Goal: Task Accomplishment & Management: Manage account settings

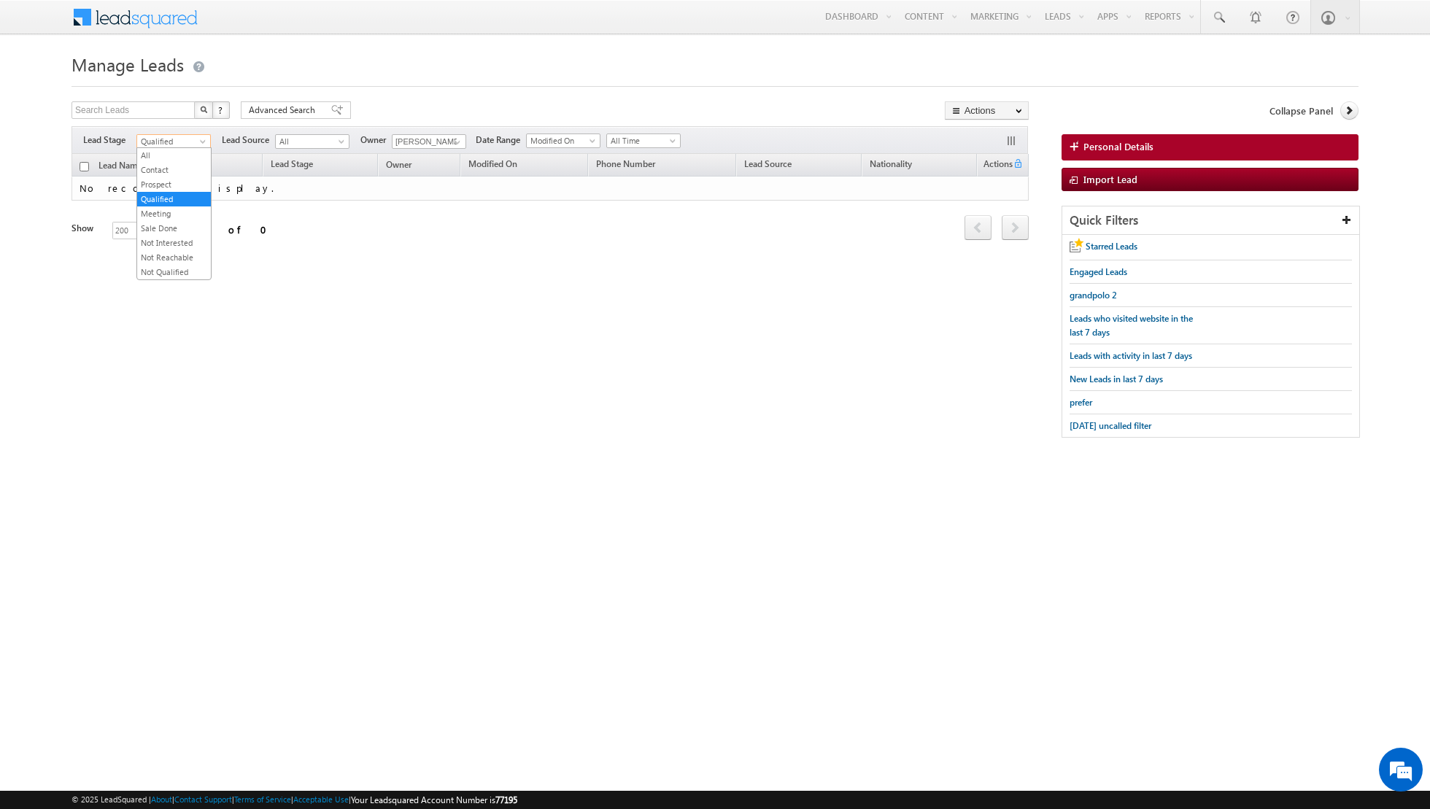
click at [190, 139] on span "Qualified" at bounding box center [171, 141] width 69 height 13
click at [178, 169] on link "Contact" at bounding box center [174, 169] width 74 height 13
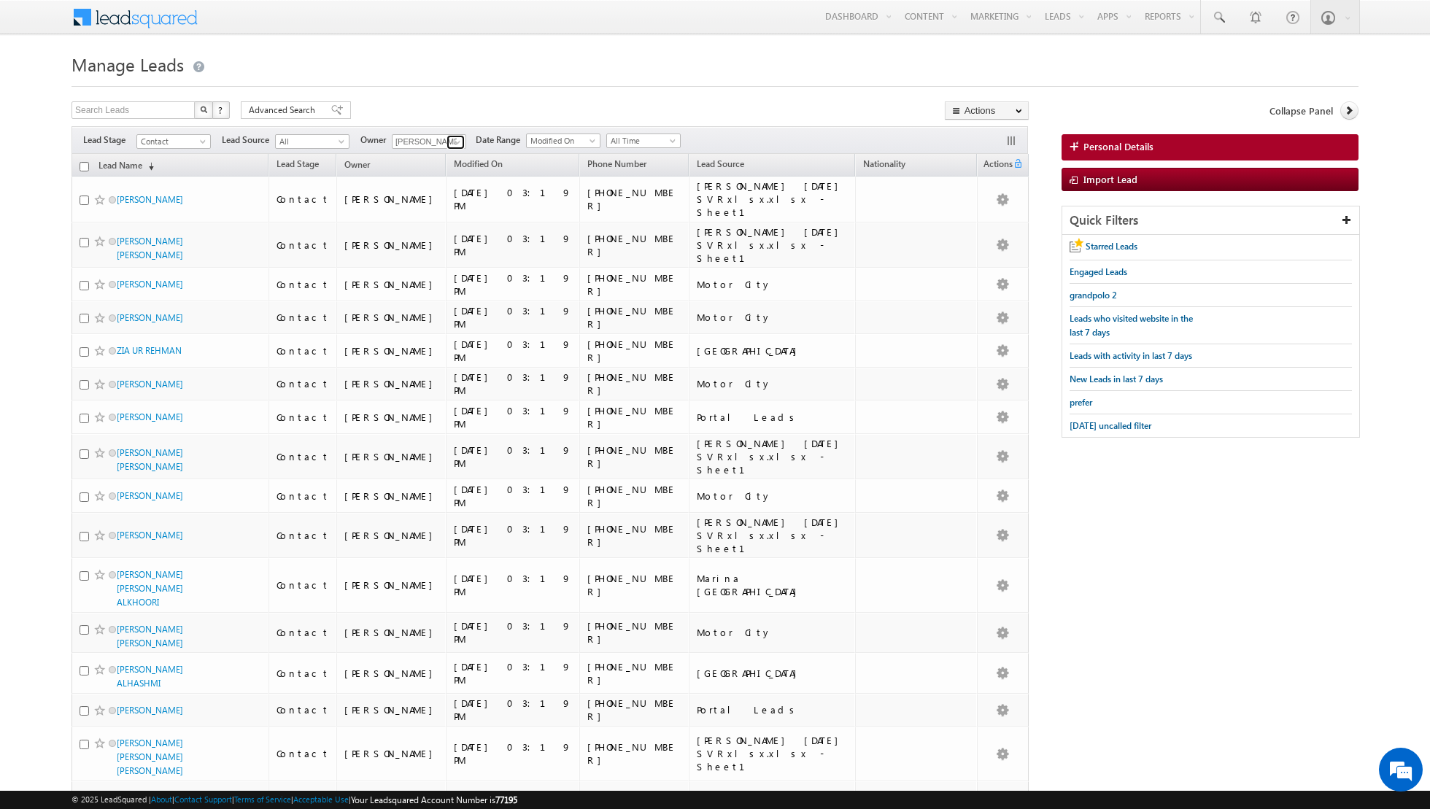
click at [446, 142] on link at bounding box center [455, 142] width 18 height 15
click at [433, 189] on link "[PERSON_NAME] [PERSON_NAME][EMAIL_ADDRESS][DOMAIN_NAME]" at bounding box center [465, 191] width 146 height 28
type input "[PERSON_NAME]"
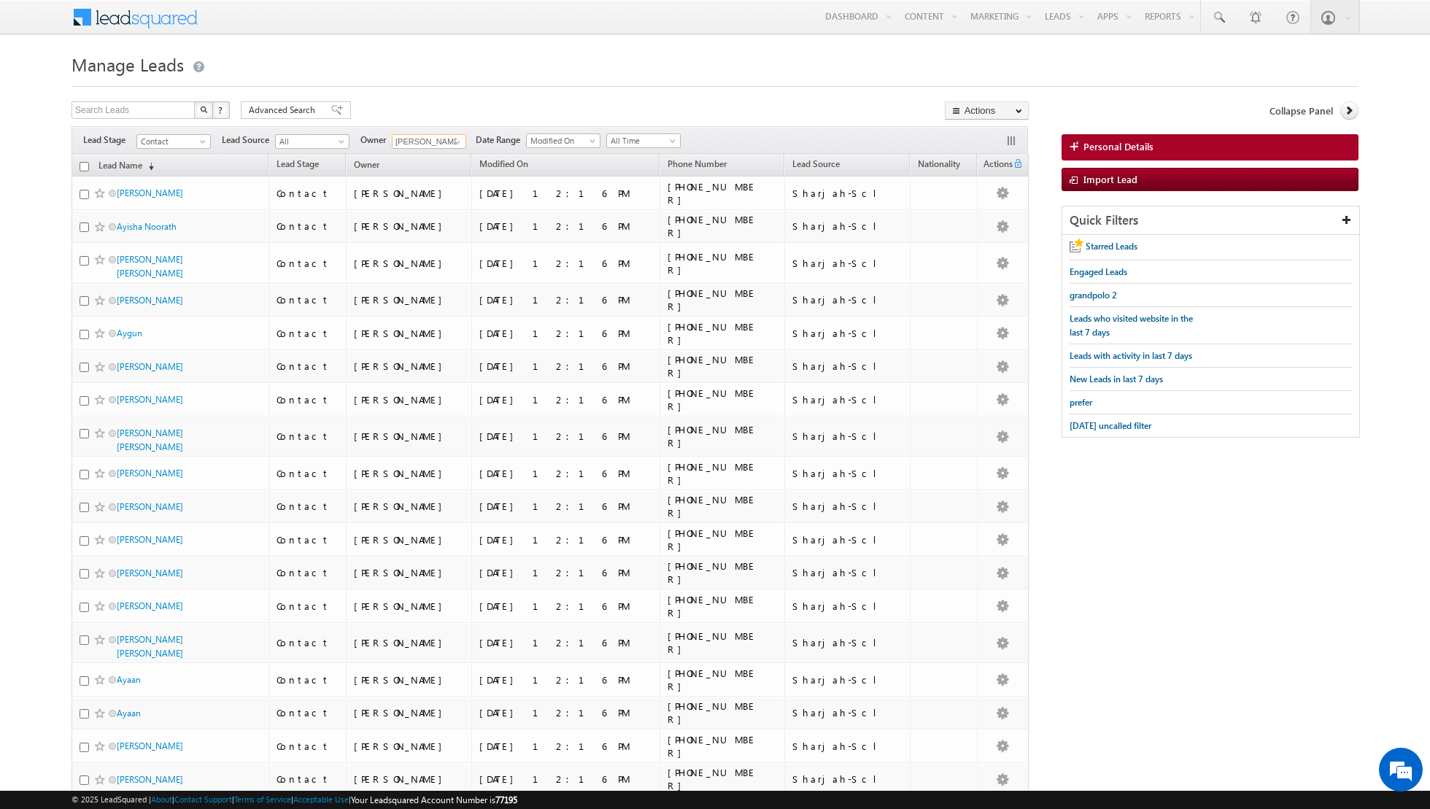
click at [80, 166] on input "checkbox" at bounding box center [84, 166] width 9 height 9
checkbox input "true"
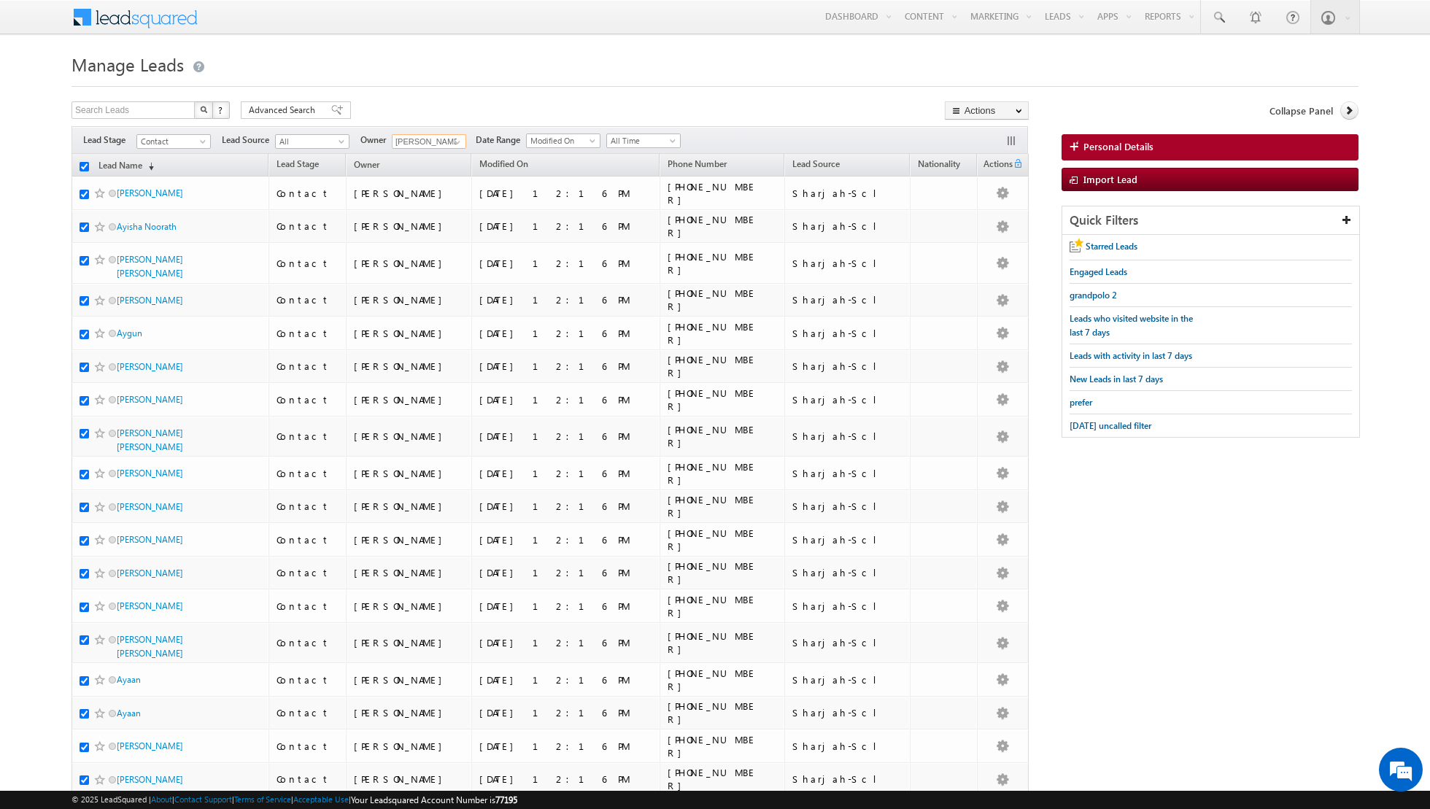
checkbox input "true"
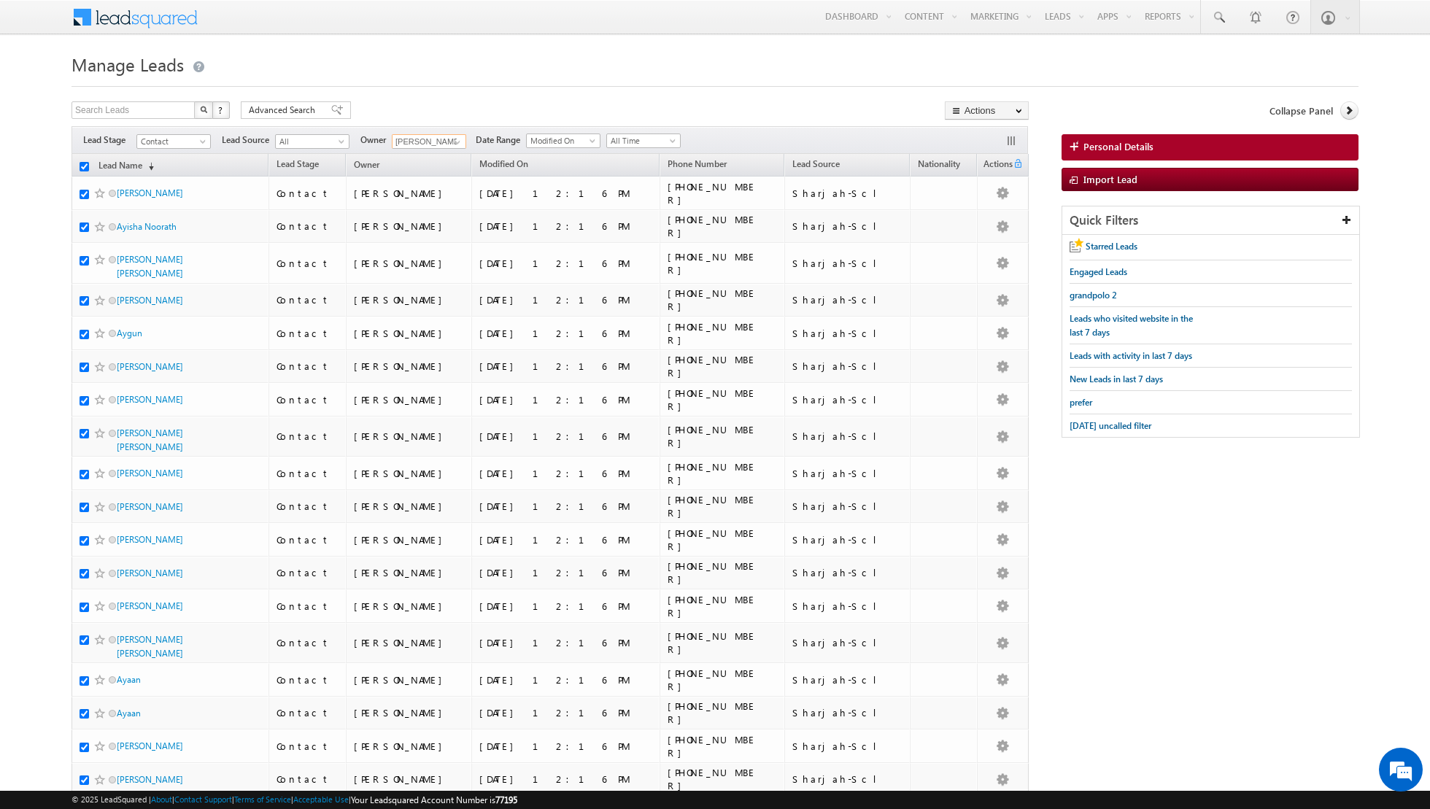
checkbox input "true"
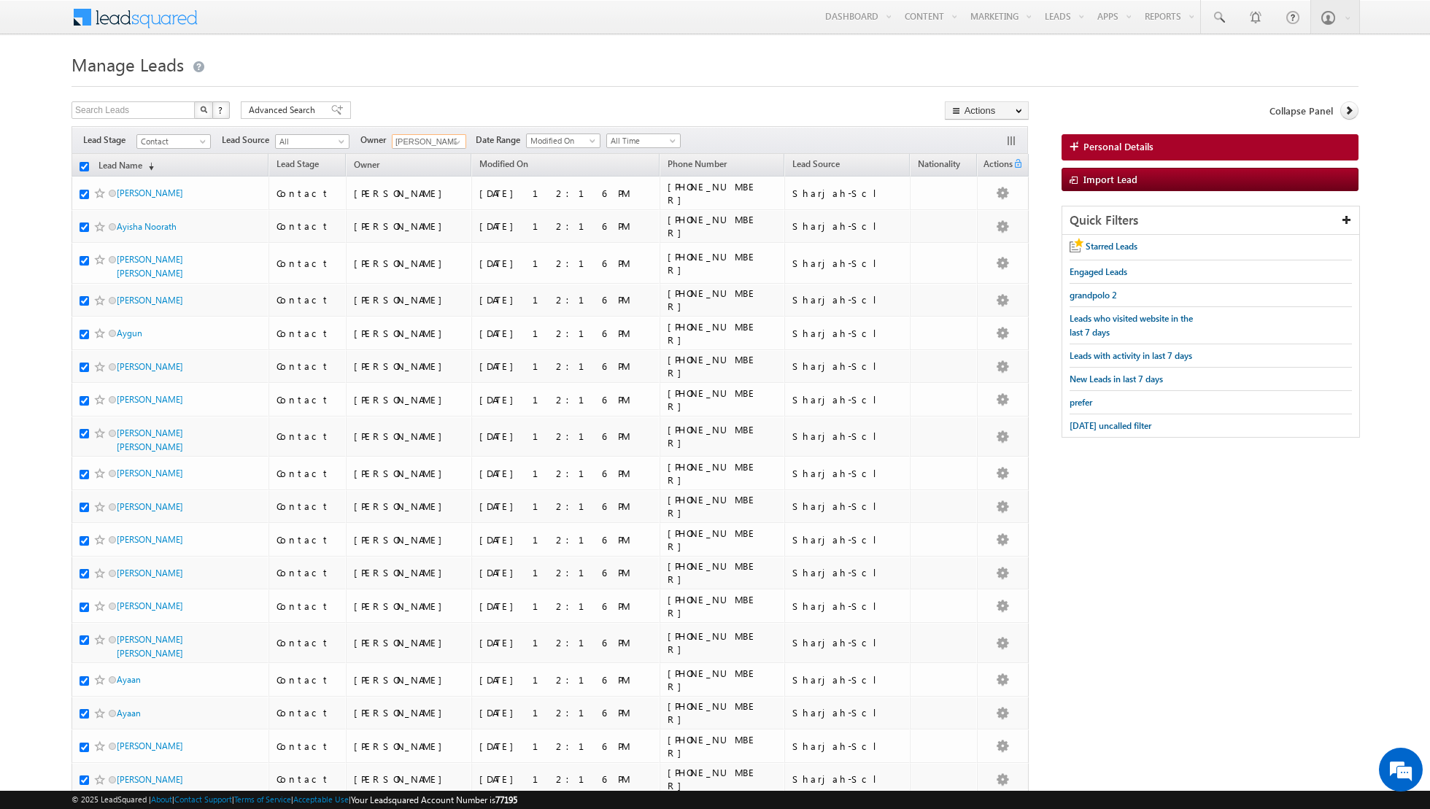
checkbox input "true"
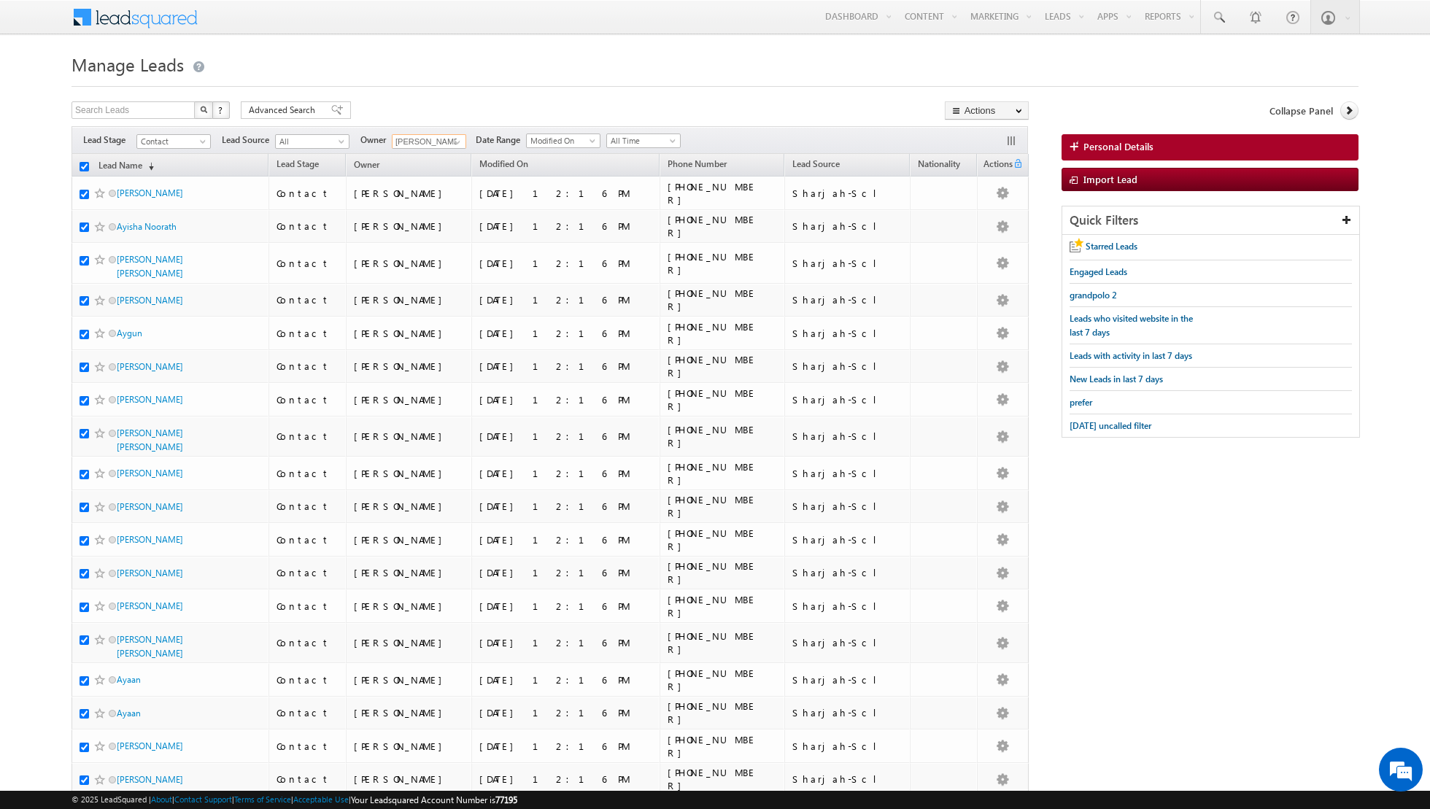
checkbox input "true"
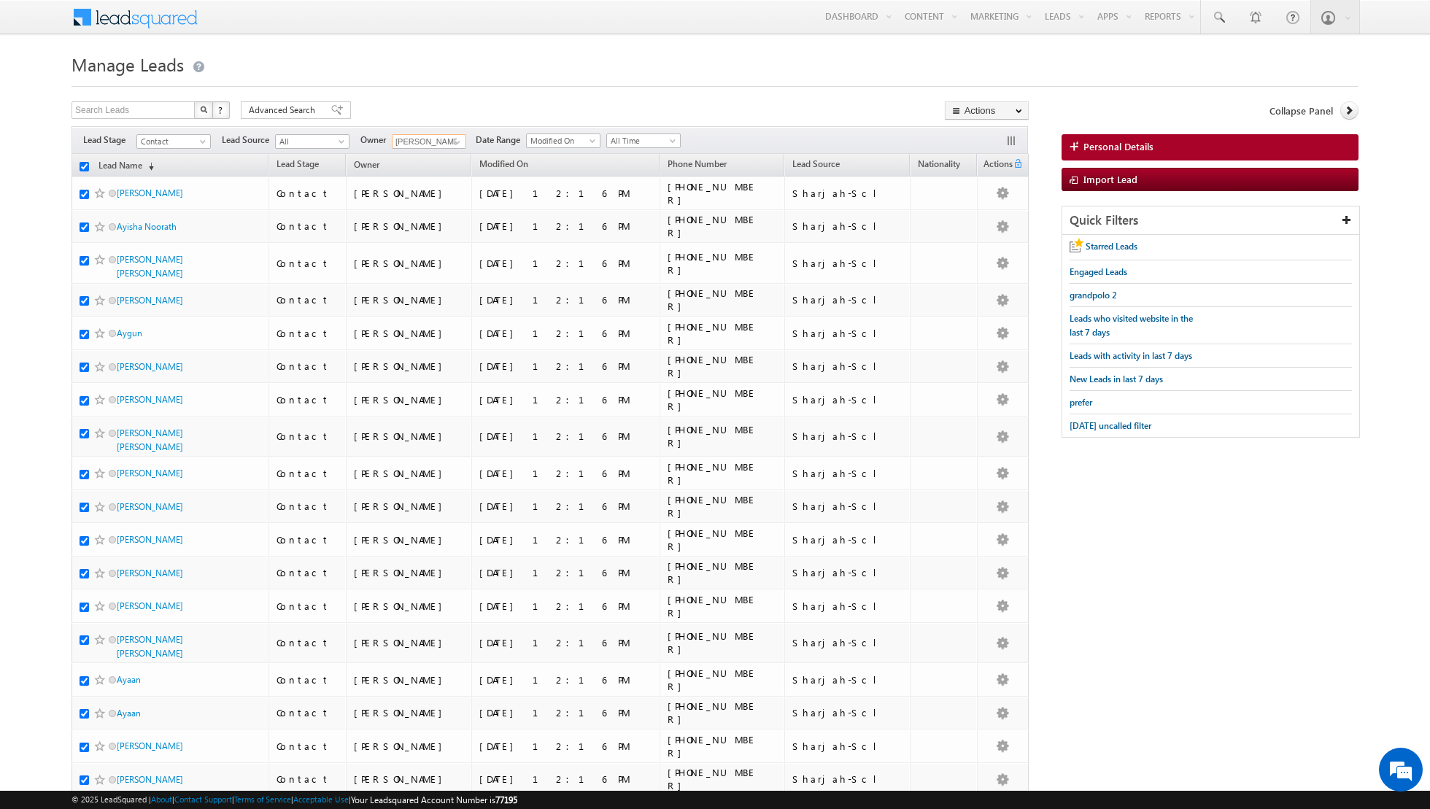
checkbox input "true"
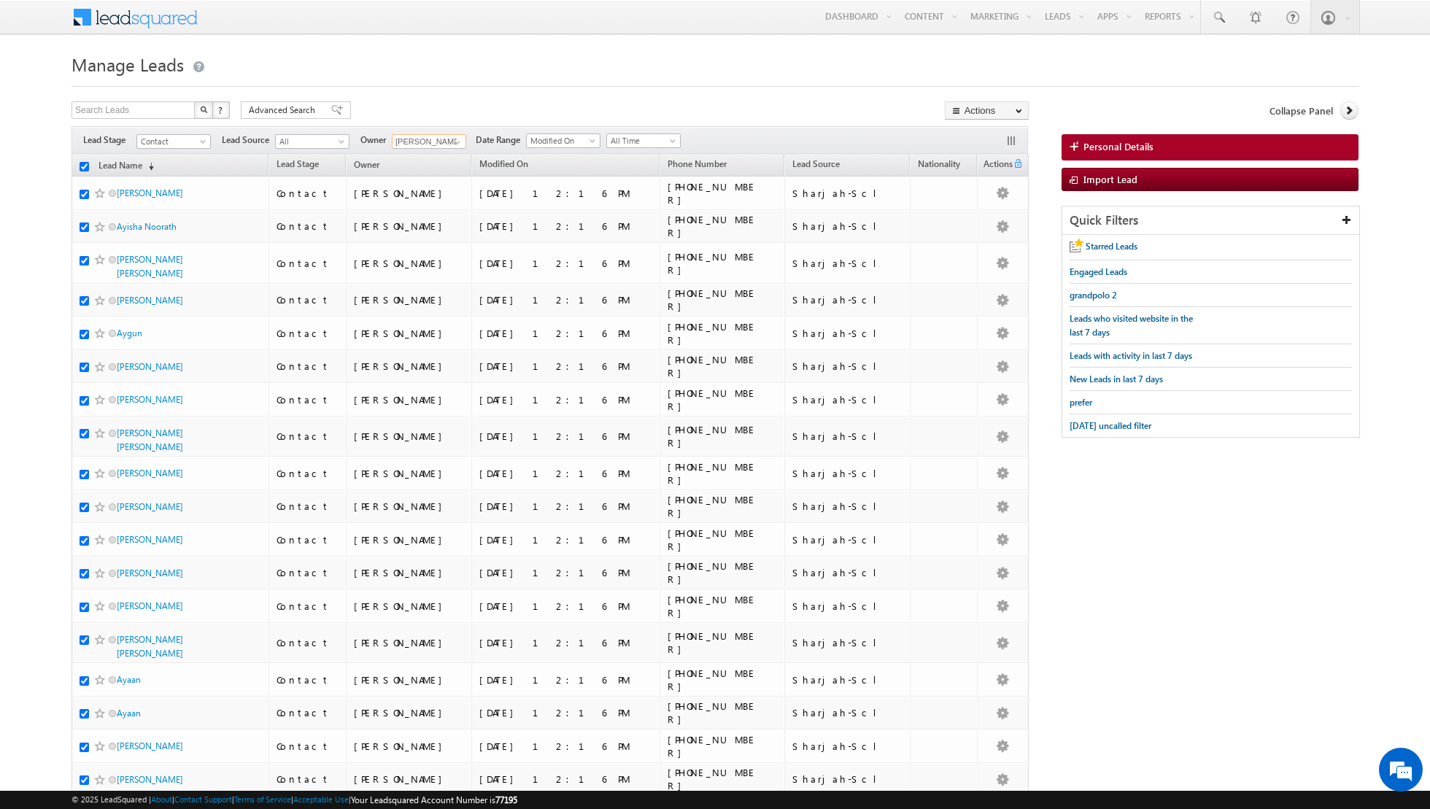
checkbox input "true"
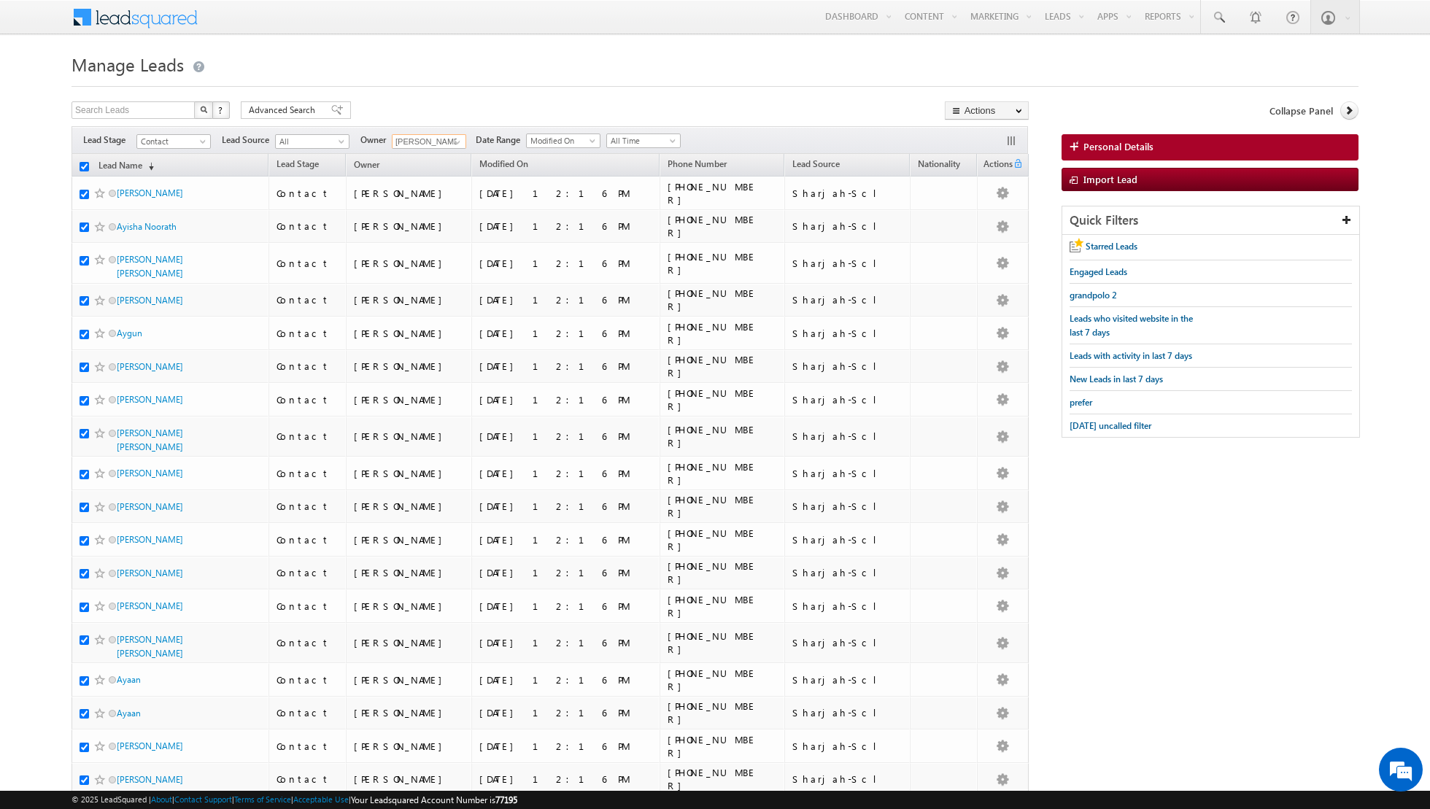
checkbox input "true"
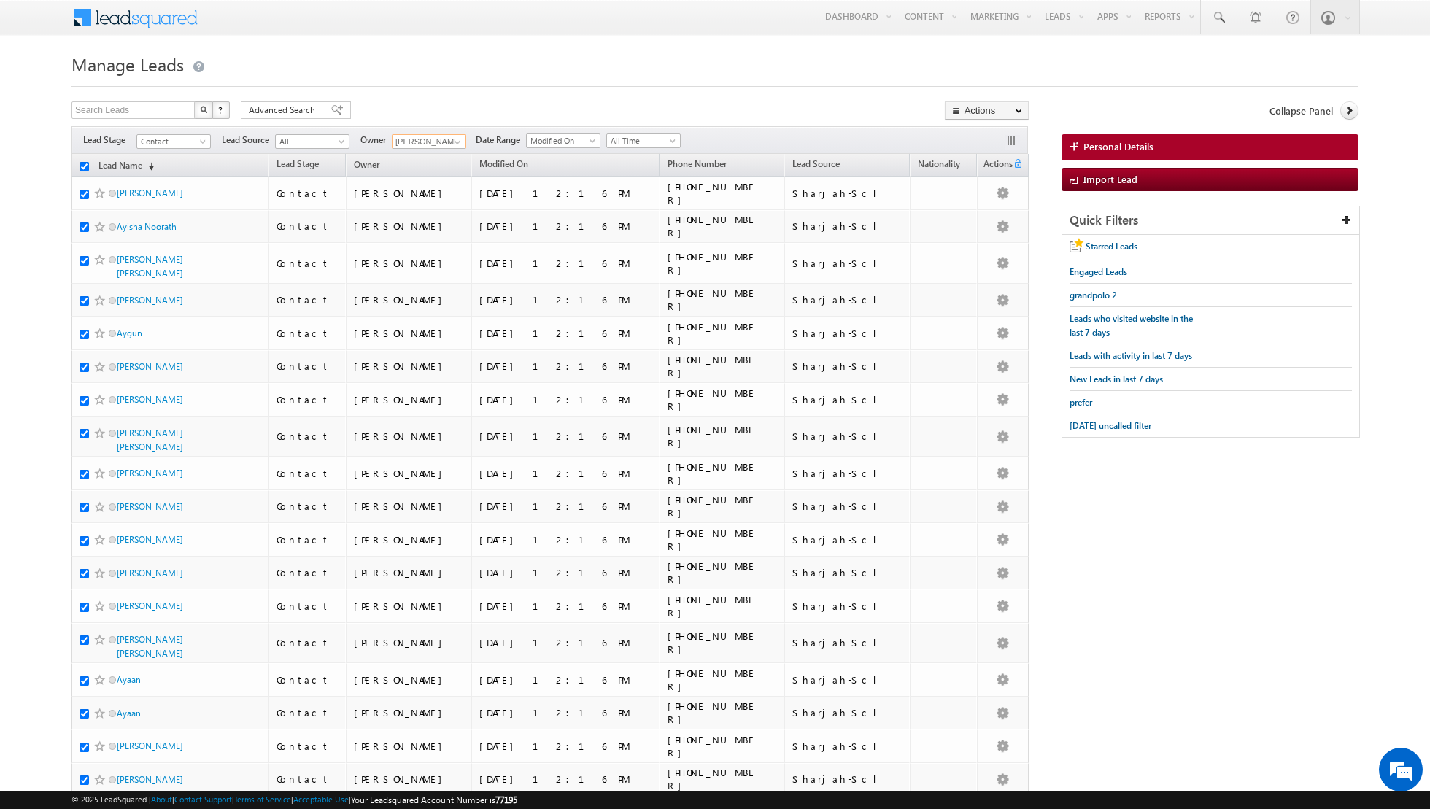
checkbox input "true"
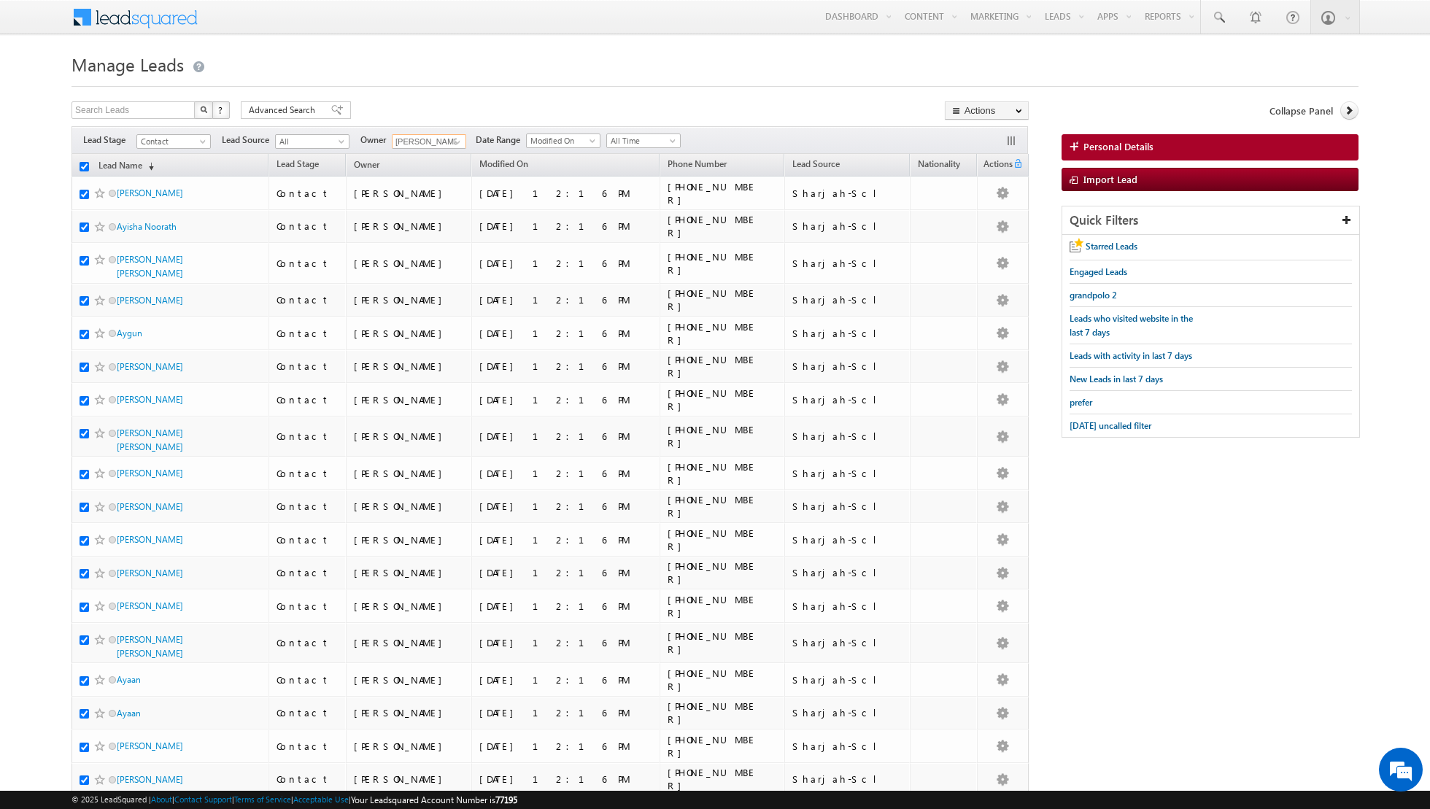
checkbox input "true"
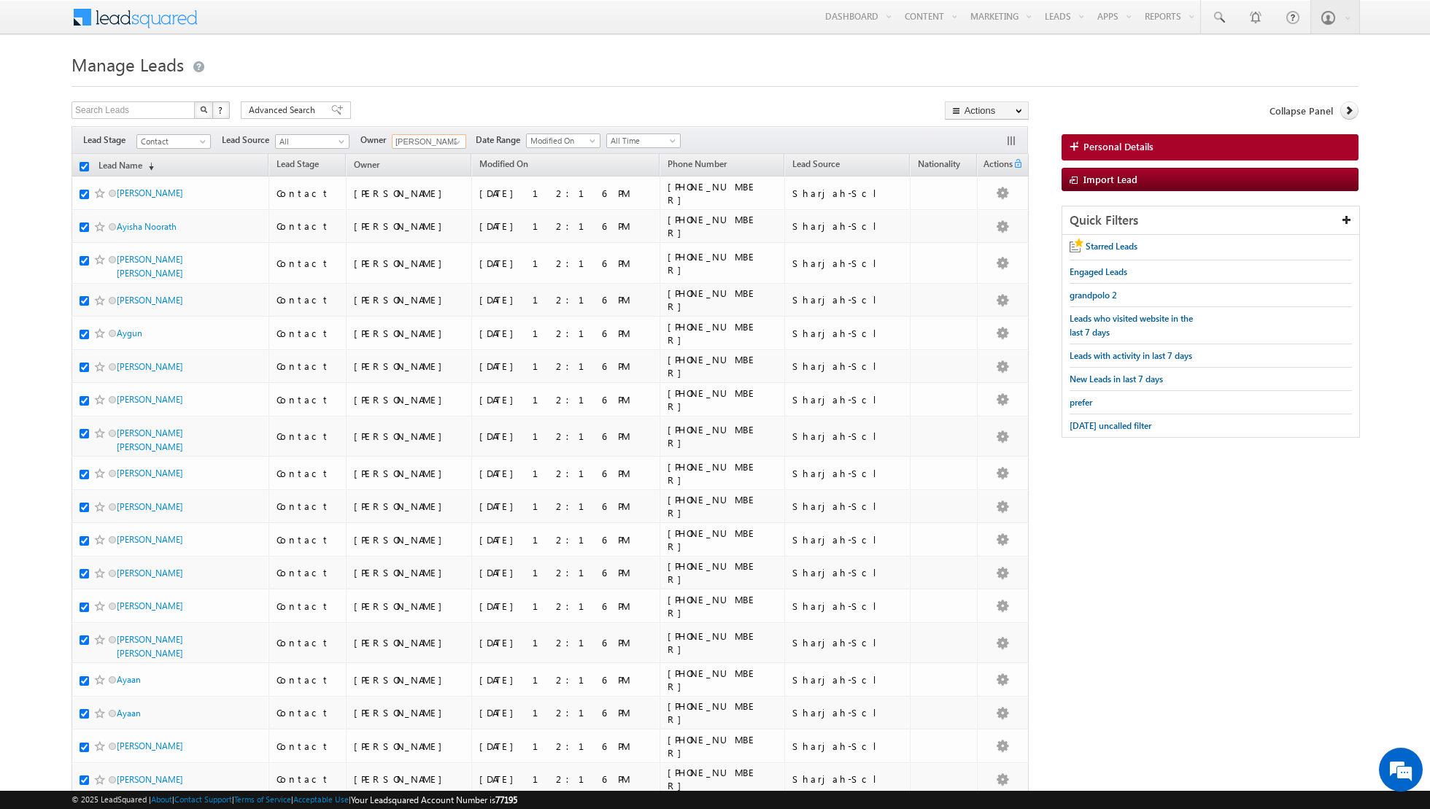
checkbox input "true"
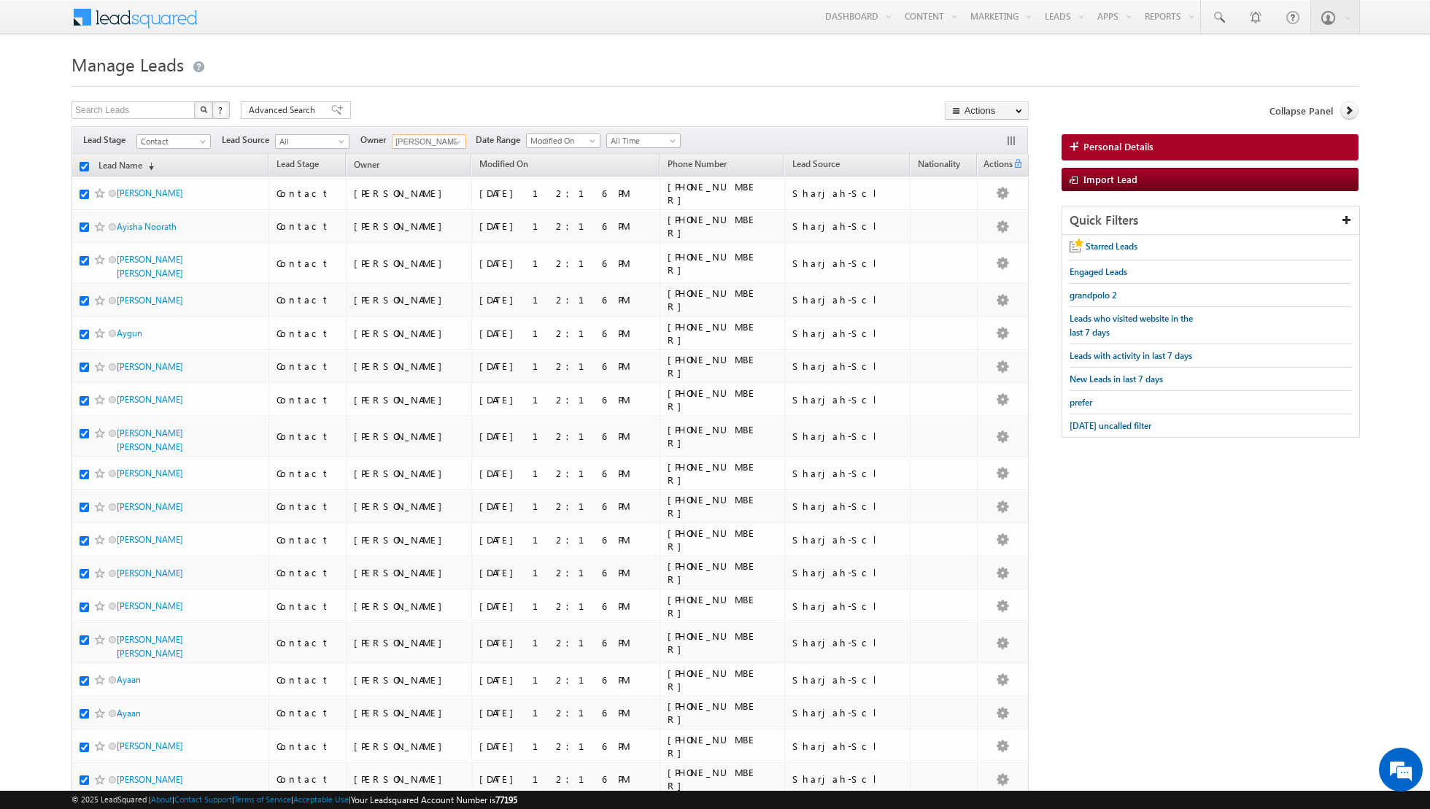
checkbox input "true"
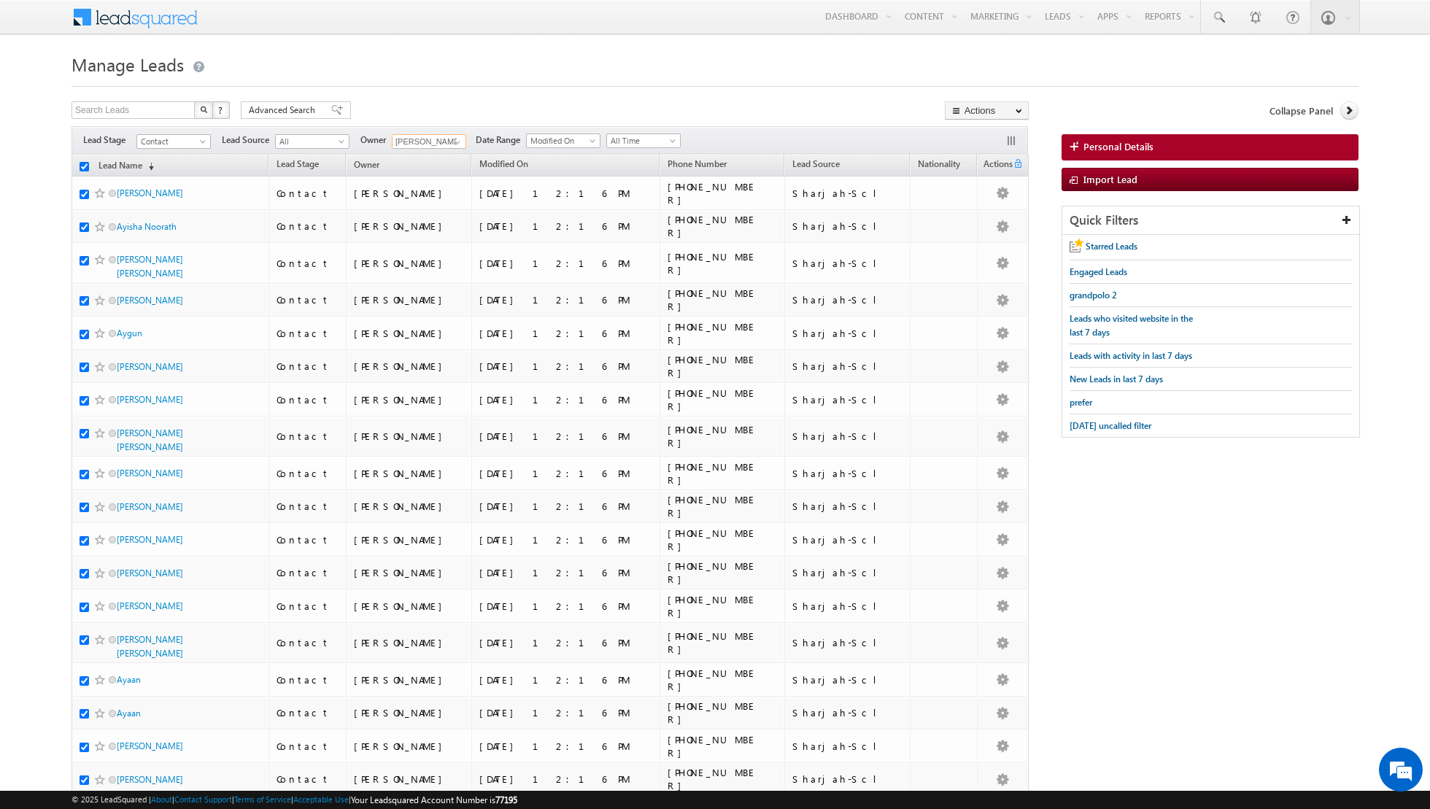
checkbox input "true"
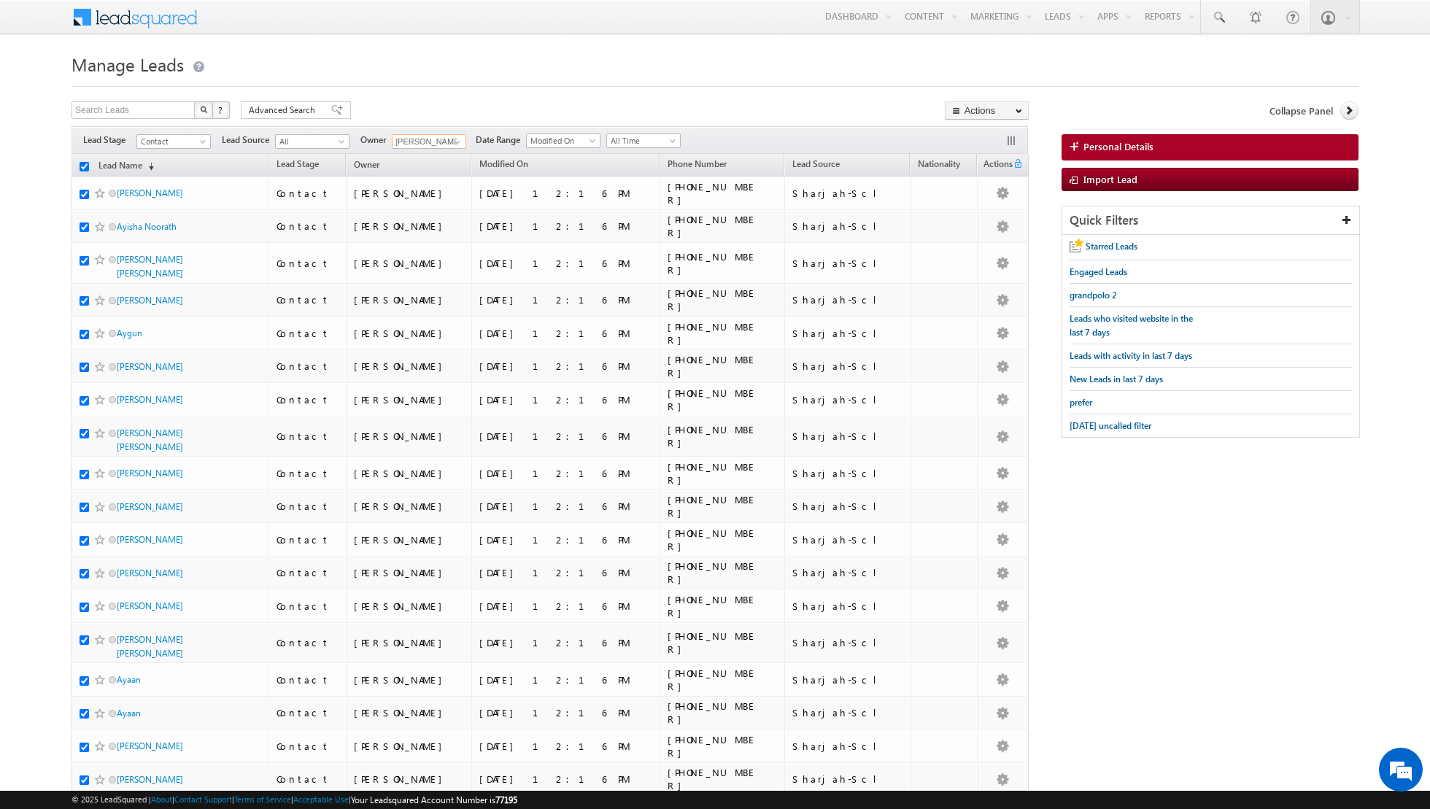
checkbox input "true"
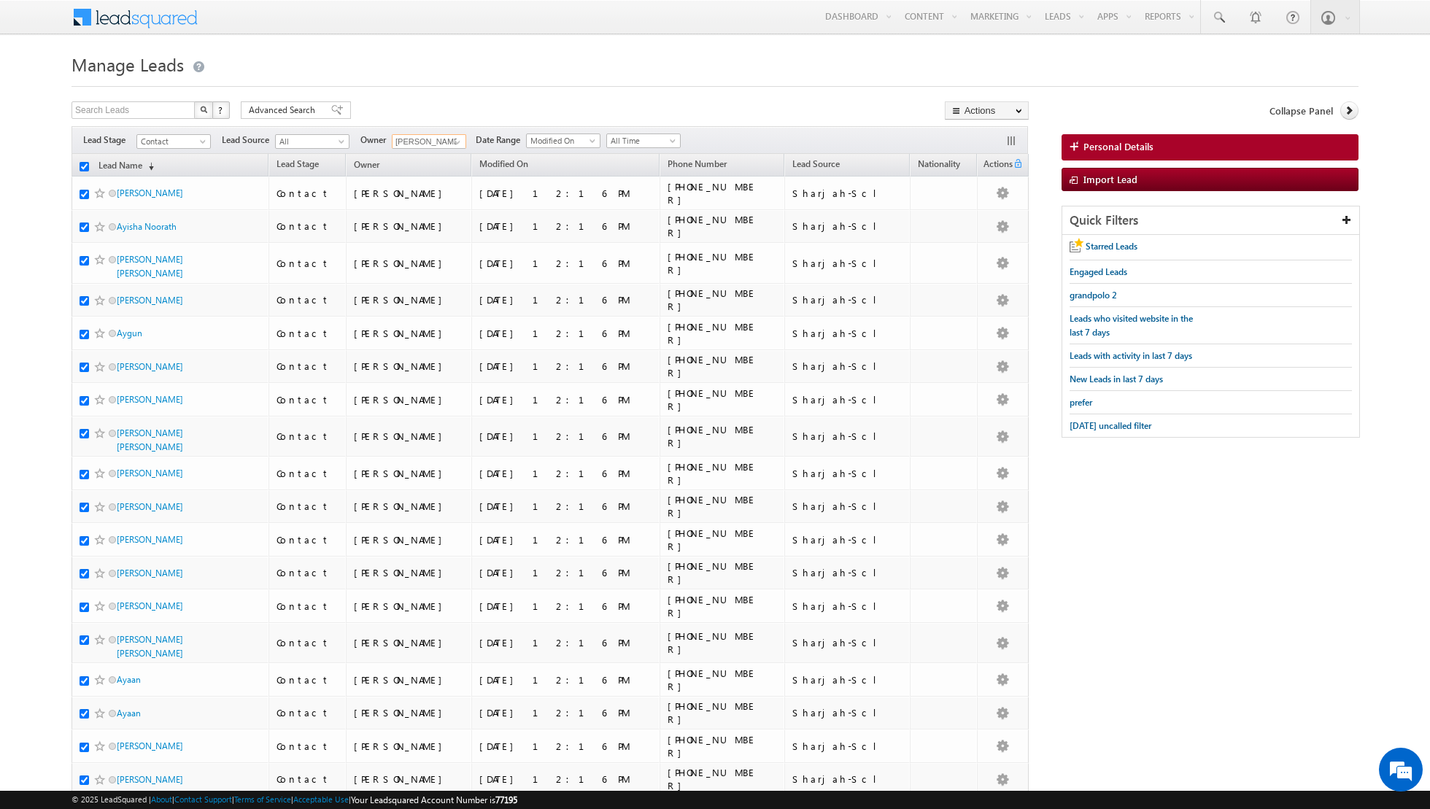
checkbox input "true"
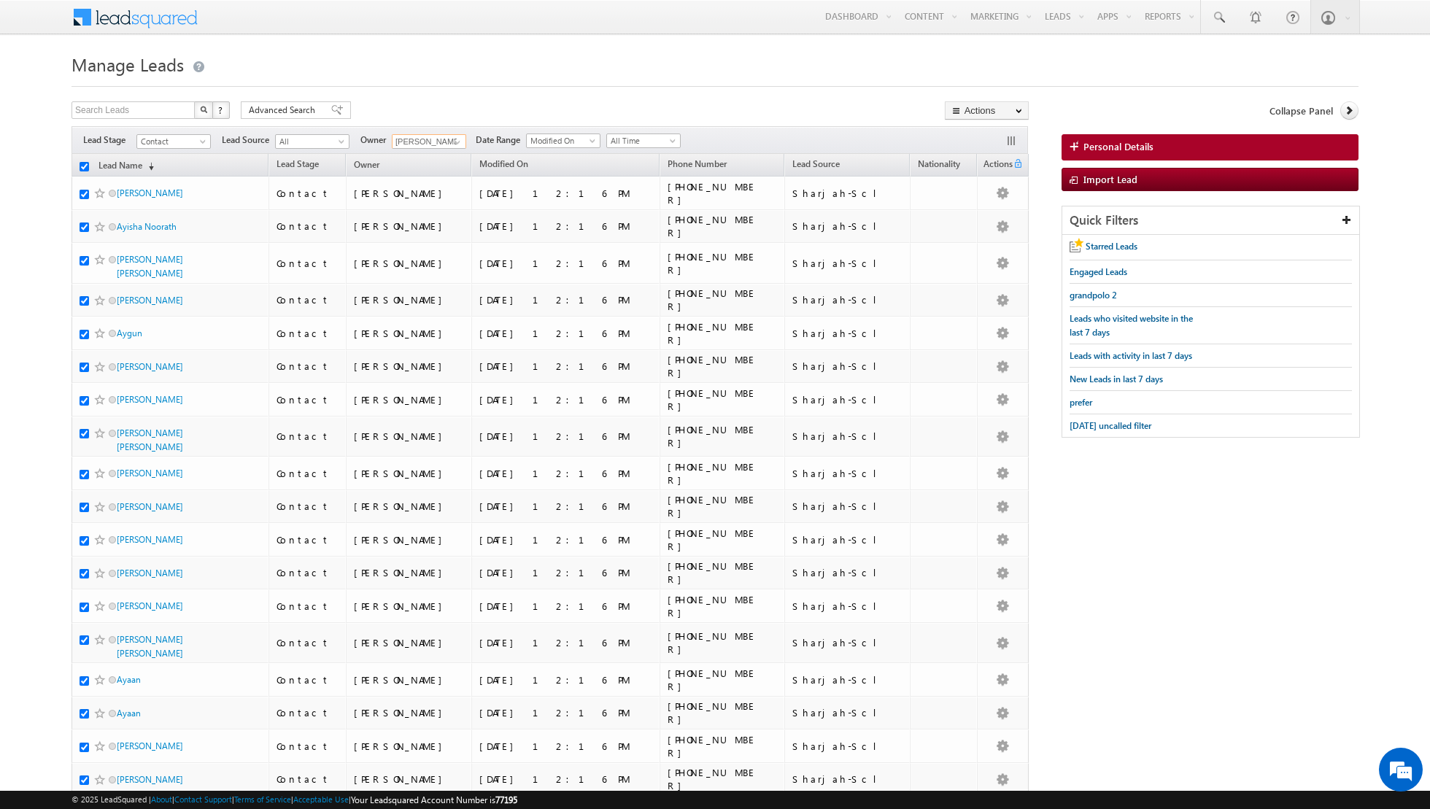
checkbox input "true"
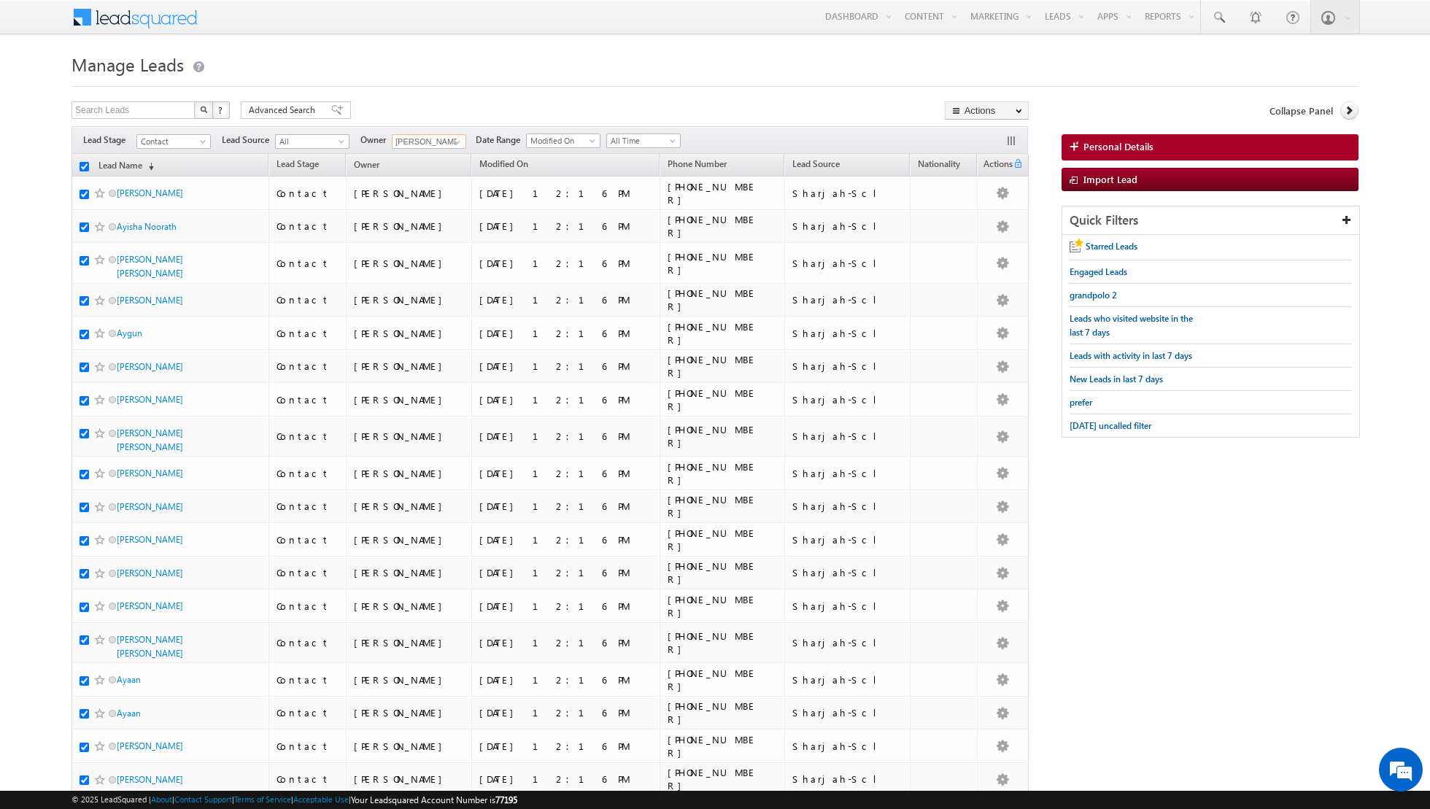
checkbox input "true"
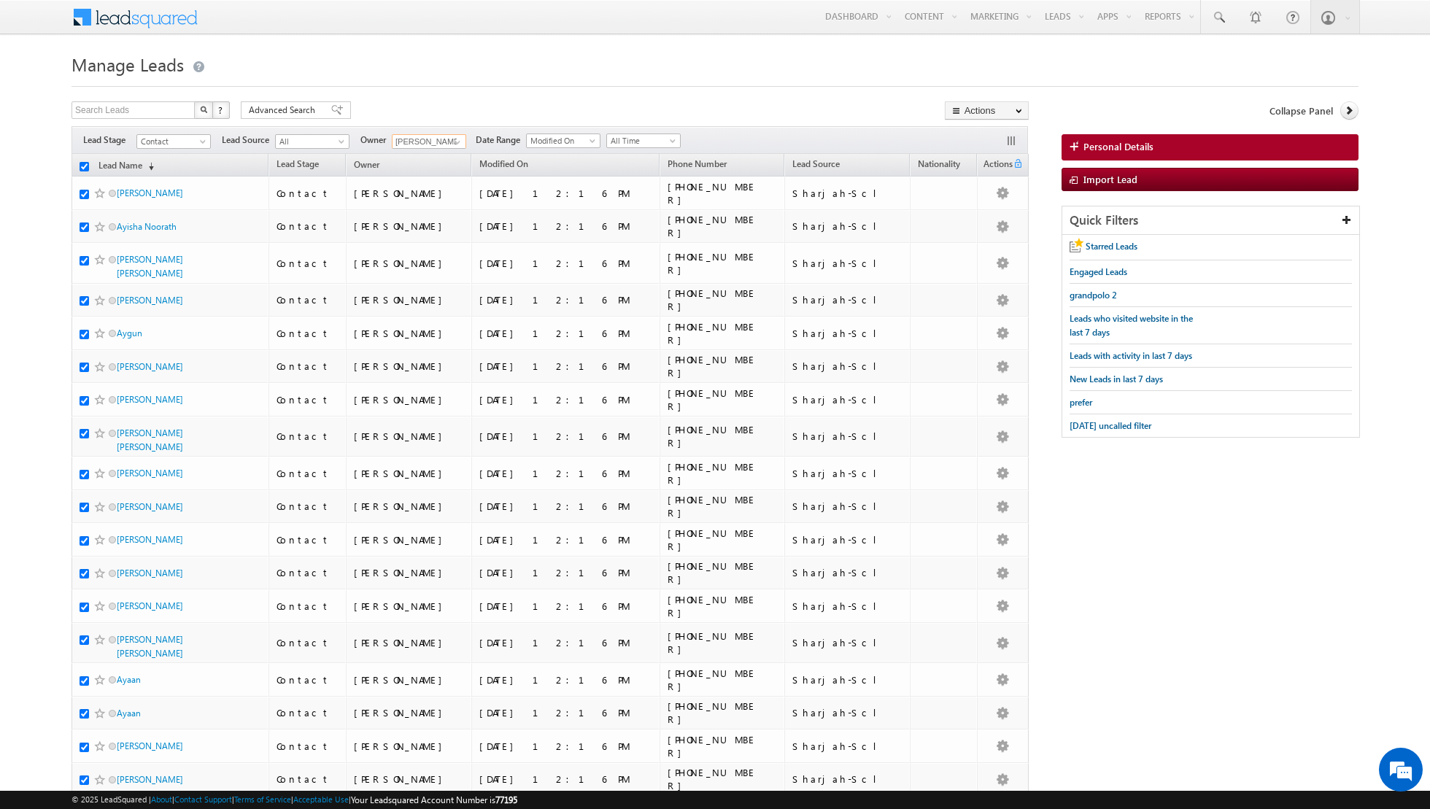
checkbox input "true"
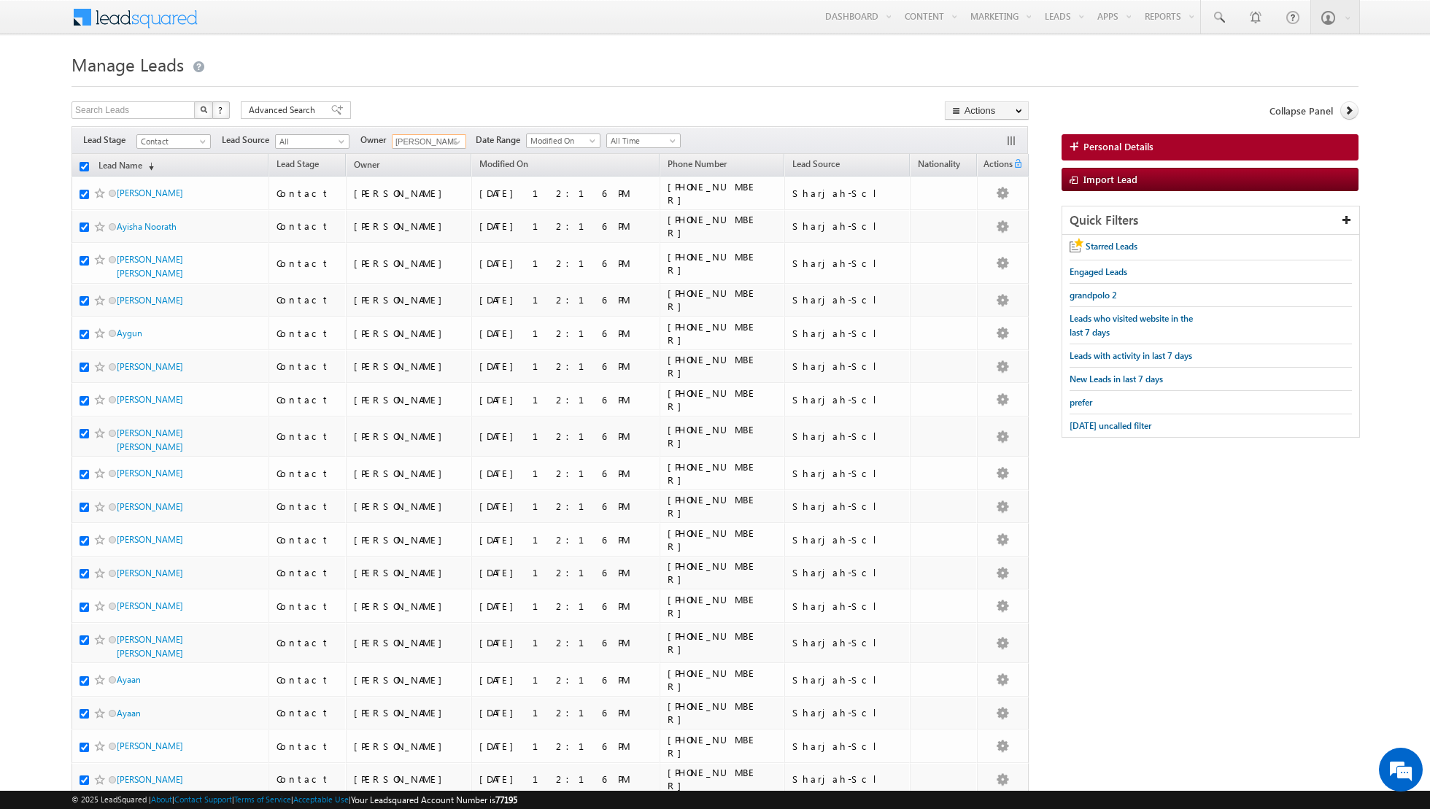
checkbox input "true"
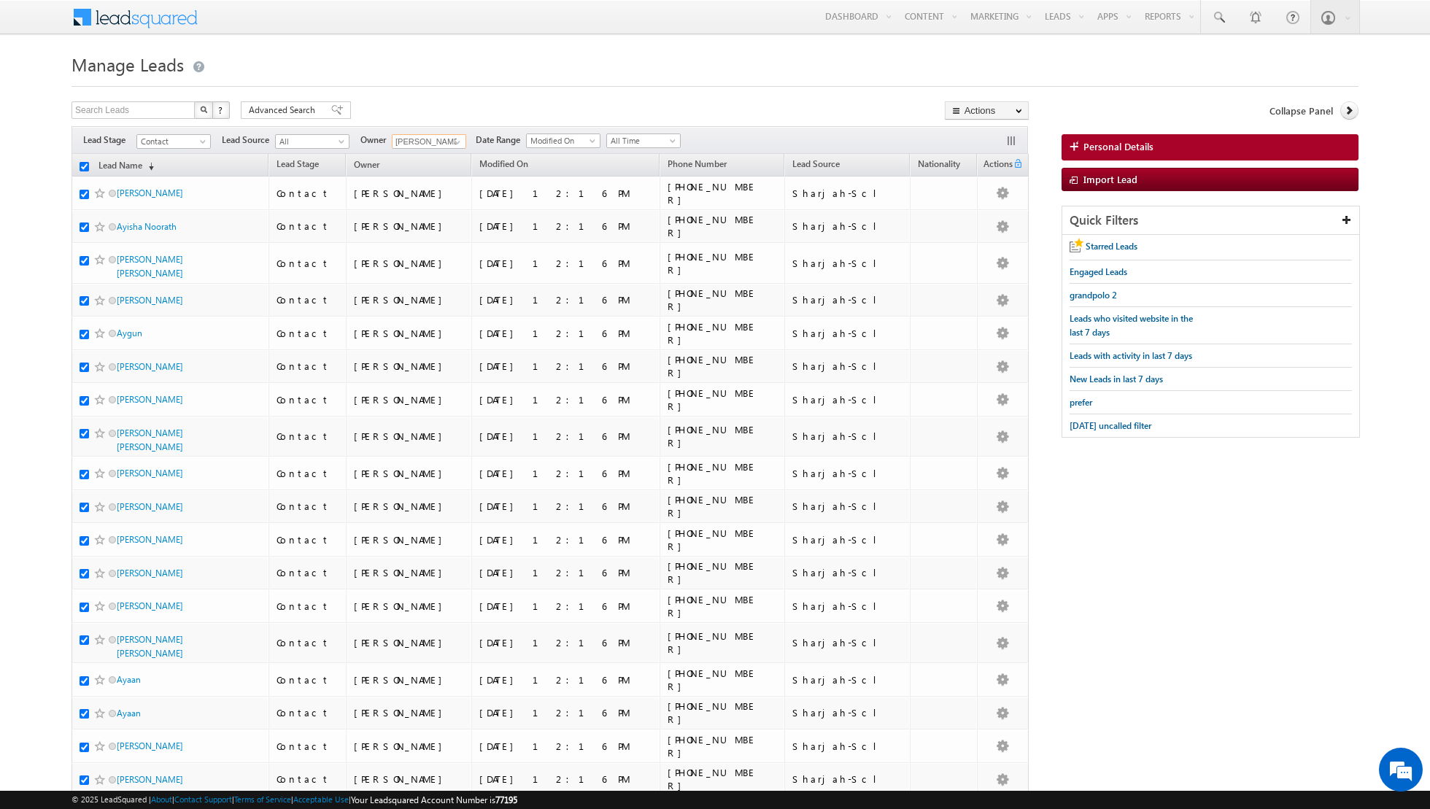
checkbox input "true"
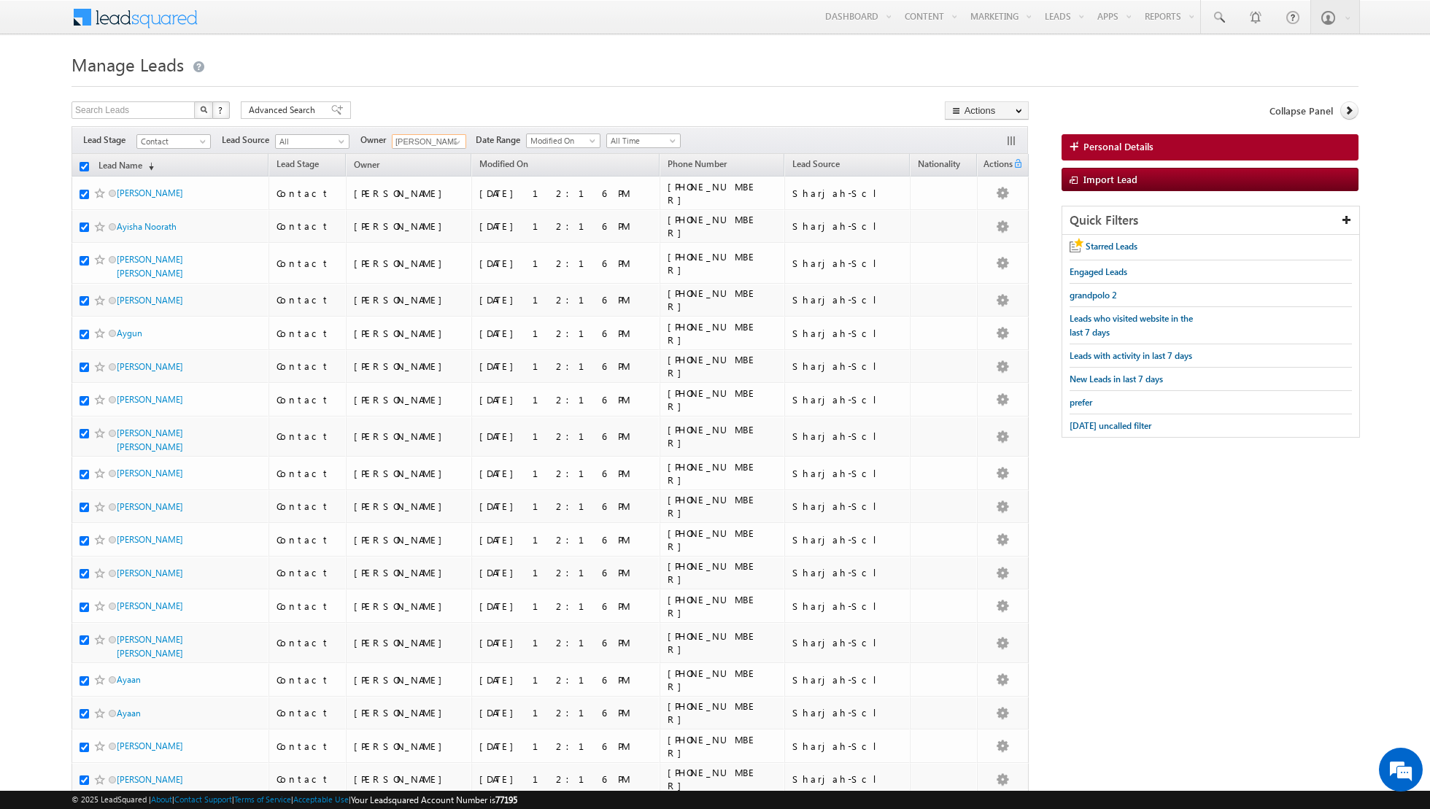
checkbox input "true"
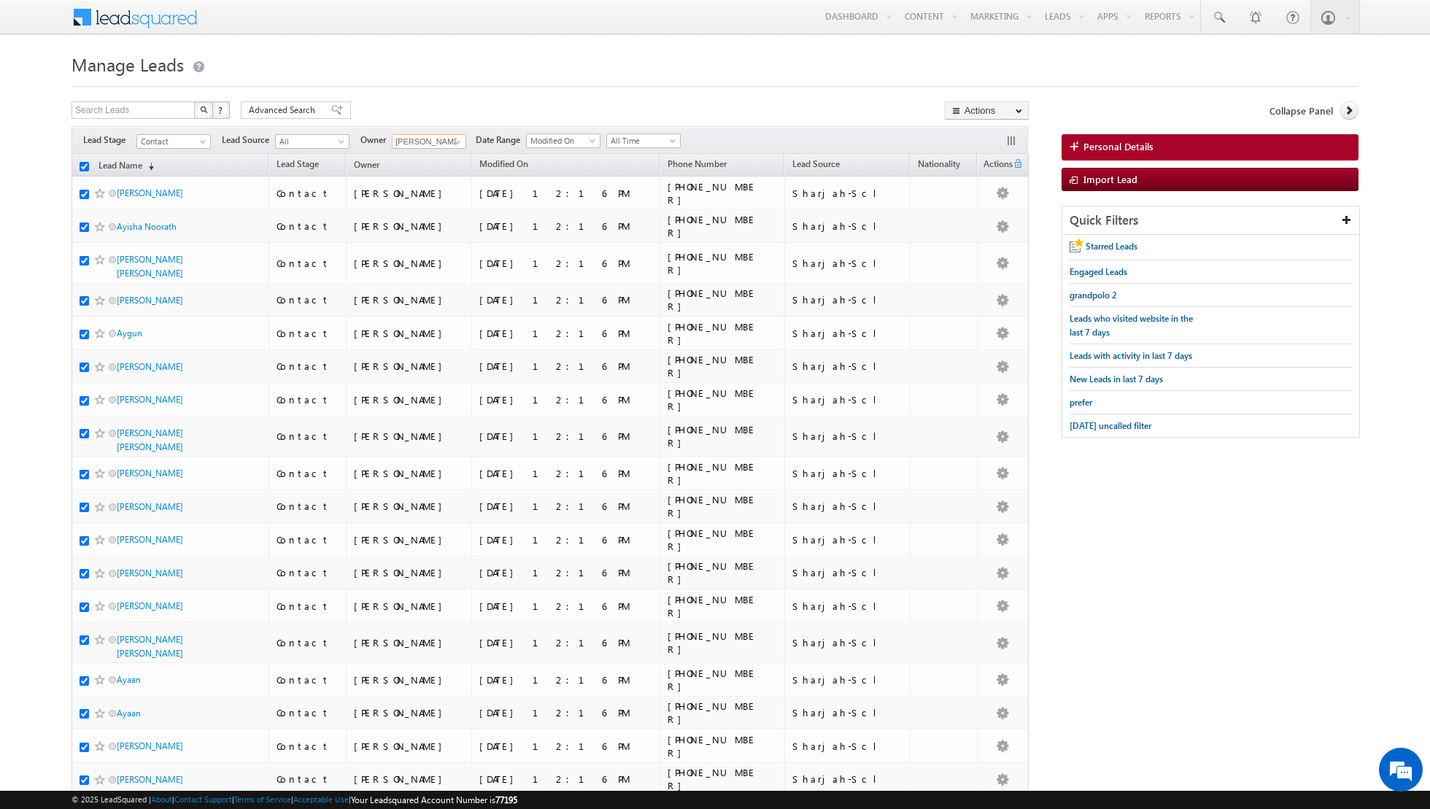
checkbox input "true"
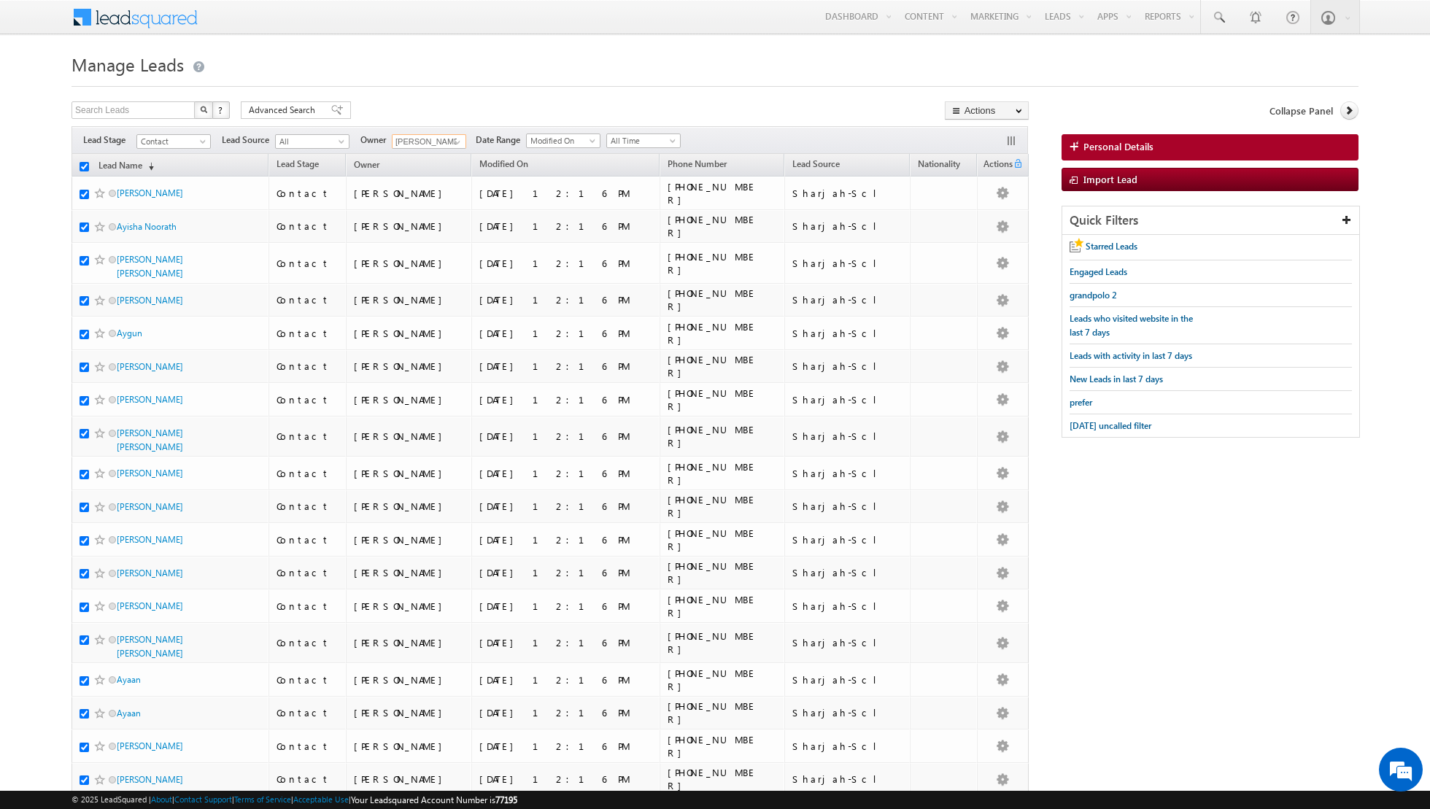
checkbox input "true"
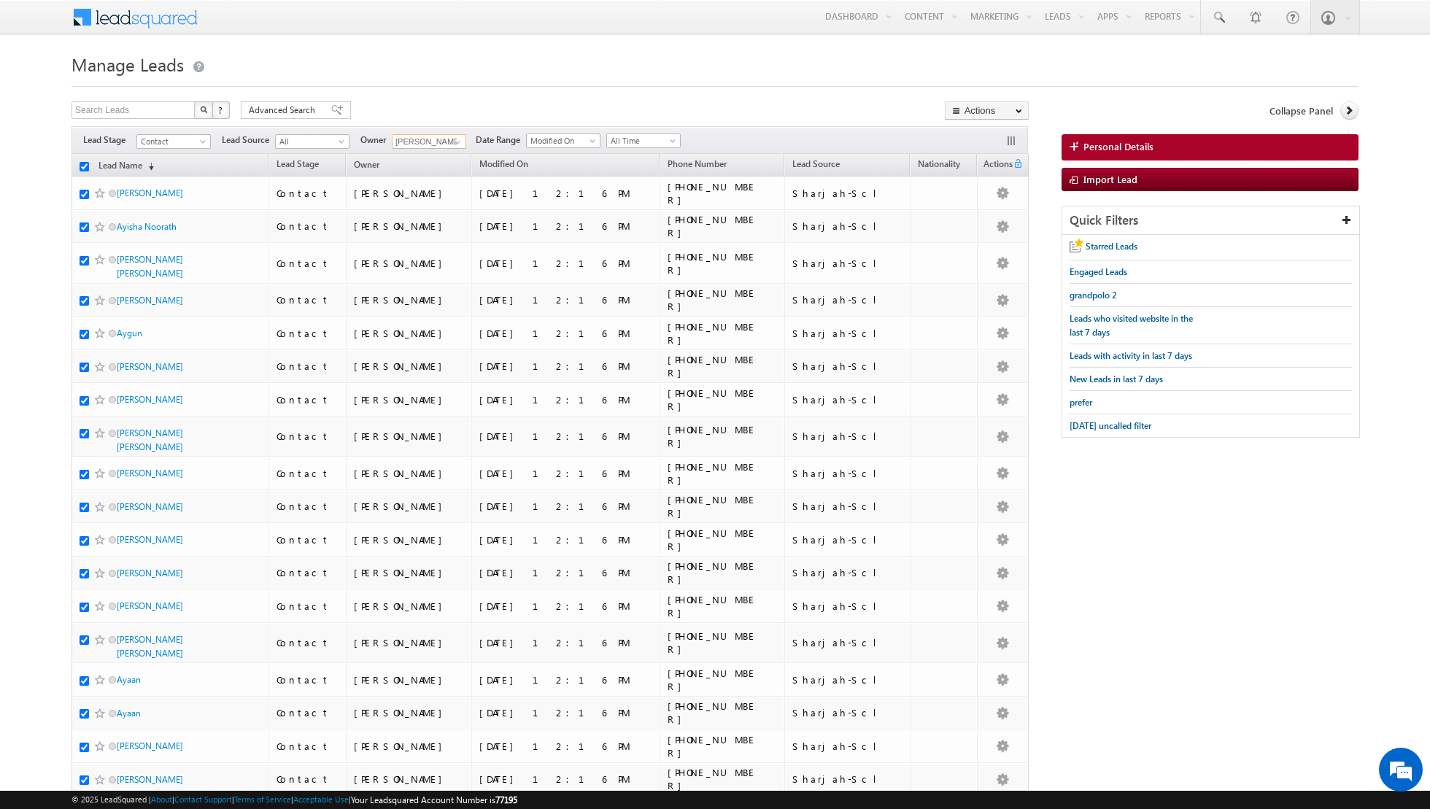
checkbox input "true"
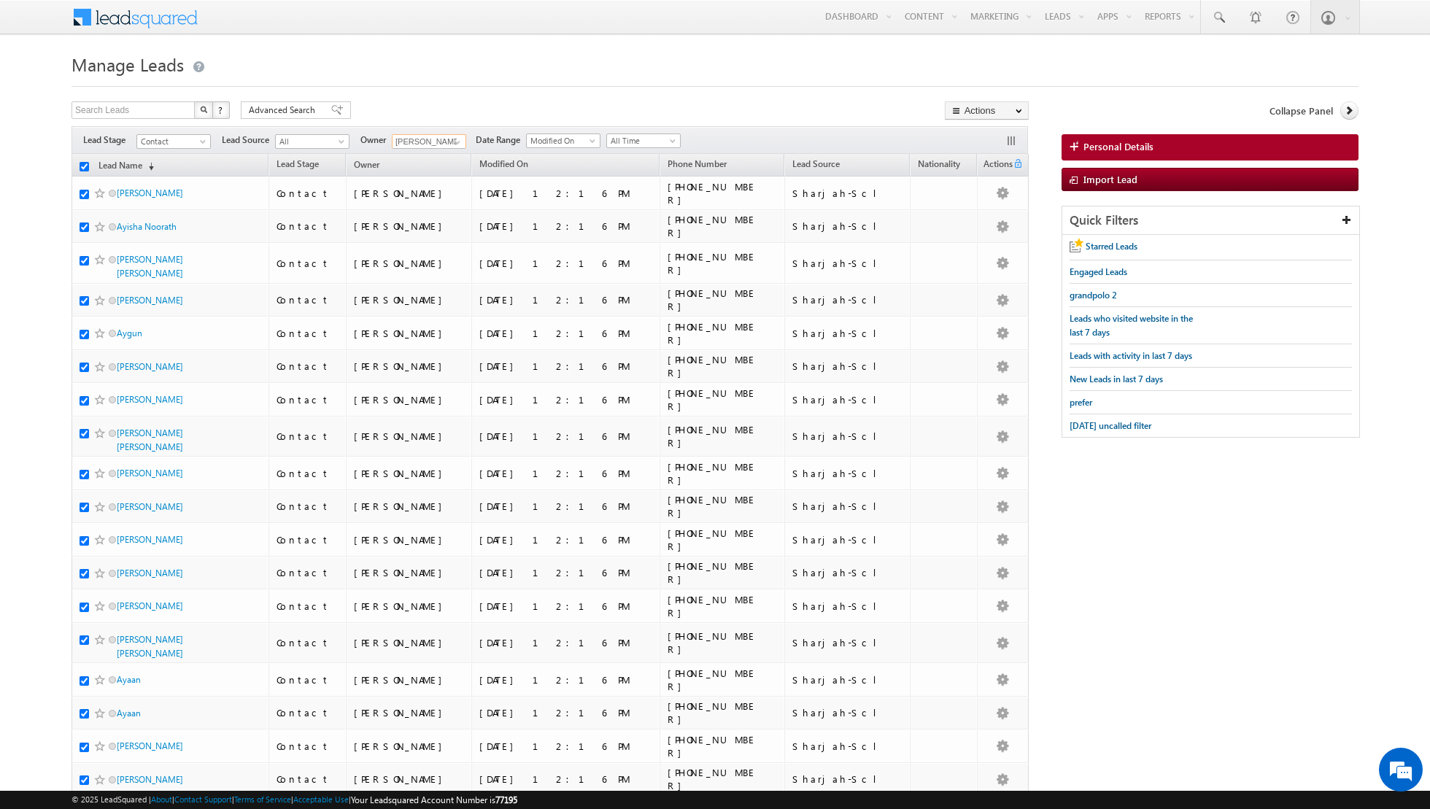
checkbox input "true"
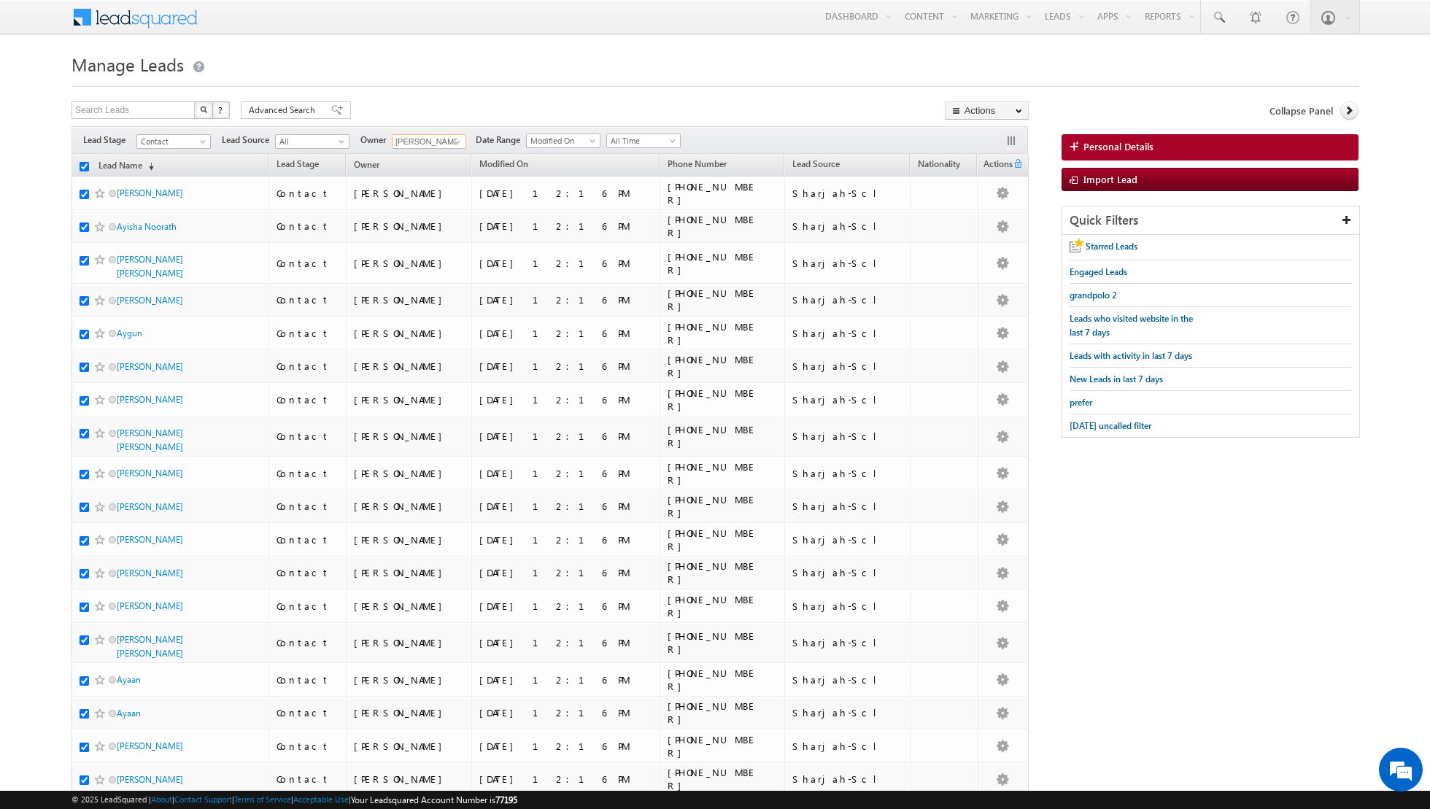
checkbox input "true"
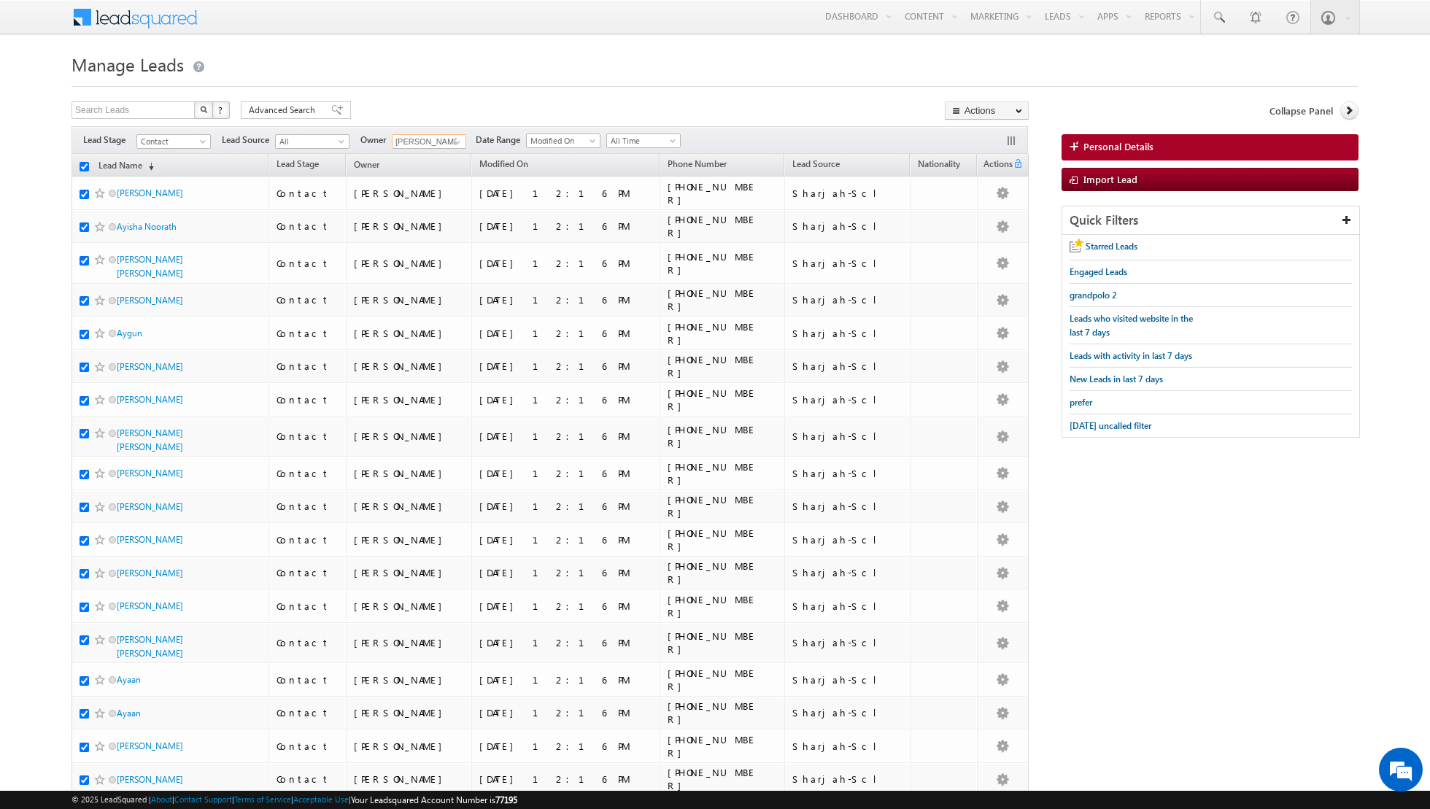
checkbox input "true"
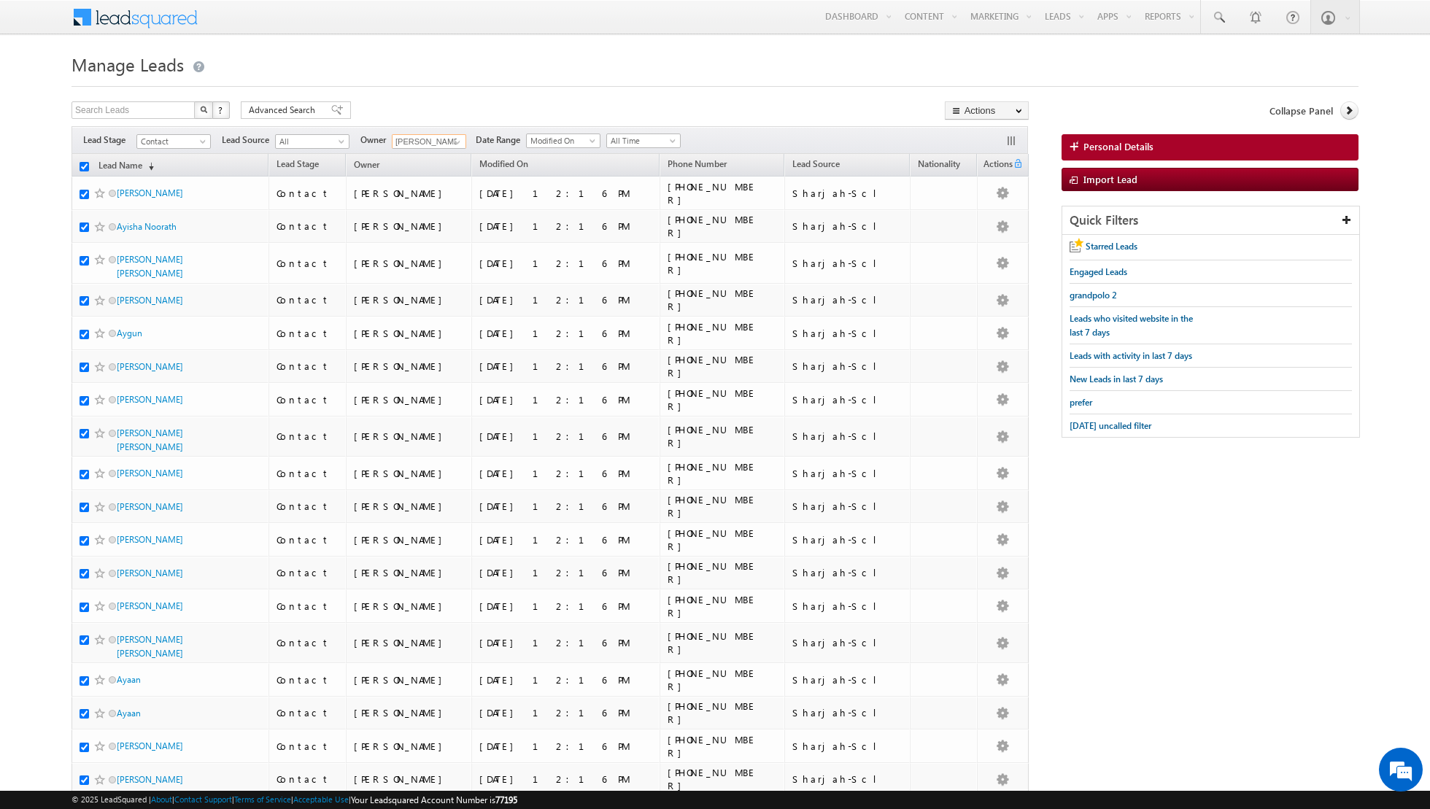
checkbox input "true"
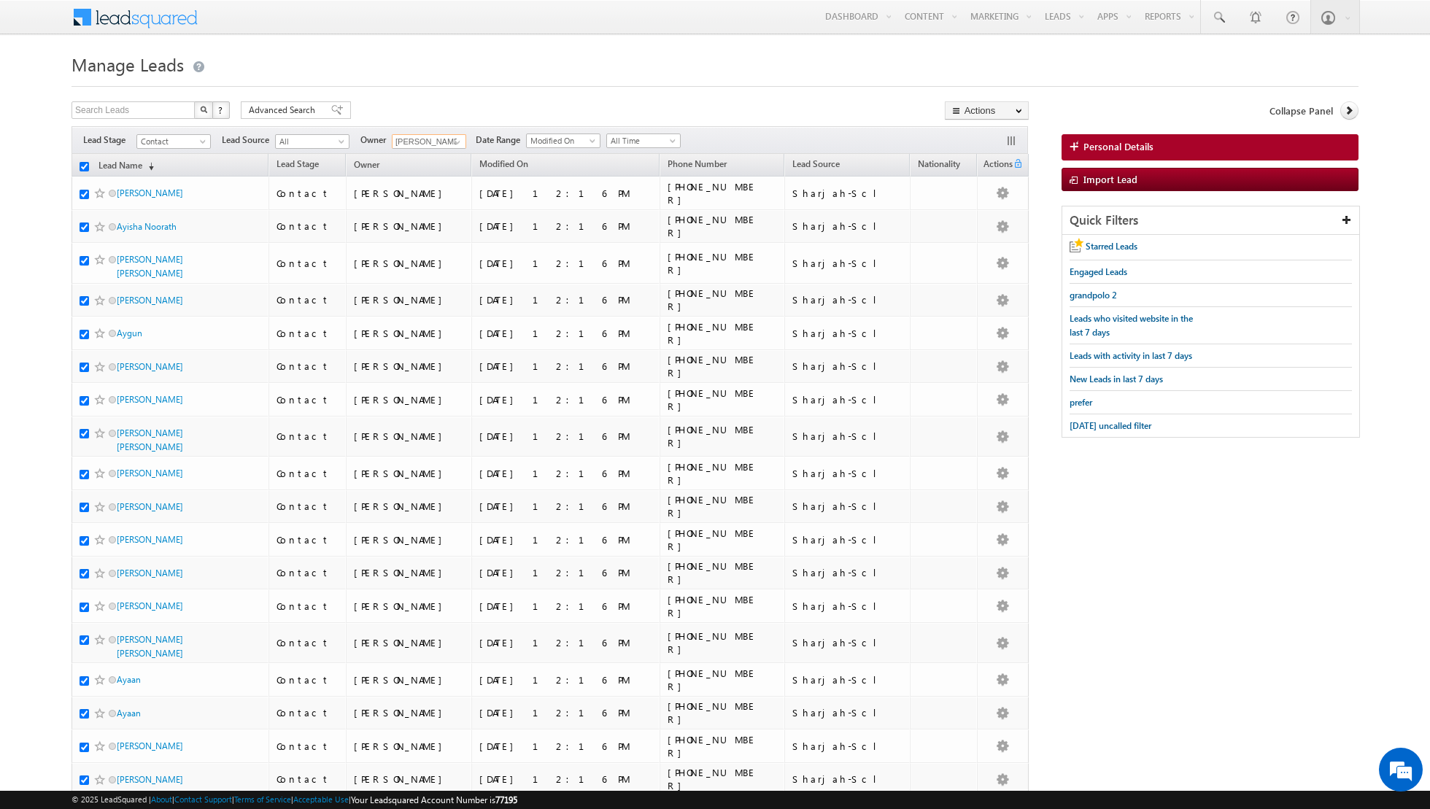
checkbox input "true"
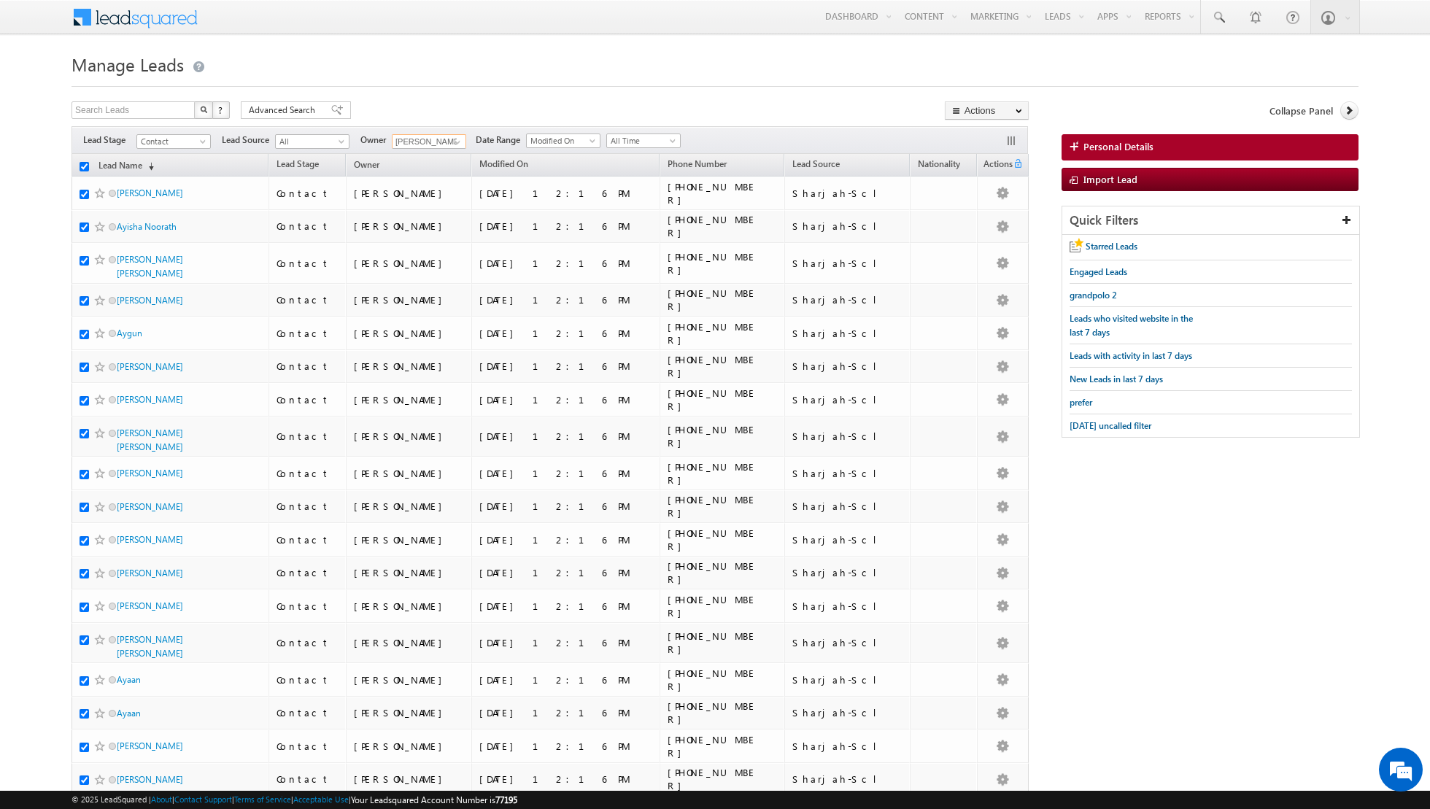
checkbox input "true"
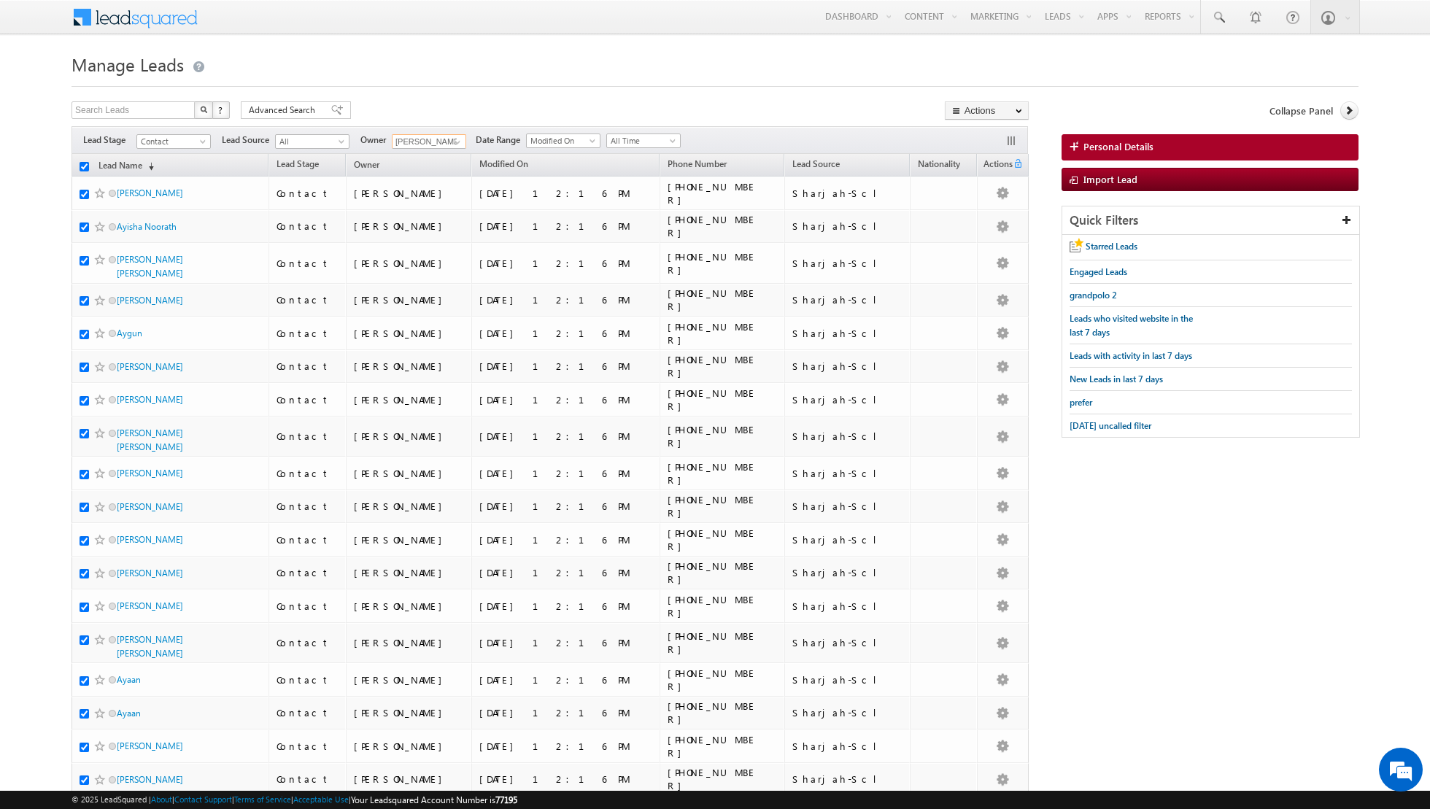
checkbox input "true"
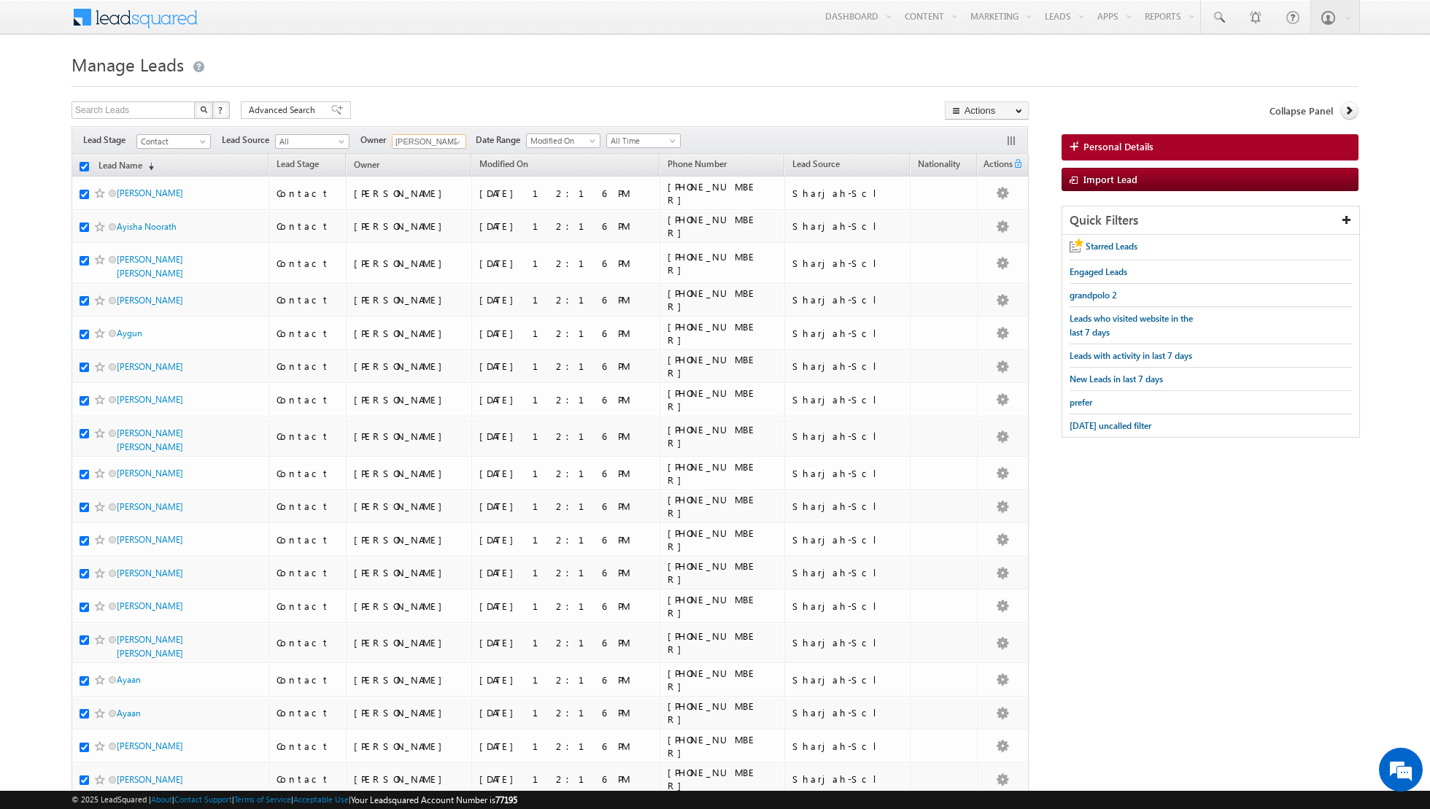
checkbox input "true"
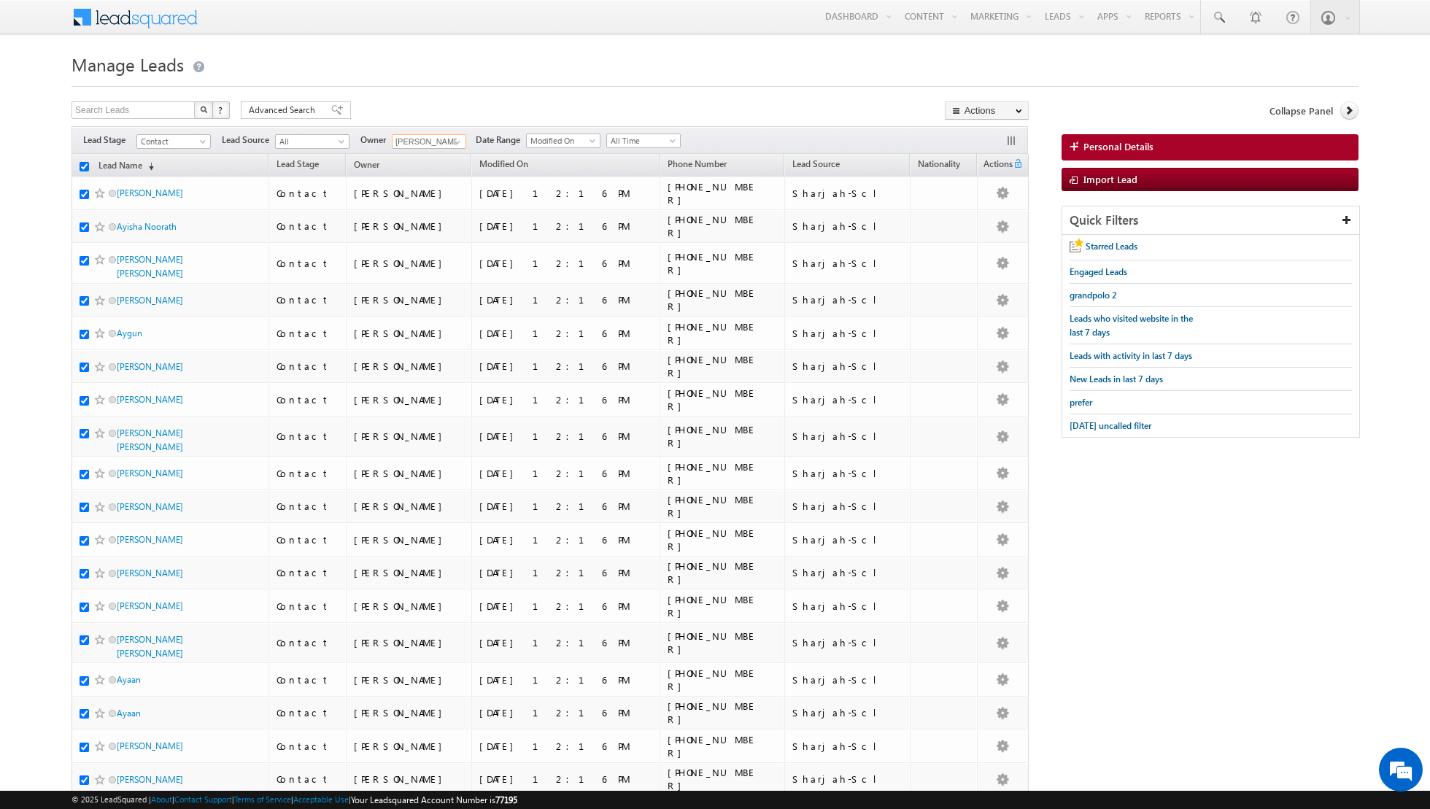
checkbox input "true"
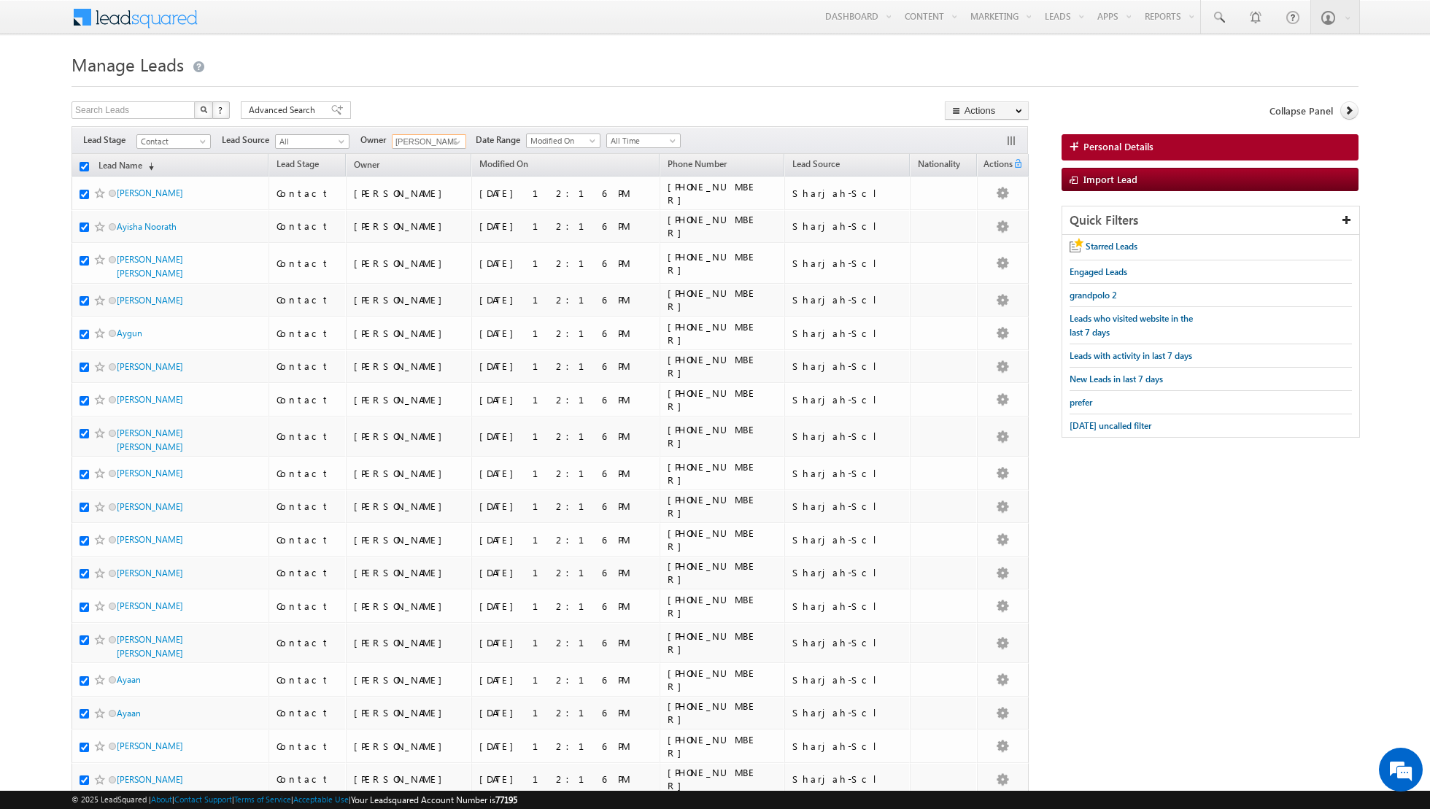
checkbox input "true"
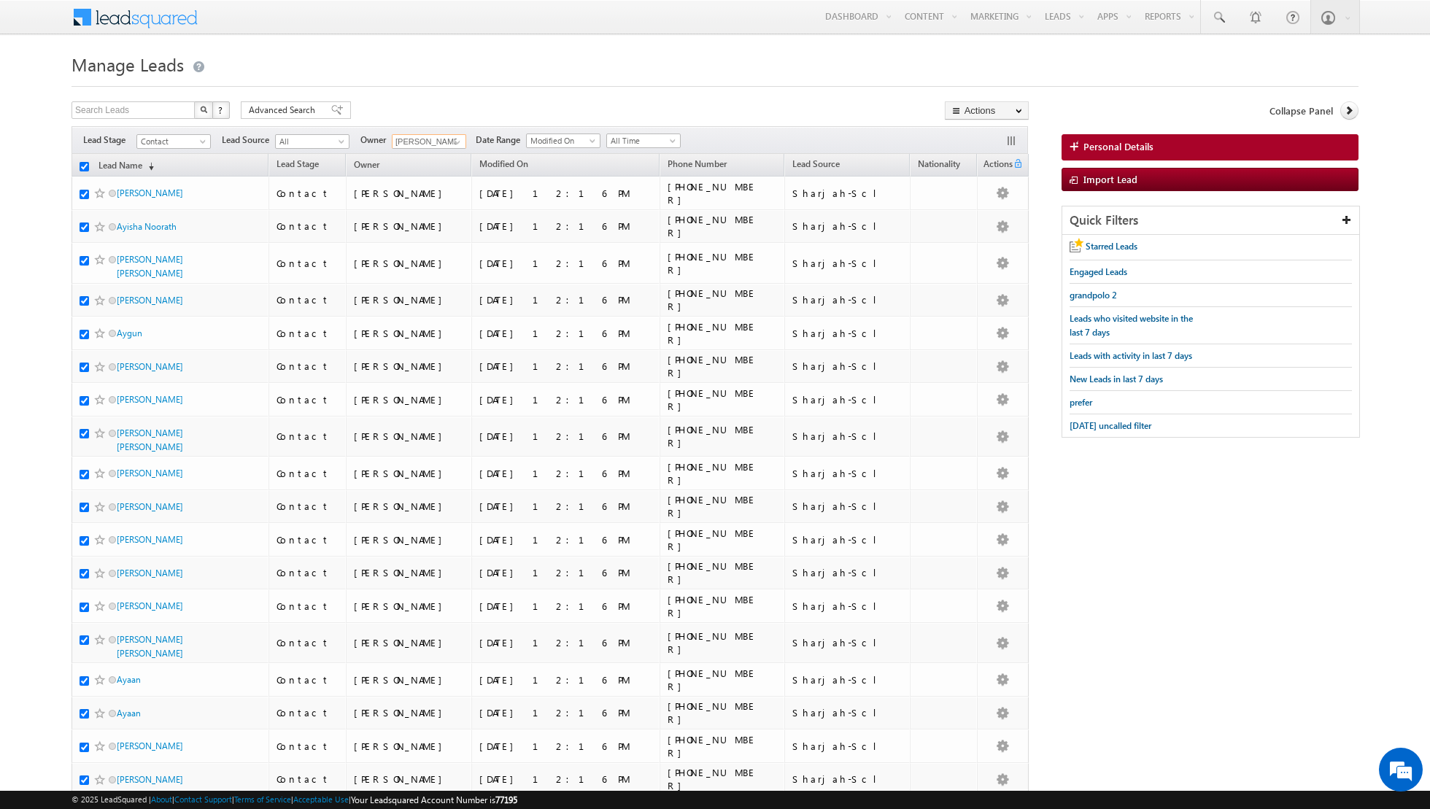
checkbox input "true"
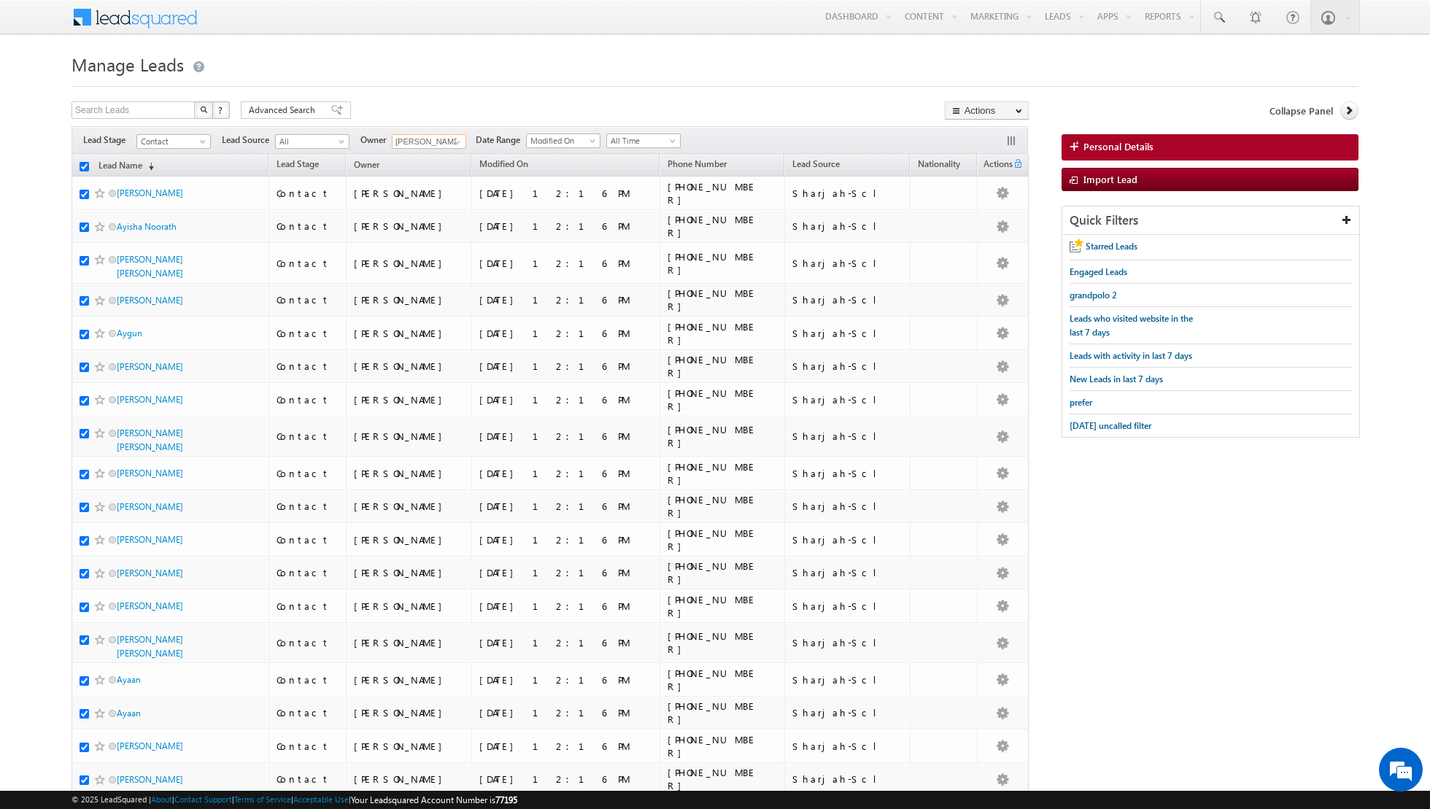
checkbox input "true"
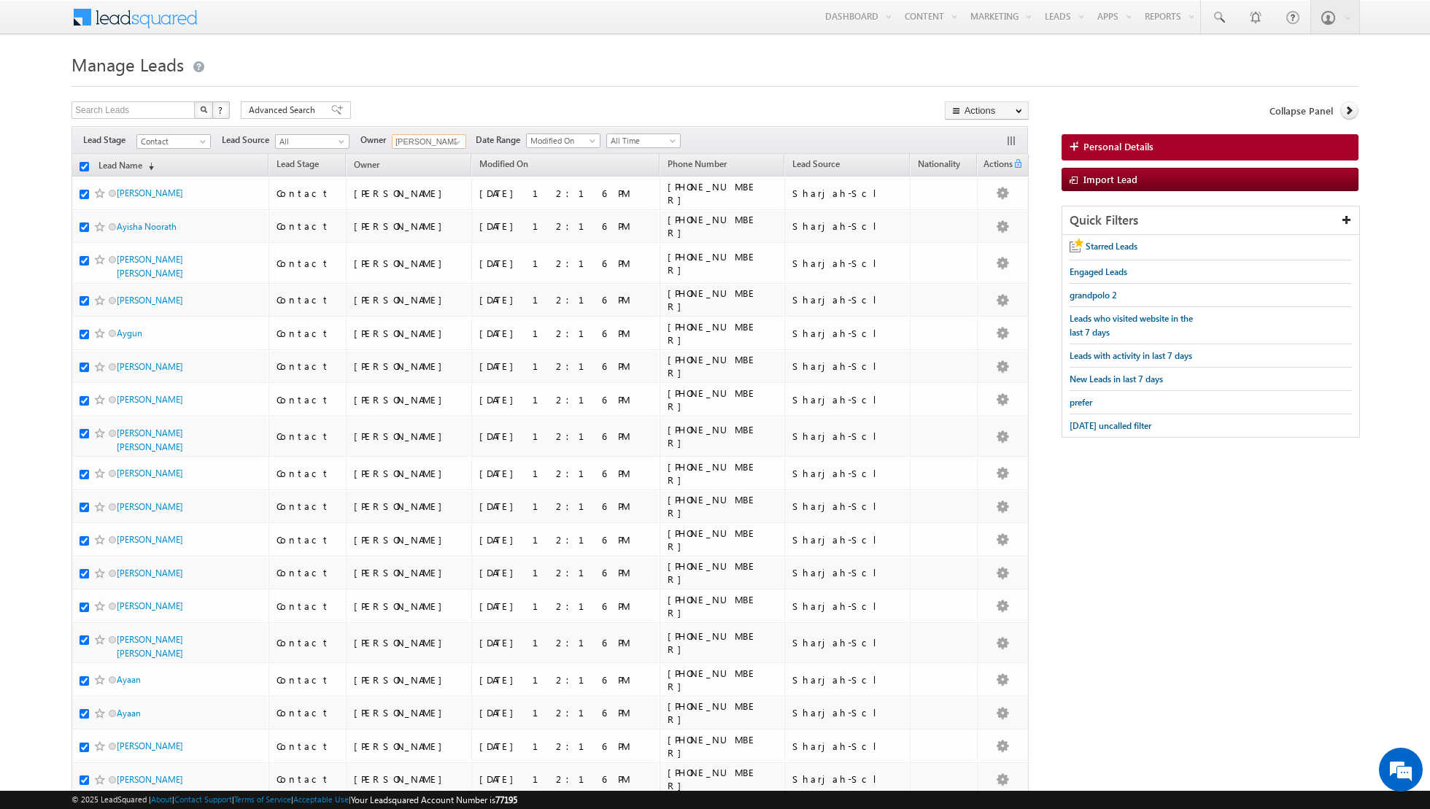
checkbox input "true"
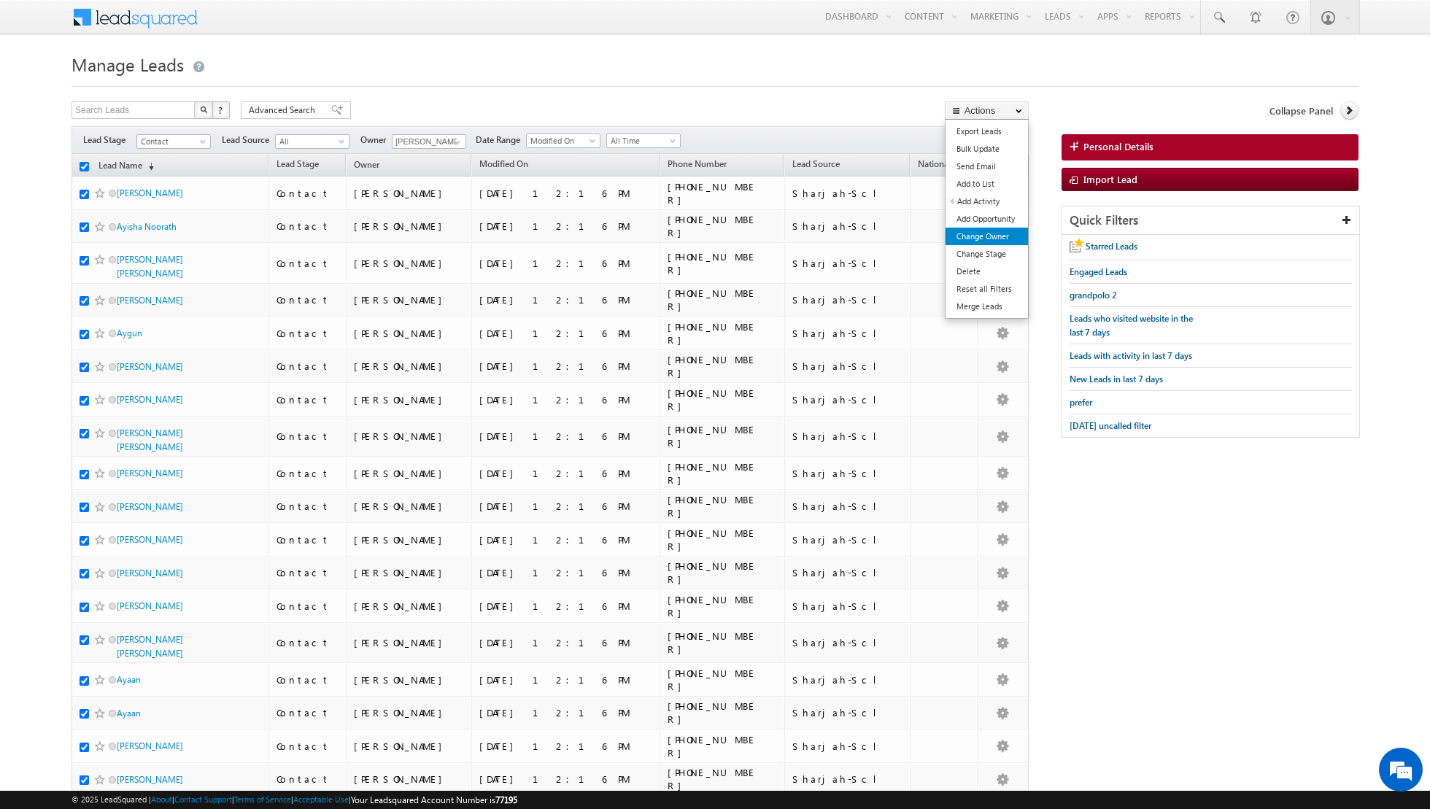
click at [967, 237] on link "Change Owner" at bounding box center [986, 237] width 82 height 18
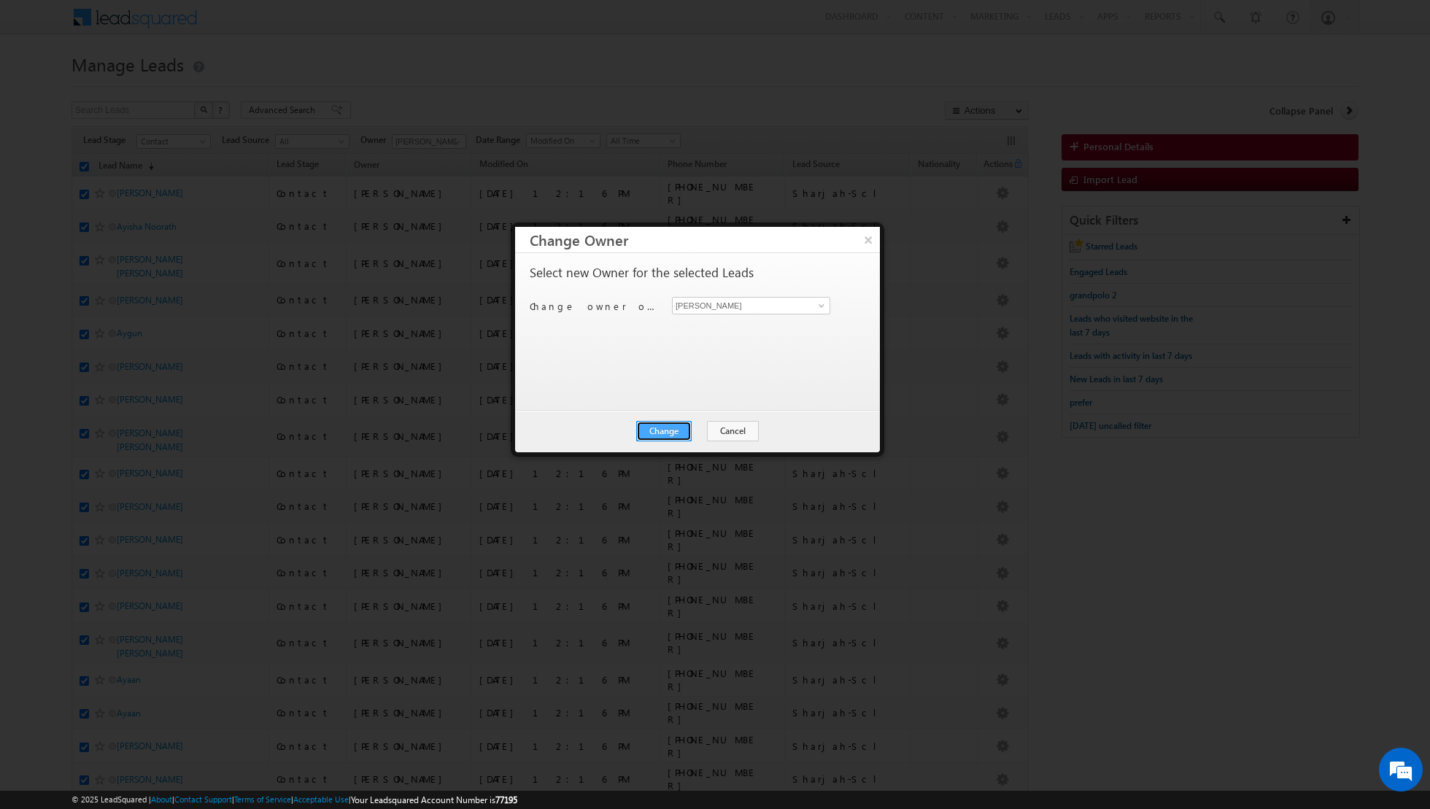
click at [662, 434] on button "Change" at bounding box center [663, 431] width 55 height 20
click at [711, 429] on button "Close" at bounding box center [699, 431] width 47 height 20
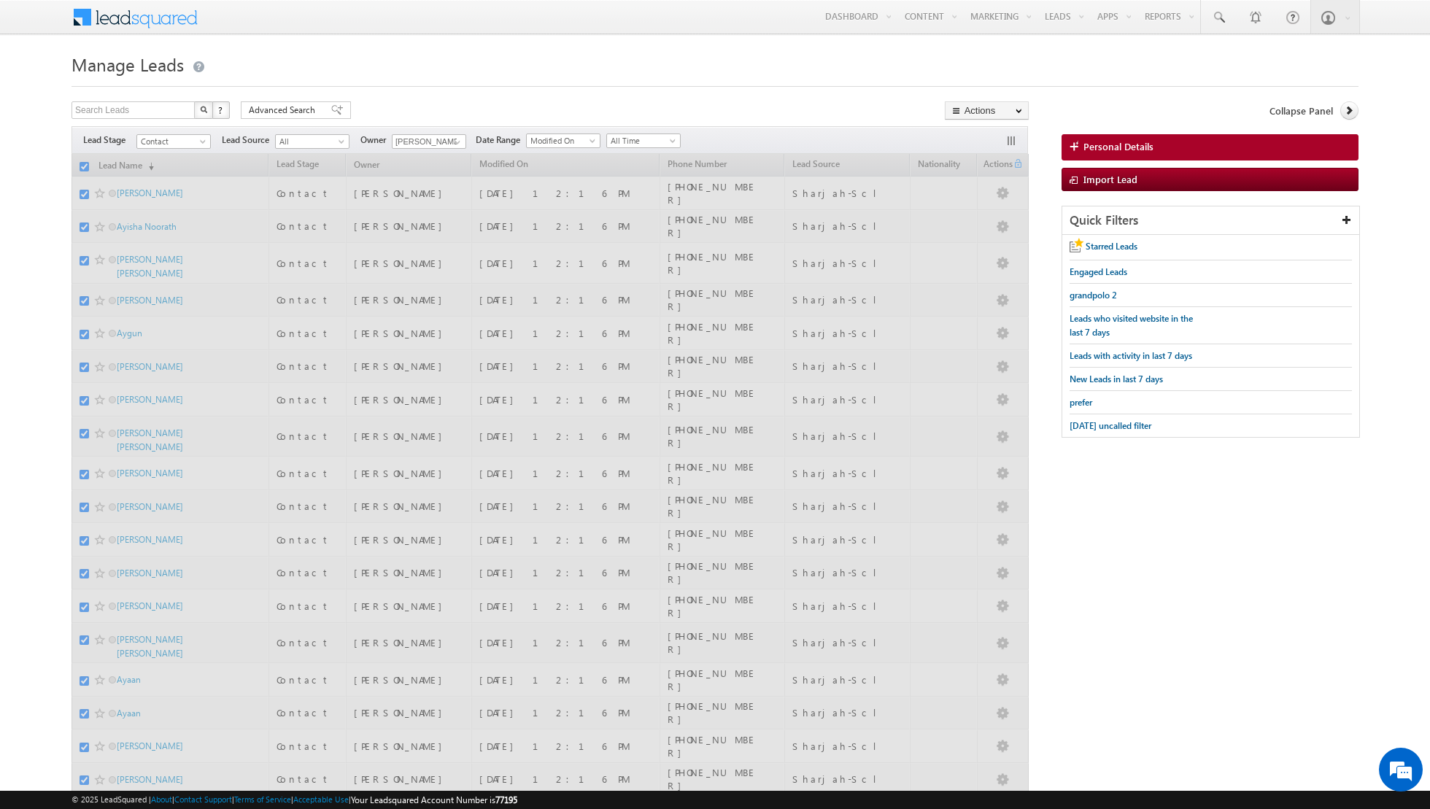
checkbox input "false"
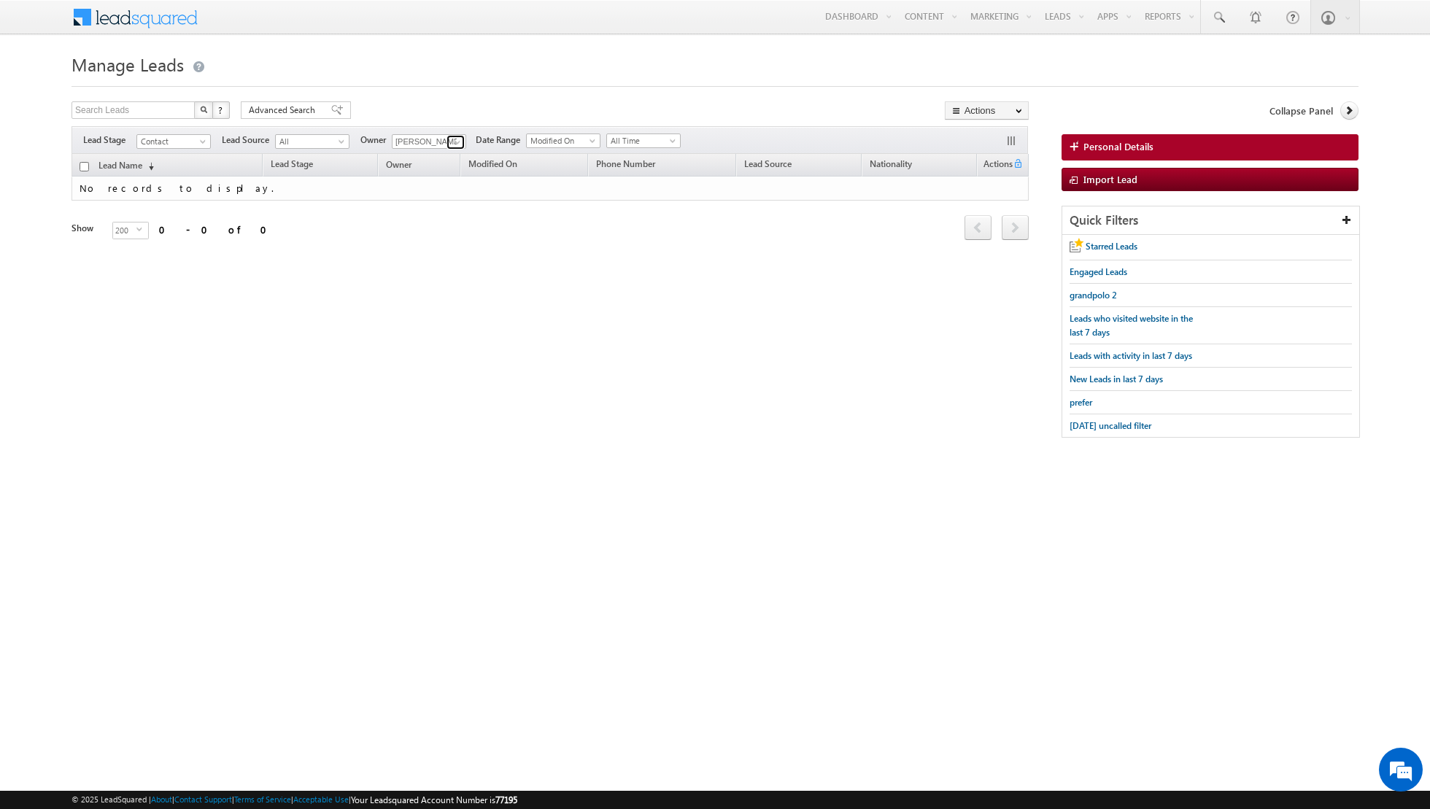
click at [446, 140] on link at bounding box center [455, 142] width 18 height 15
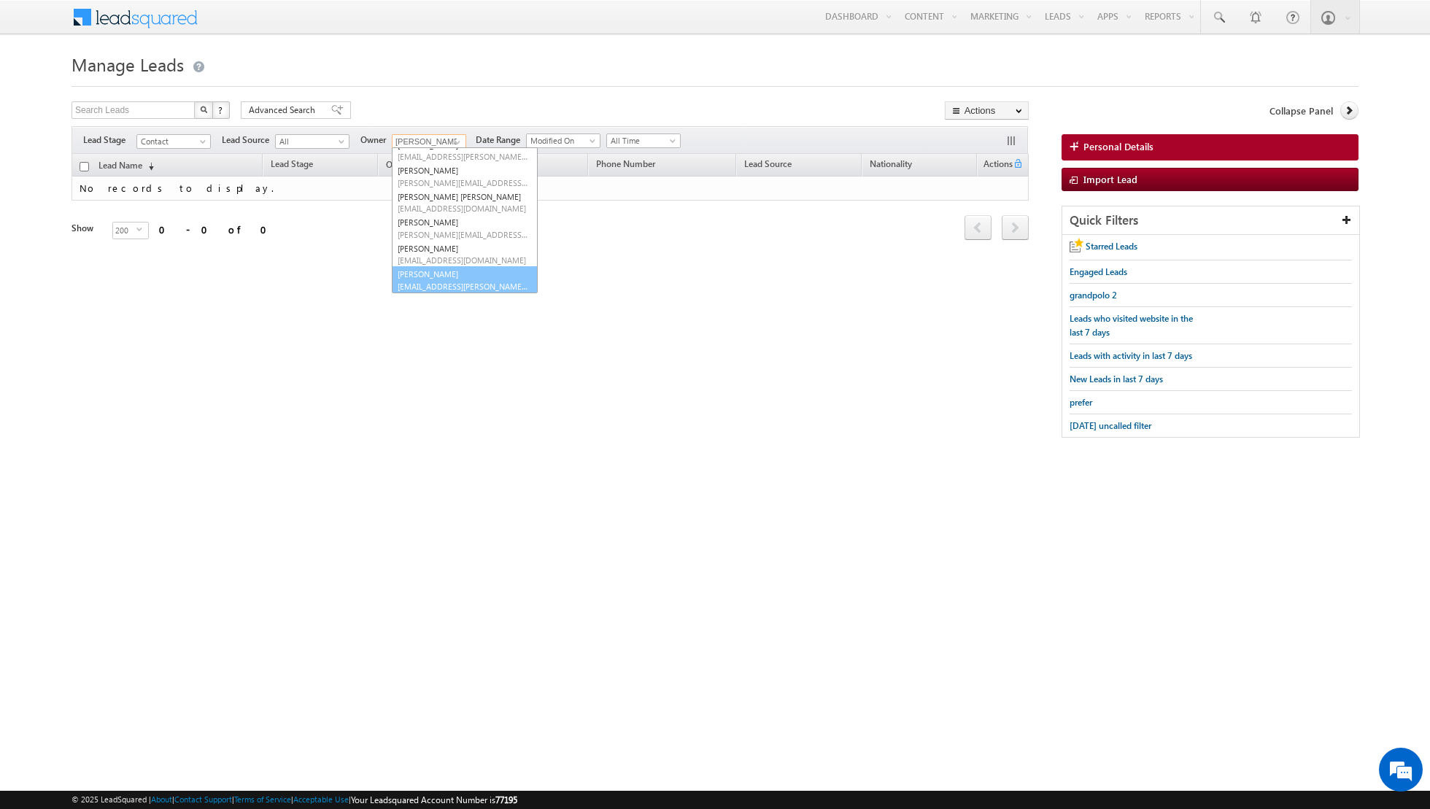
scroll to position [118, 0]
click at [425, 286] on span "[EMAIL_ADDRESS][PERSON_NAME][DOMAIN_NAME]" at bounding box center [463, 286] width 131 height 11
type input "[PERSON_NAME]"
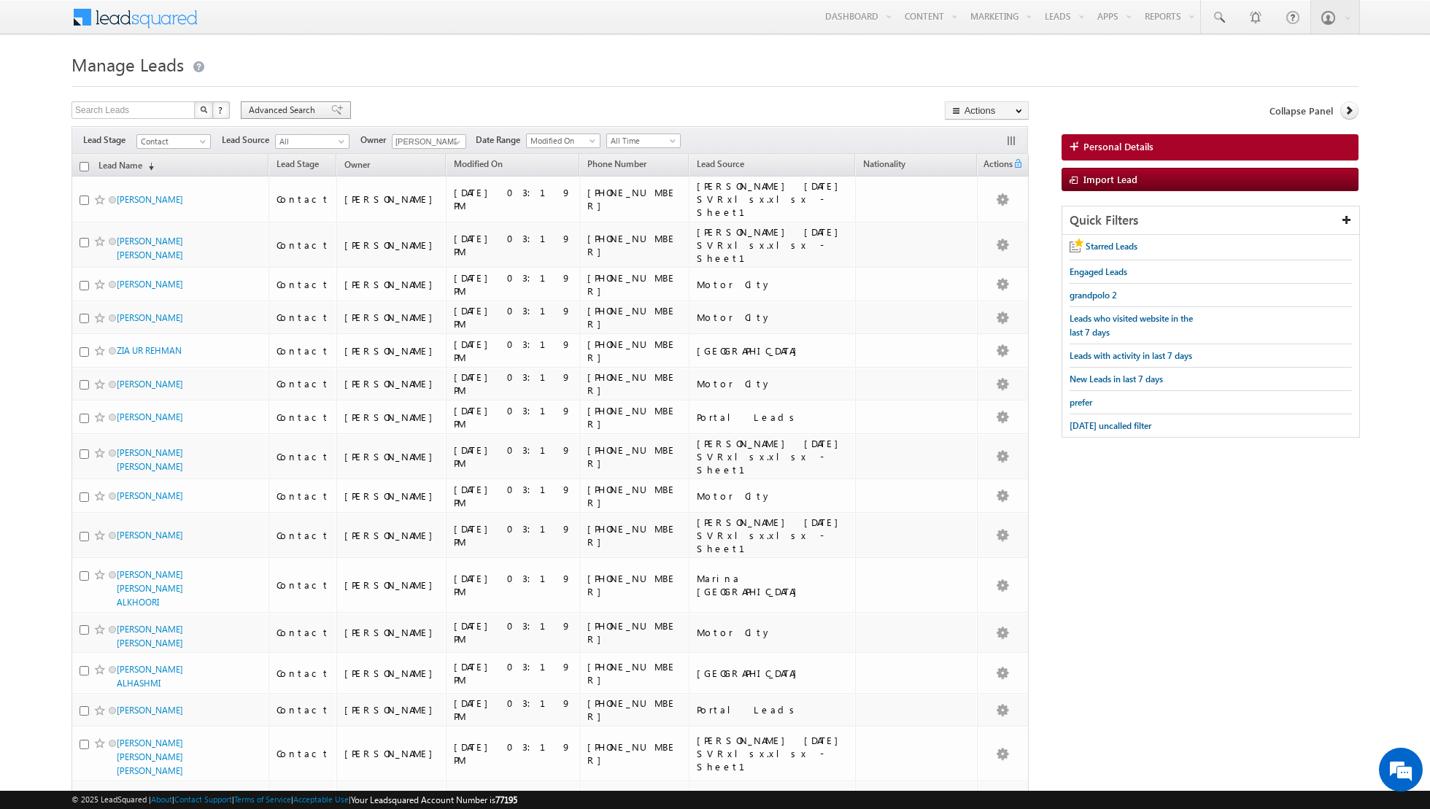
click at [331, 107] on span at bounding box center [337, 110] width 12 height 10
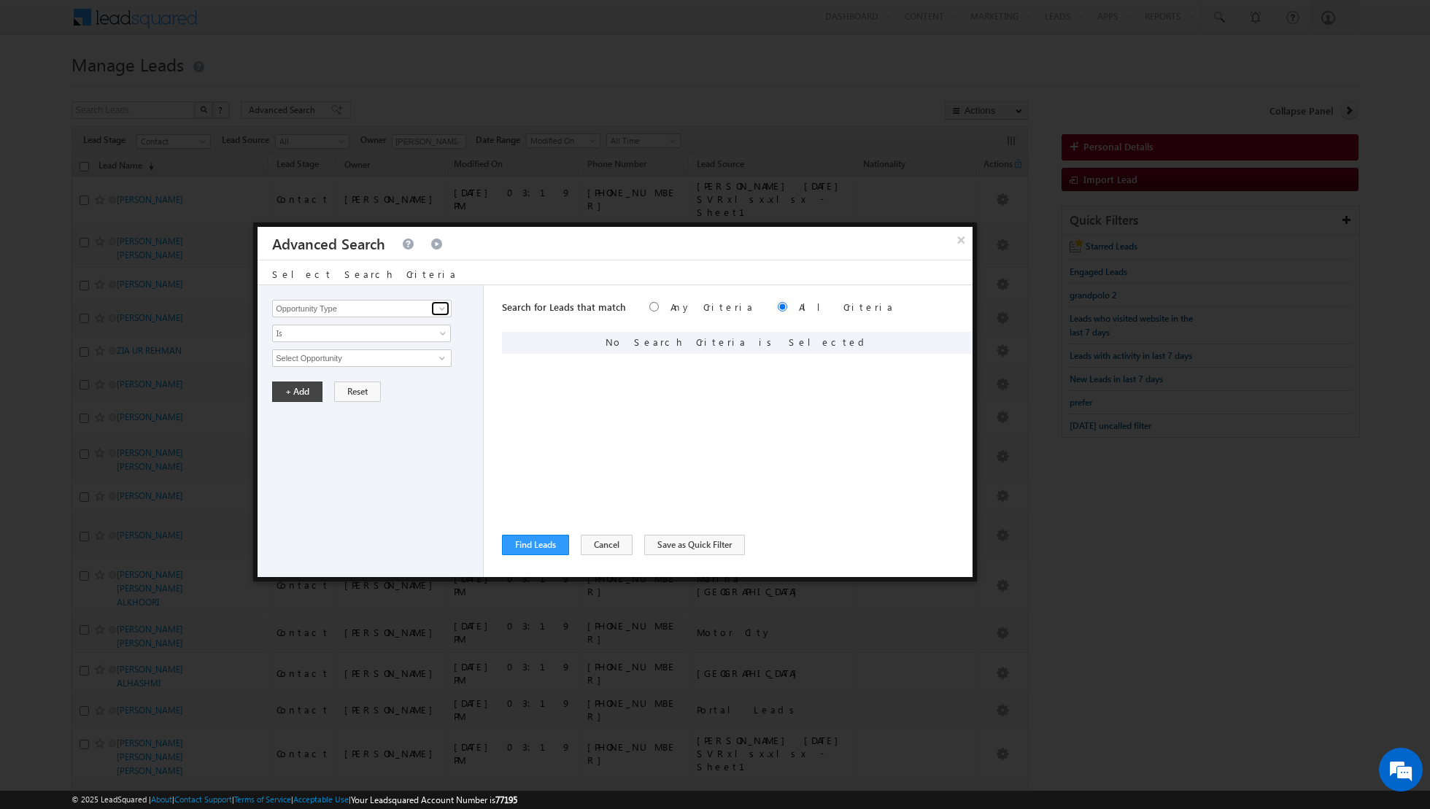
click at [443, 304] on span at bounding box center [442, 309] width 12 height 12
type input "lead act"
click at [425, 332] on link "Is" at bounding box center [361, 334] width 179 height 18
click at [441, 314] on link at bounding box center [440, 308] width 18 height 15
type input "lead a"
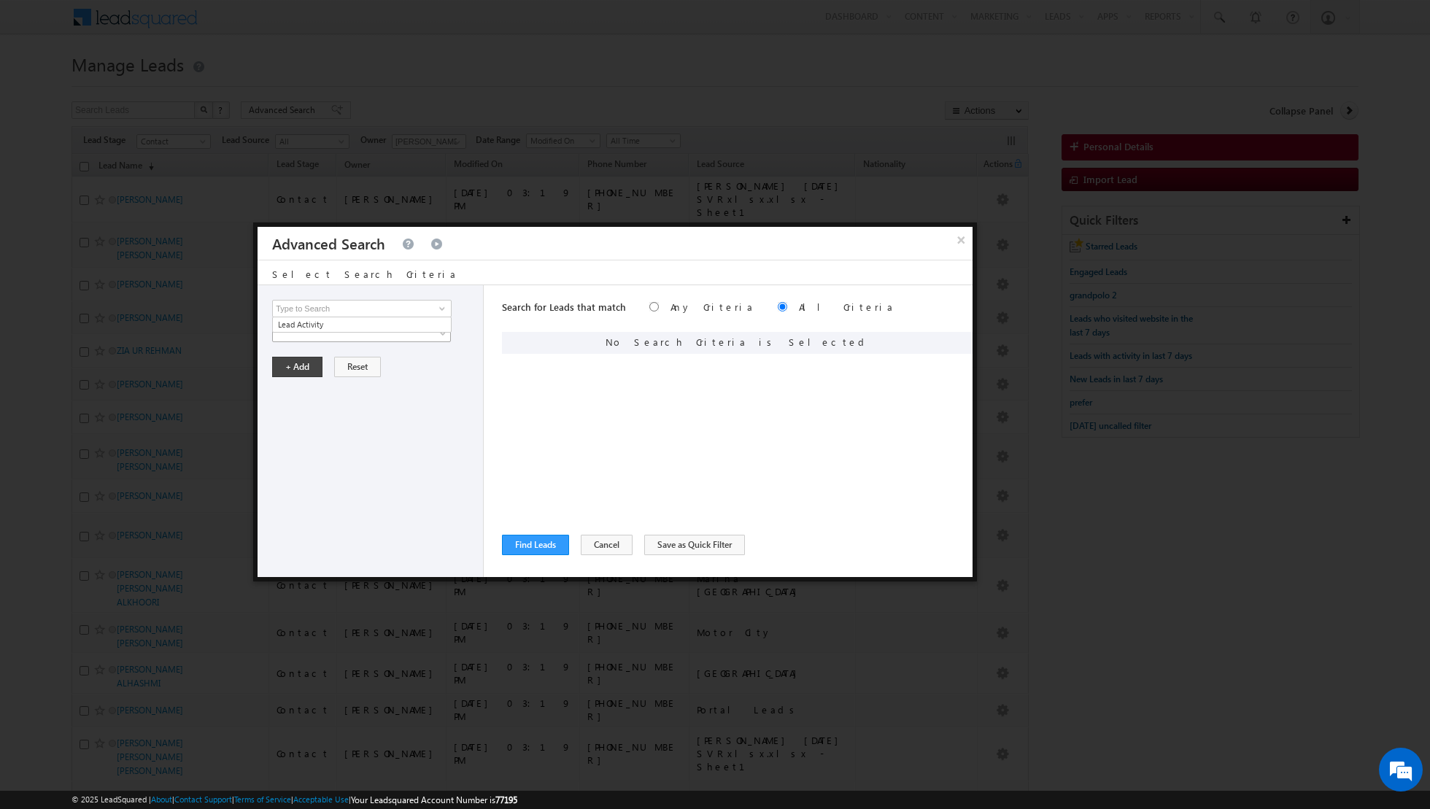
click at [400, 336] on link at bounding box center [361, 334] width 179 height 18
click at [412, 312] on input at bounding box center [361, 309] width 179 height 18
click at [381, 318] on link "Lead Activity" at bounding box center [361, 325] width 179 height 17
type input "Lead Activity"
click at [394, 330] on span "Is" at bounding box center [352, 333] width 158 height 13
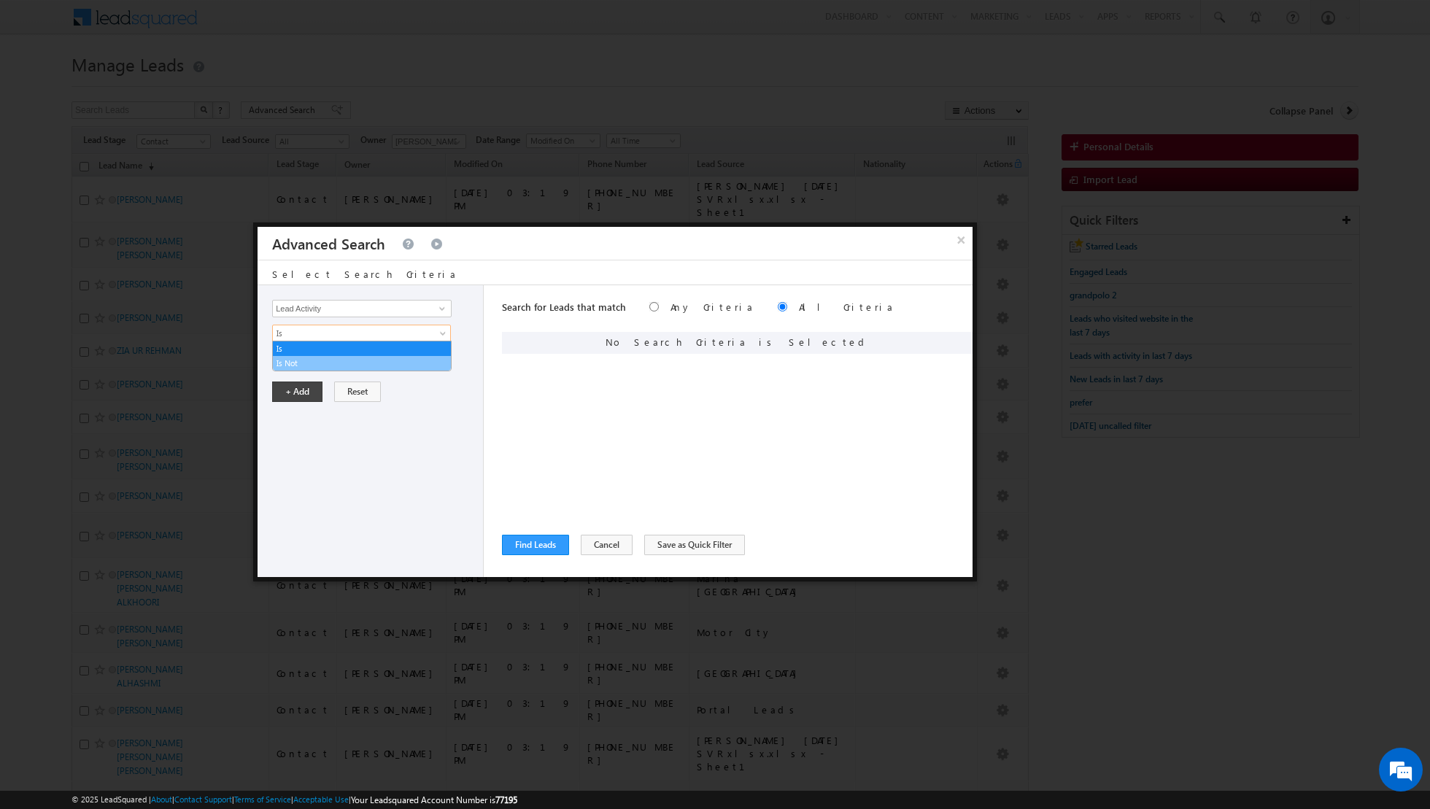
click at [374, 357] on link "Is Not" at bounding box center [362, 363] width 178 height 13
click at [438, 354] on span at bounding box center [442, 358] width 12 height 12
click at [351, 384] on link "7. Junk / Not Reachable / Invalid" at bounding box center [361, 387] width 179 height 17
type input "7. Junk / Not Reachable / Invalid"
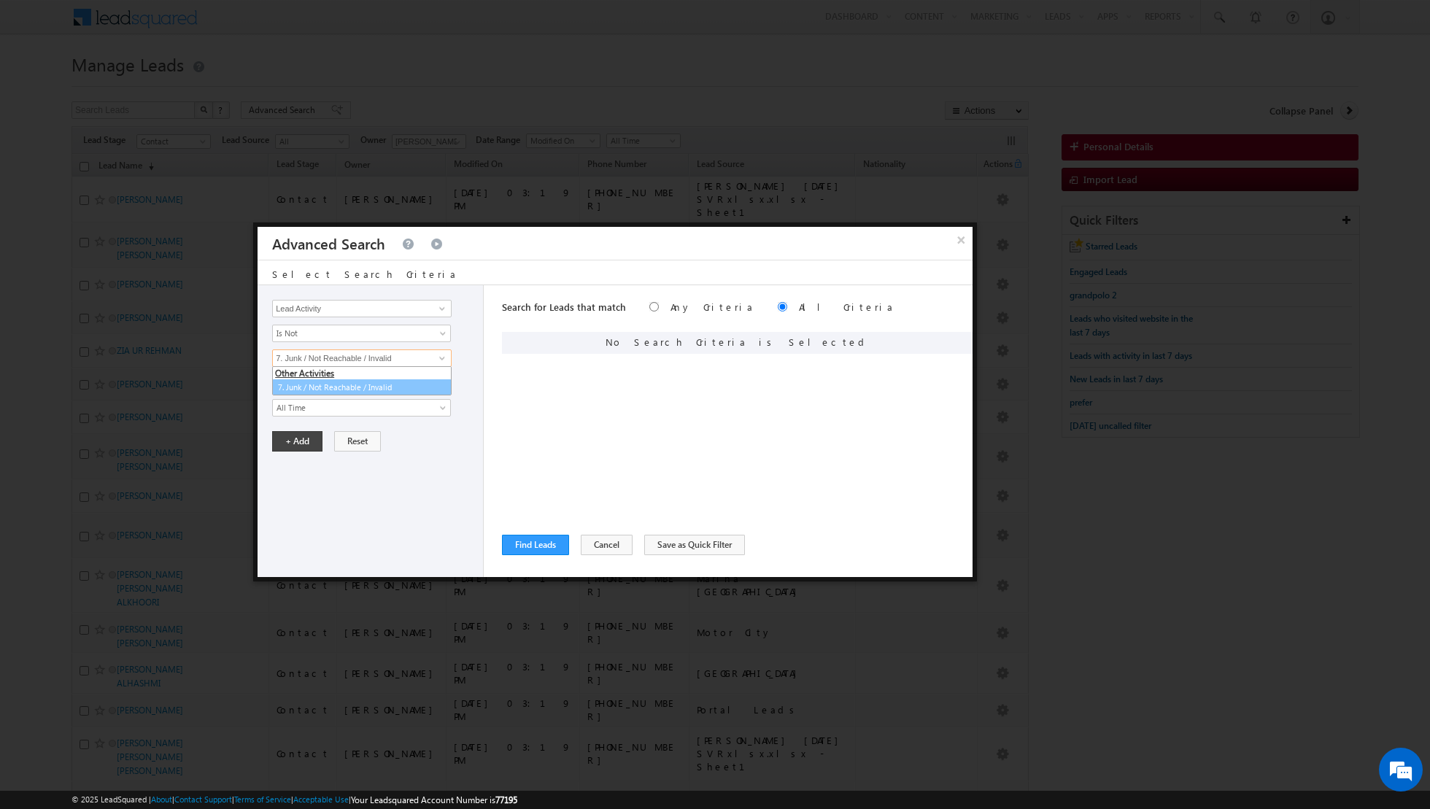
click at [345, 384] on link "7. Junk / Not Reachable / Invalid" at bounding box center [361, 387] width 179 height 17
click at [294, 438] on button "+ Add" at bounding box center [297, 441] width 50 height 20
click at [446, 311] on span at bounding box center [442, 309] width 12 height 12
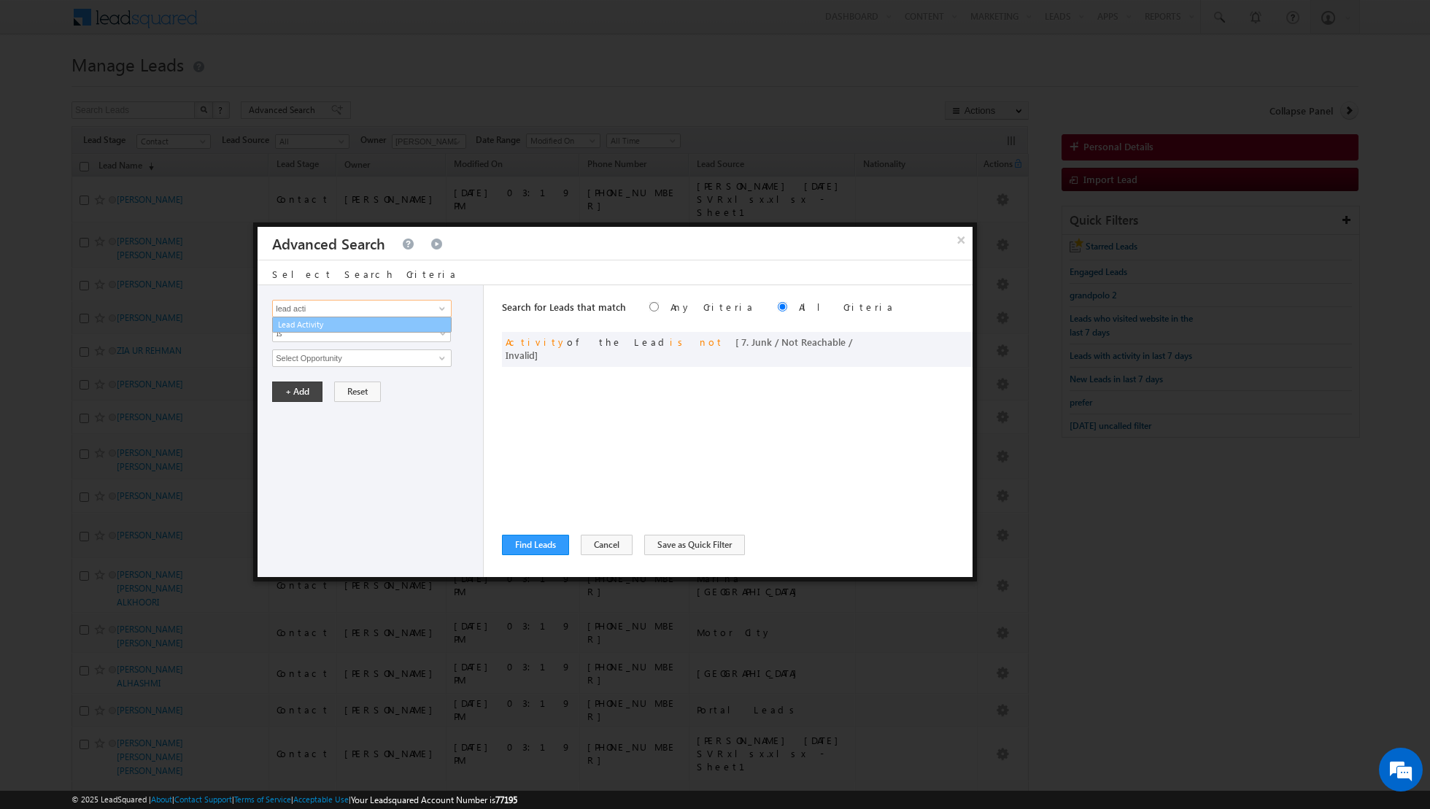
click at [412, 329] on link "Lead Activity" at bounding box center [361, 325] width 179 height 17
type input "Lead Activity"
click at [437, 331] on link "Is" at bounding box center [361, 334] width 179 height 18
click at [410, 357] on link "Is Not" at bounding box center [362, 363] width 178 height 13
click at [441, 357] on span at bounding box center [442, 358] width 12 height 12
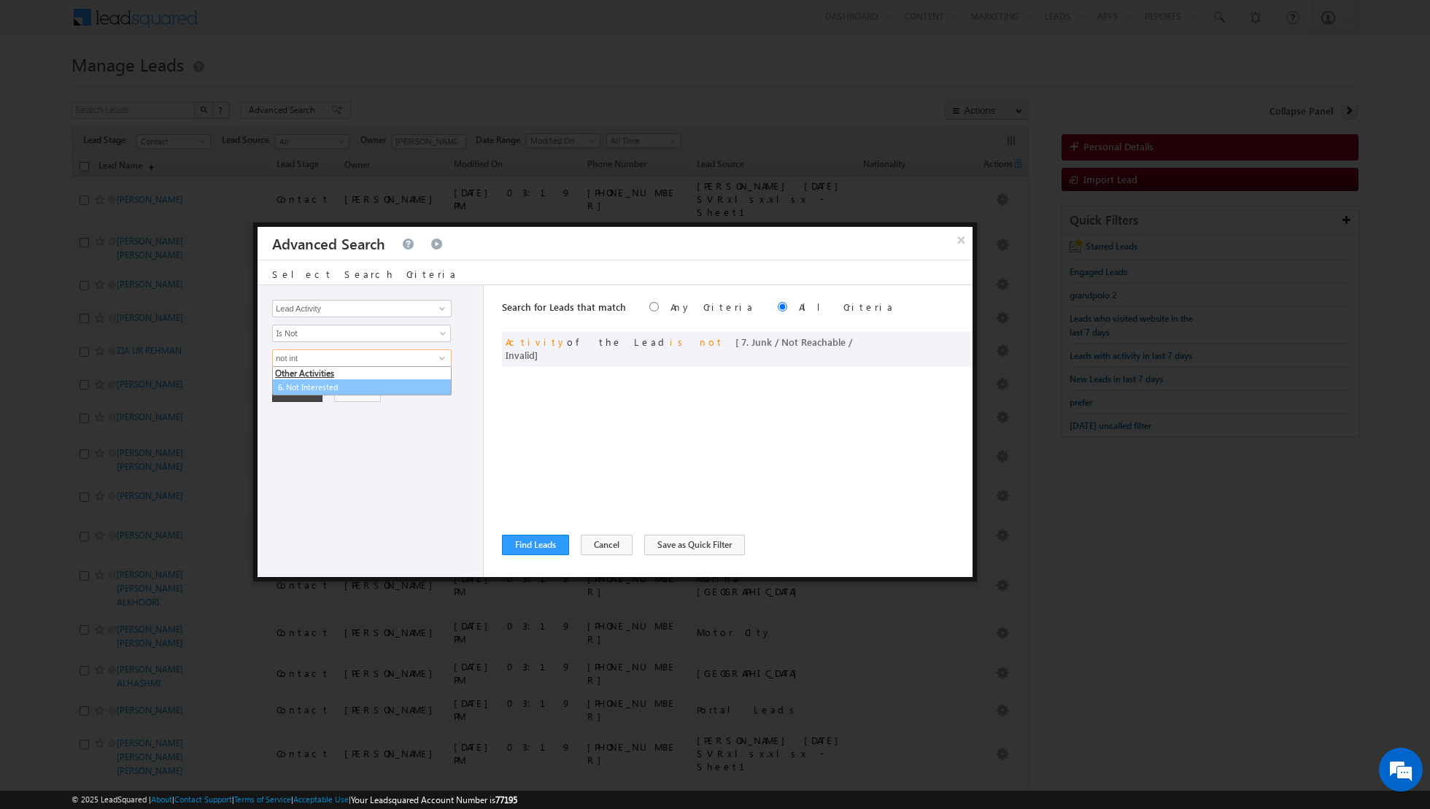
click at [381, 384] on link "6. Not Interested" at bounding box center [361, 387] width 179 height 17
type input "6. Not Interested"
click at [295, 434] on button "+ Add" at bounding box center [297, 441] width 50 height 20
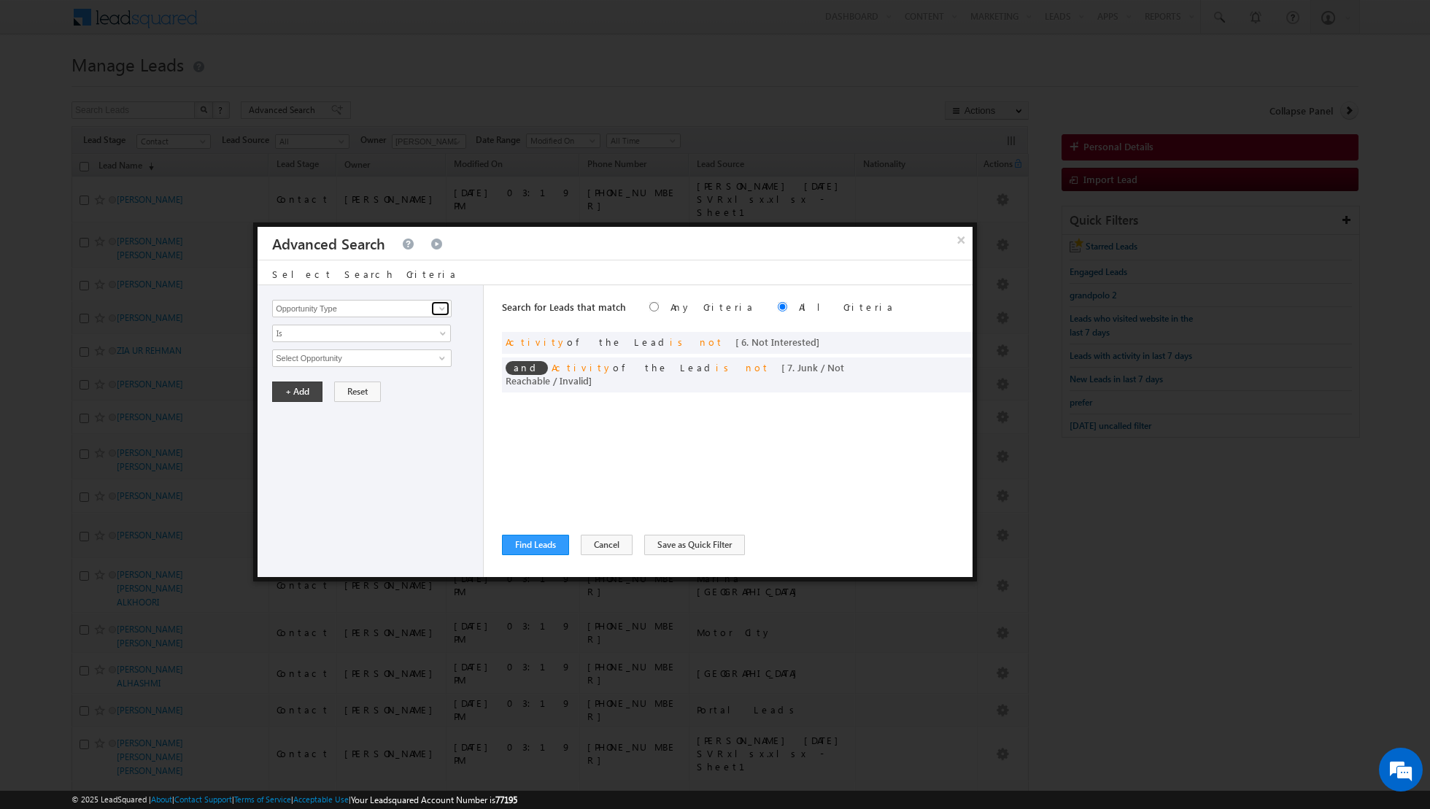
click at [438, 306] on span at bounding box center [442, 309] width 12 height 12
click at [400, 328] on link "Lead Activity" at bounding box center [361, 325] width 179 height 17
type input "Lead Activity"
click at [438, 327] on link "Is" at bounding box center [361, 334] width 179 height 18
click at [398, 358] on link "Is Not" at bounding box center [362, 363] width 178 height 13
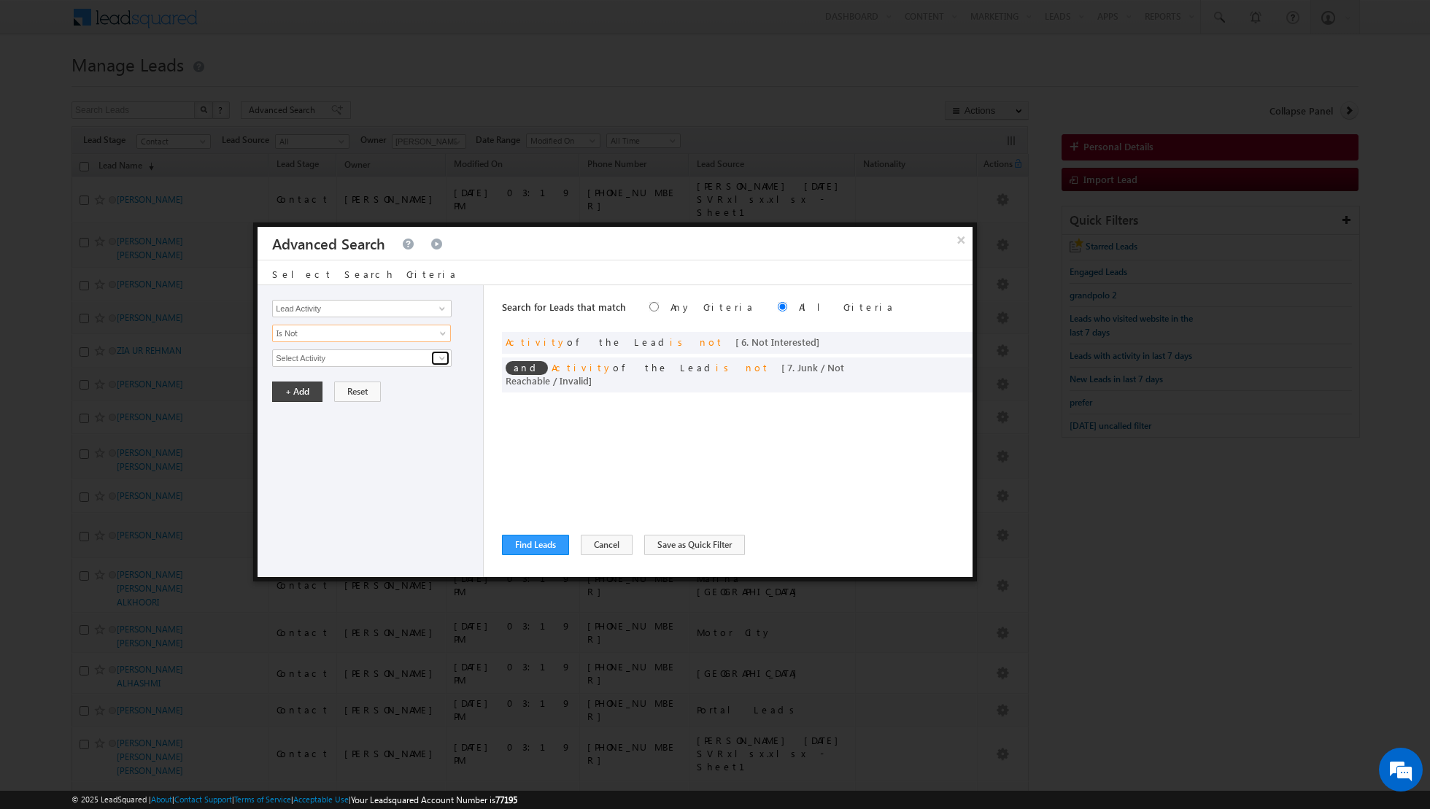
click at [436, 357] on span at bounding box center [442, 358] width 12 height 12
click at [400, 384] on link "Outbound Phone Call Activity" at bounding box center [361, 387] width 179 height 17
type input "Outbound Phone Call Activity"
click at [379, 381] on span at bounding box center [352, 382] width 158 height 13
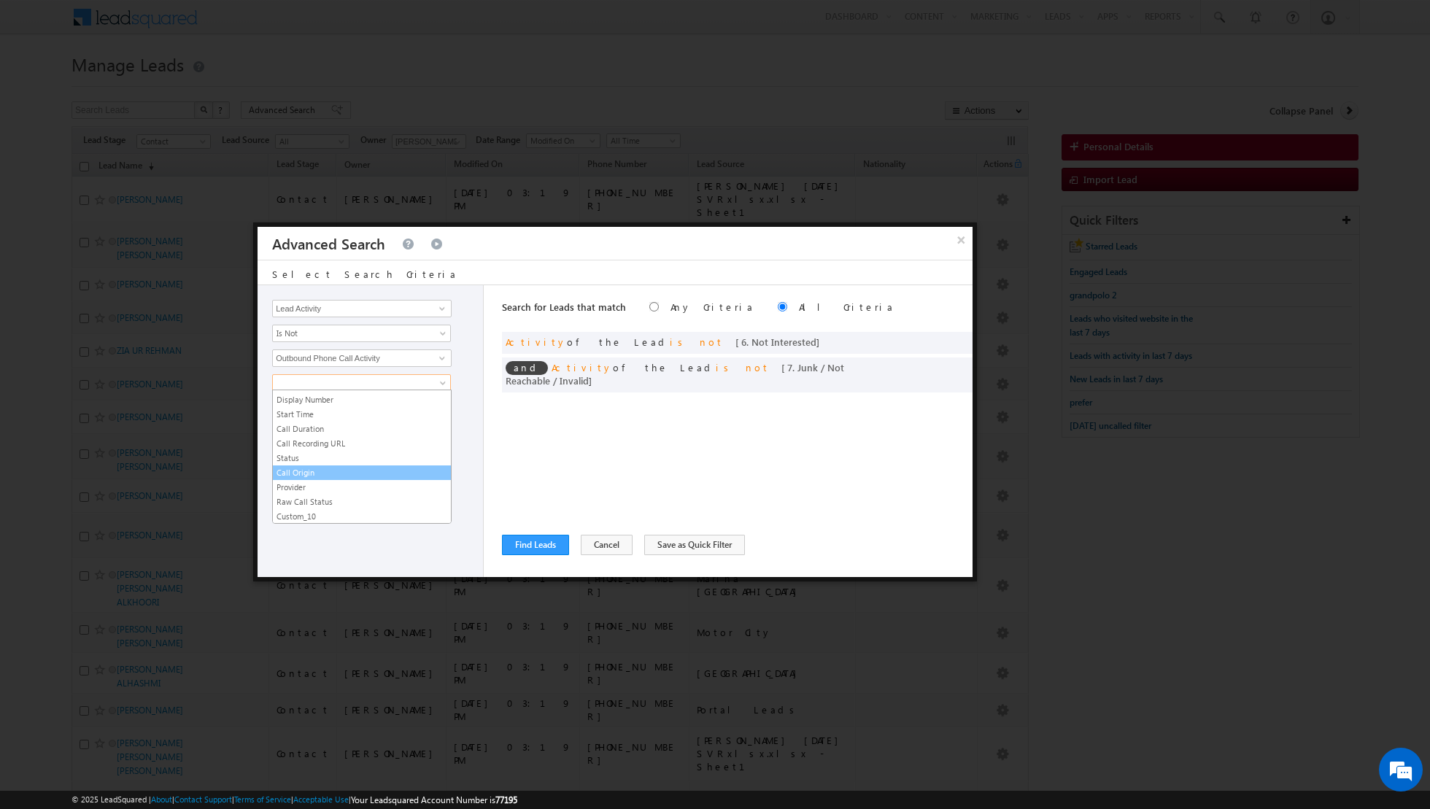
scroll to position [26, 0]
click at [326, 411] on link "Start Time" at bounding box center [362, 414] width 178 height 13
click at [410, 426] on span "All Time" at bounding box center [352, 432] width 158 height 13
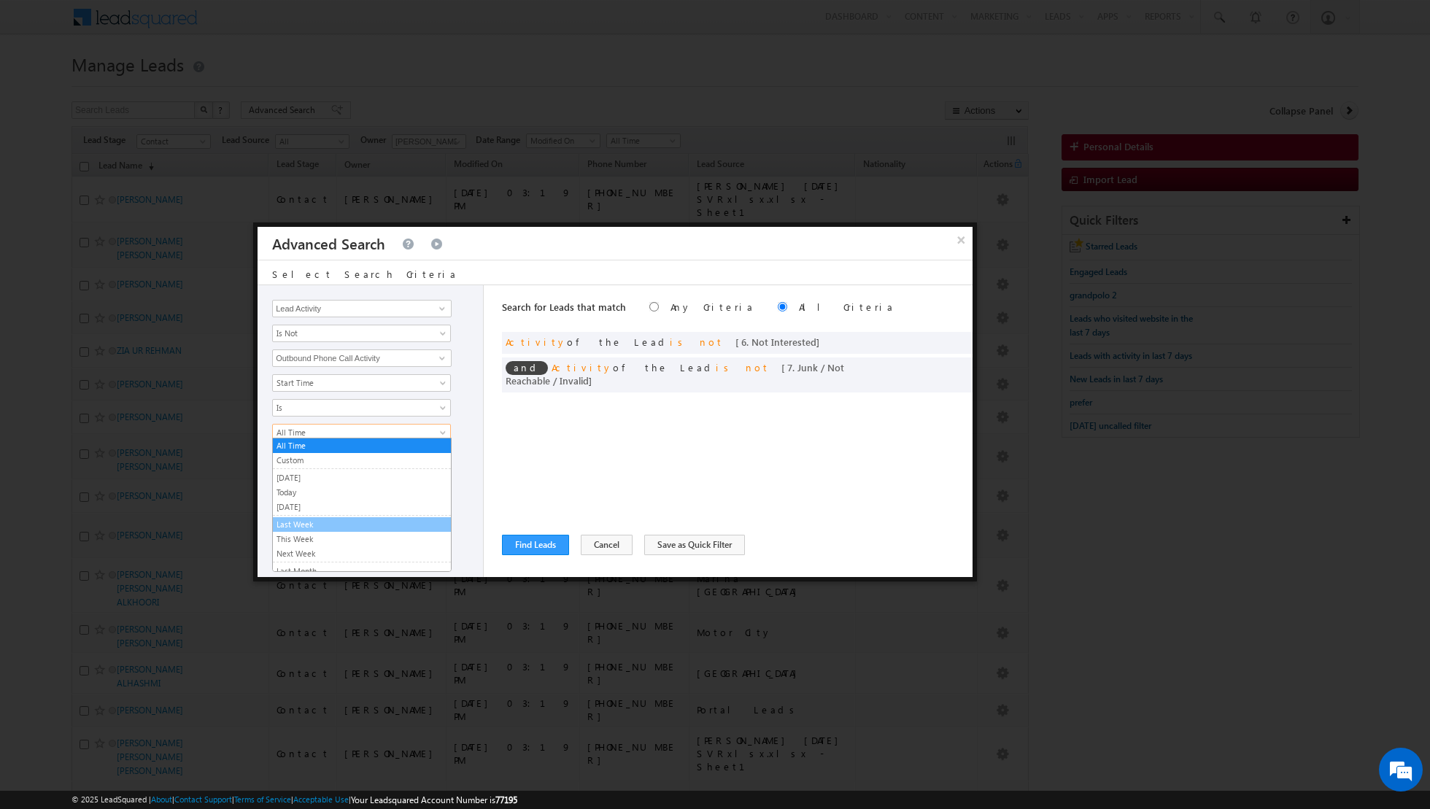
scroll to position [90, 0]
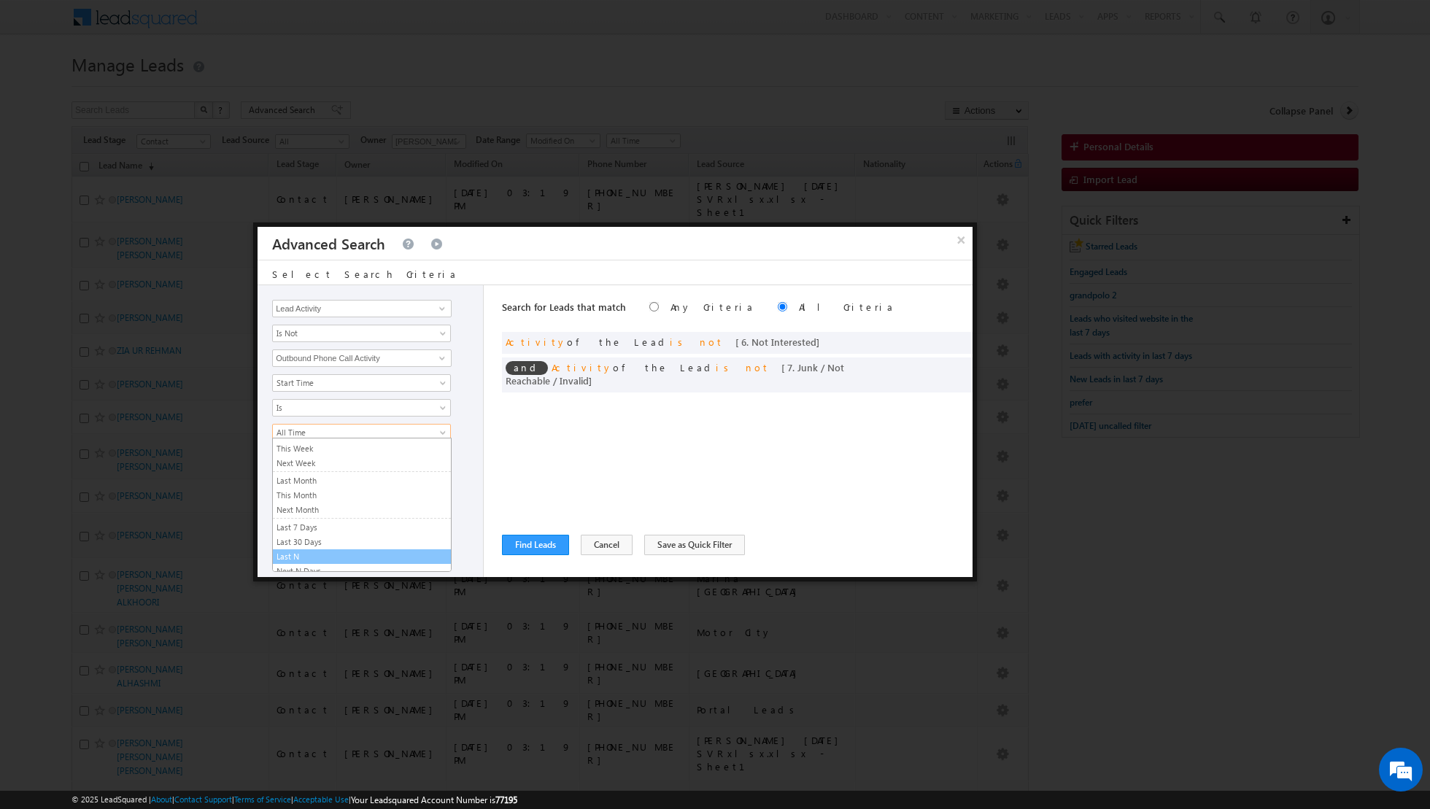
click at [335, 550] on link "Last N" at bounding box center [362, 556] width 178 height 13
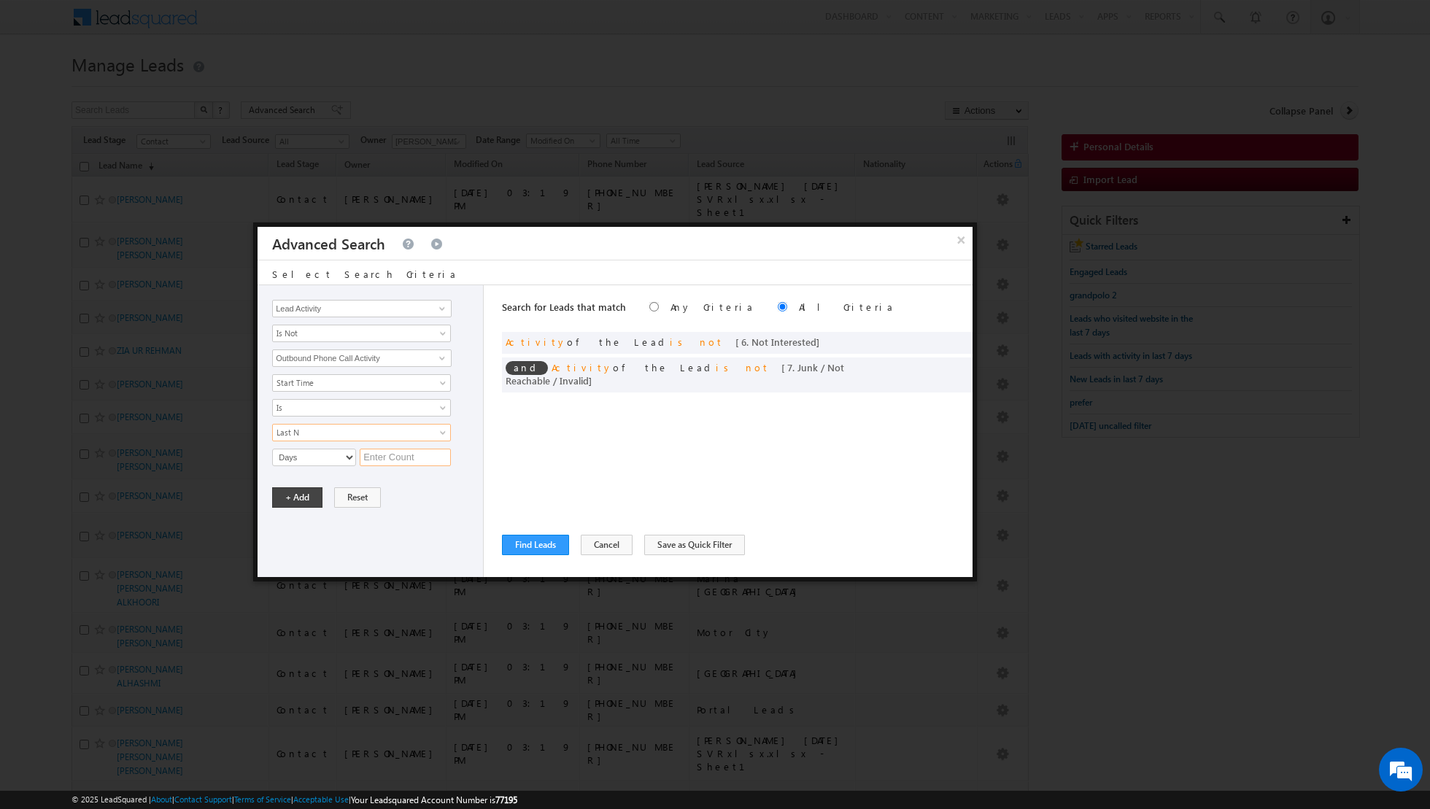
click at [381, 454] on input "text" at bounding box center [405, 458] width 91 height 18
type input "4"
click at [297, 493] on button "+ Add" at bounding box center [297, 497] width 50 height 20
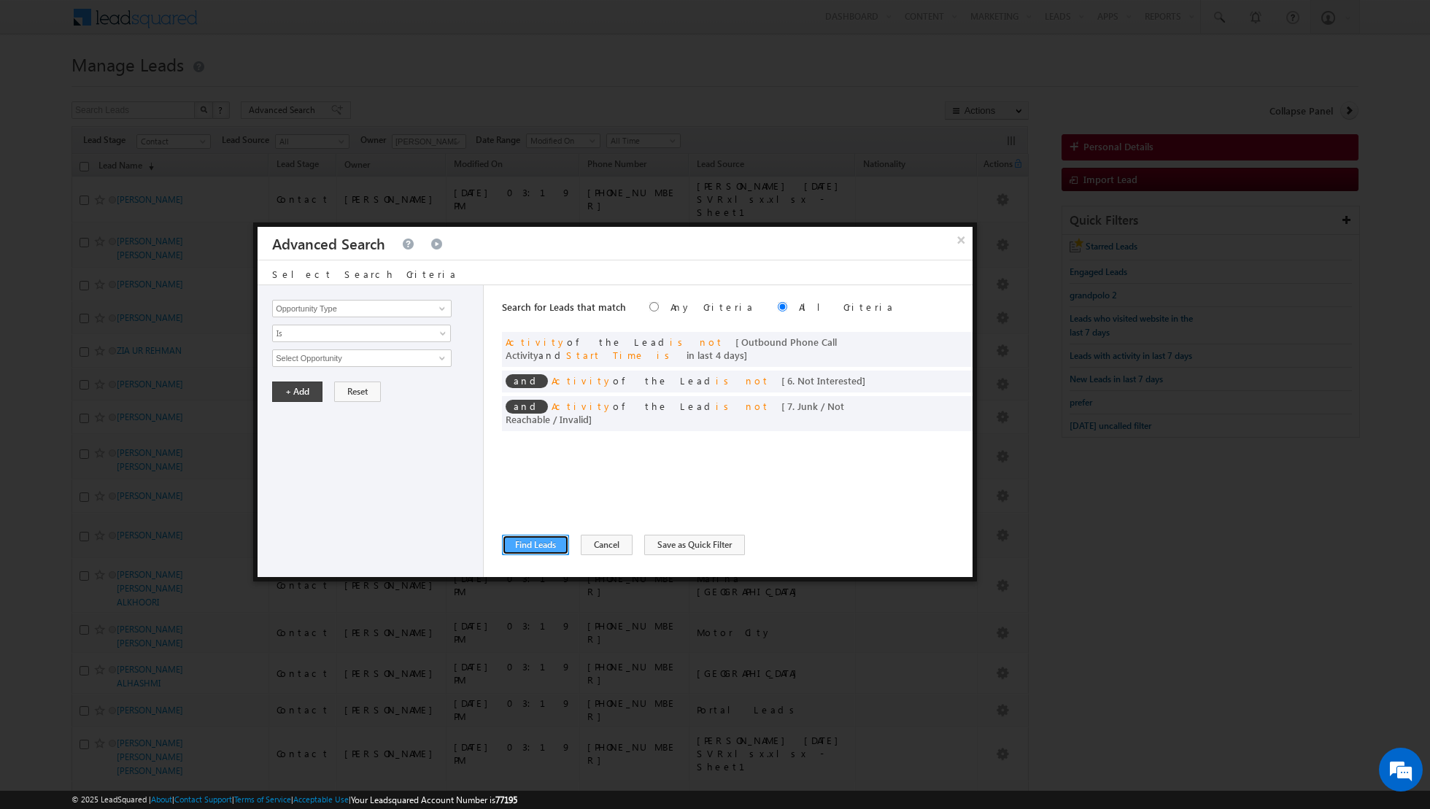
click at [525, 546] on button "Find Leads" at bounding box center [535, 545] width 67 height 20
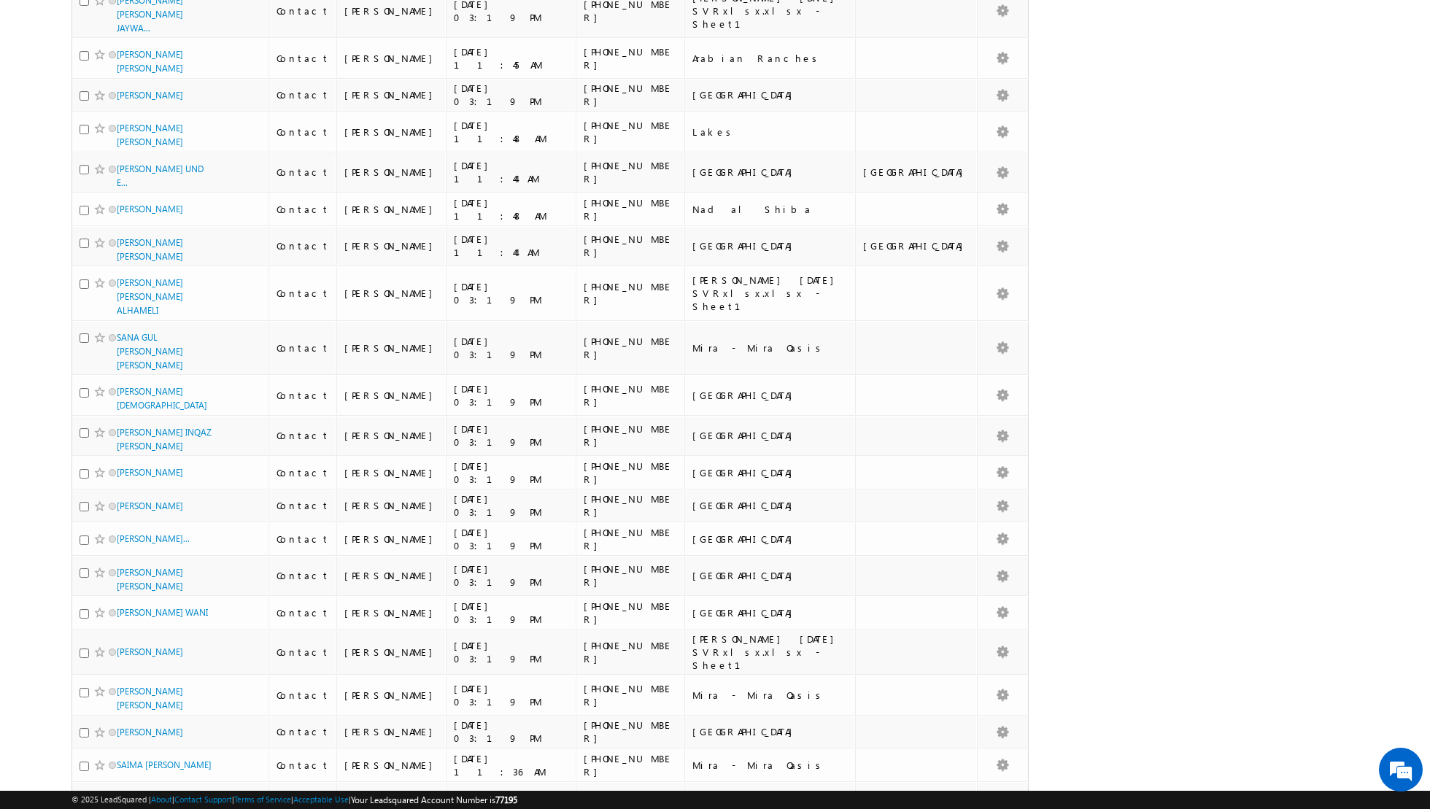
scroll to position [6861, 0]
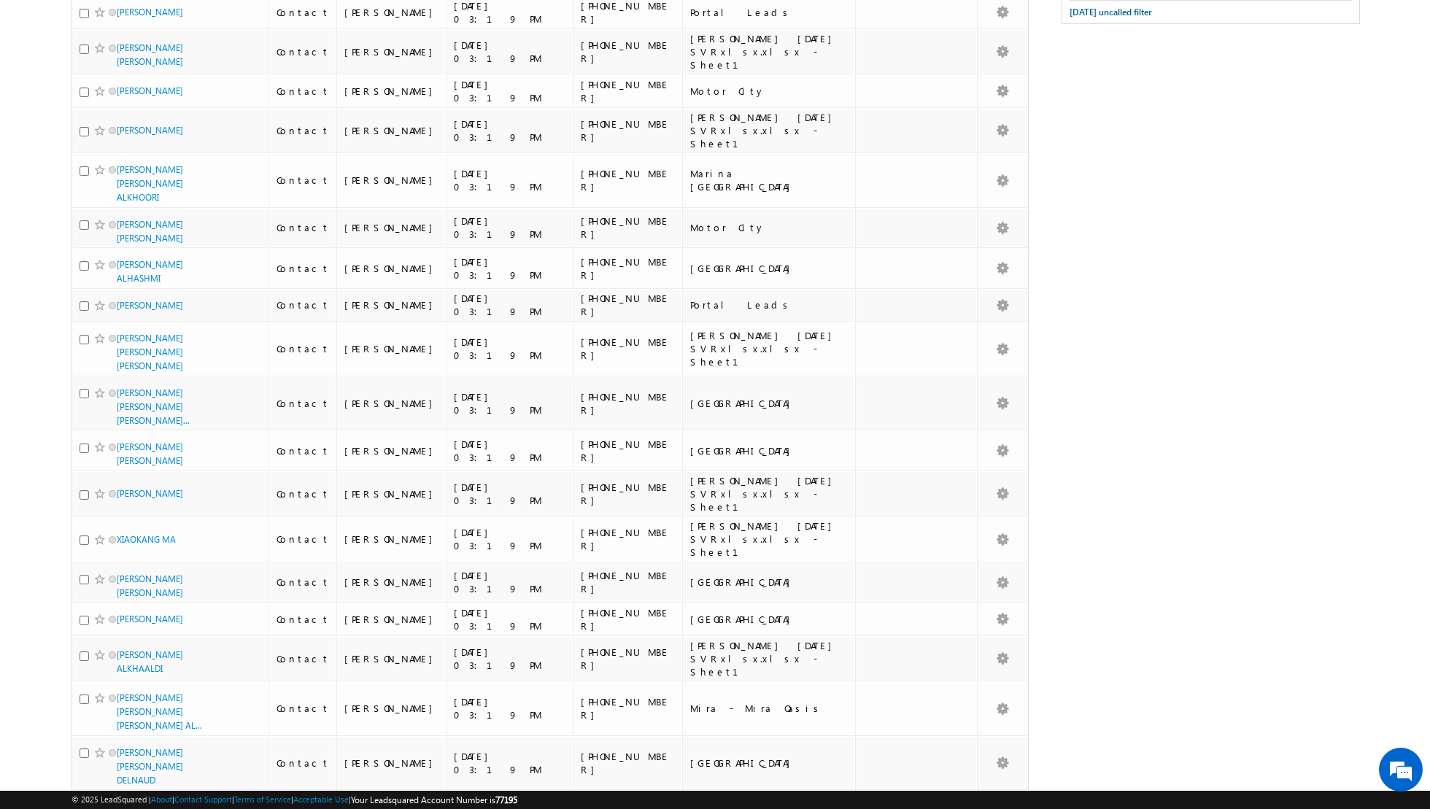
scroll to position [0, 0]
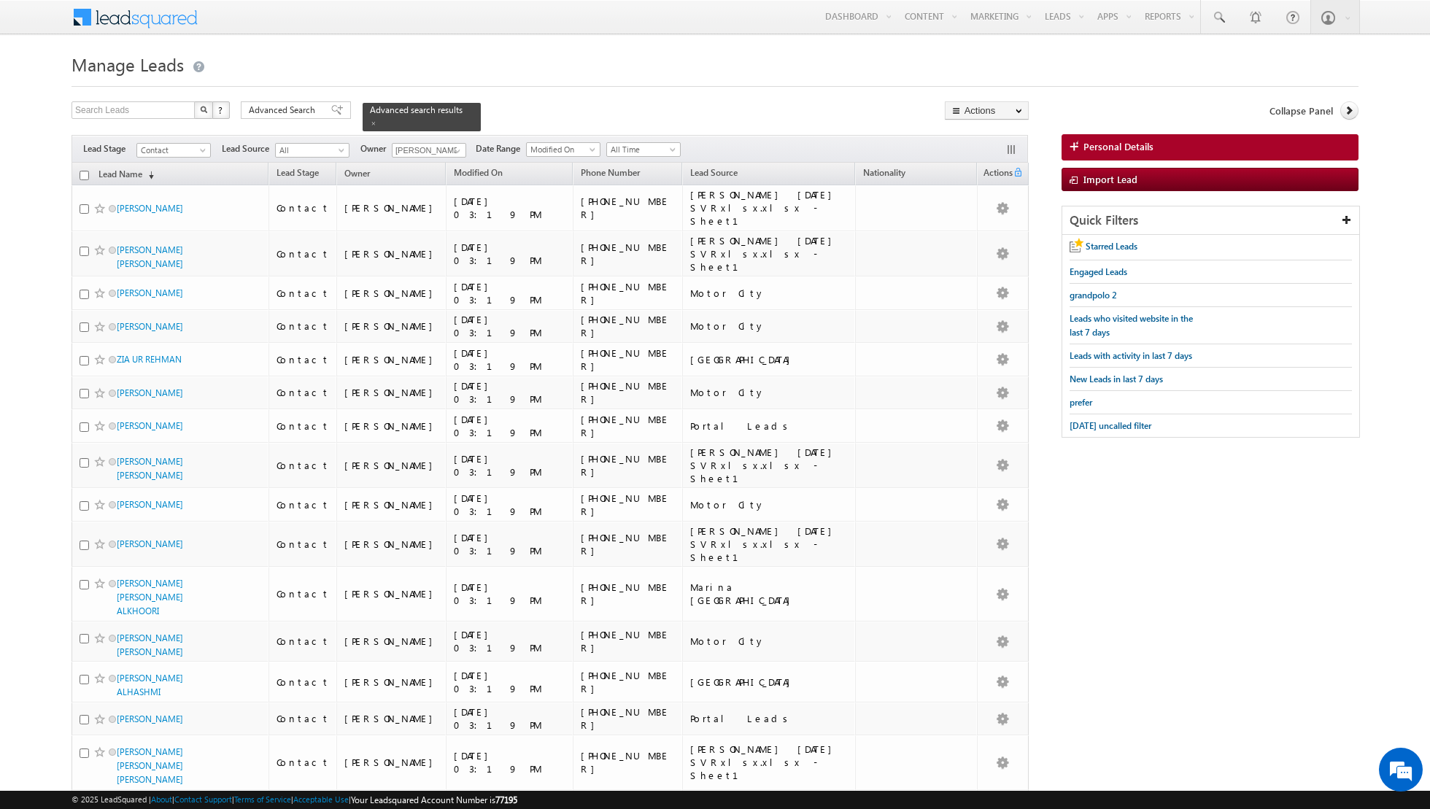
click at [82, 171] on input "checkbox" at bounding box center [84, 175] width 9 height 9
checkbox input "true"
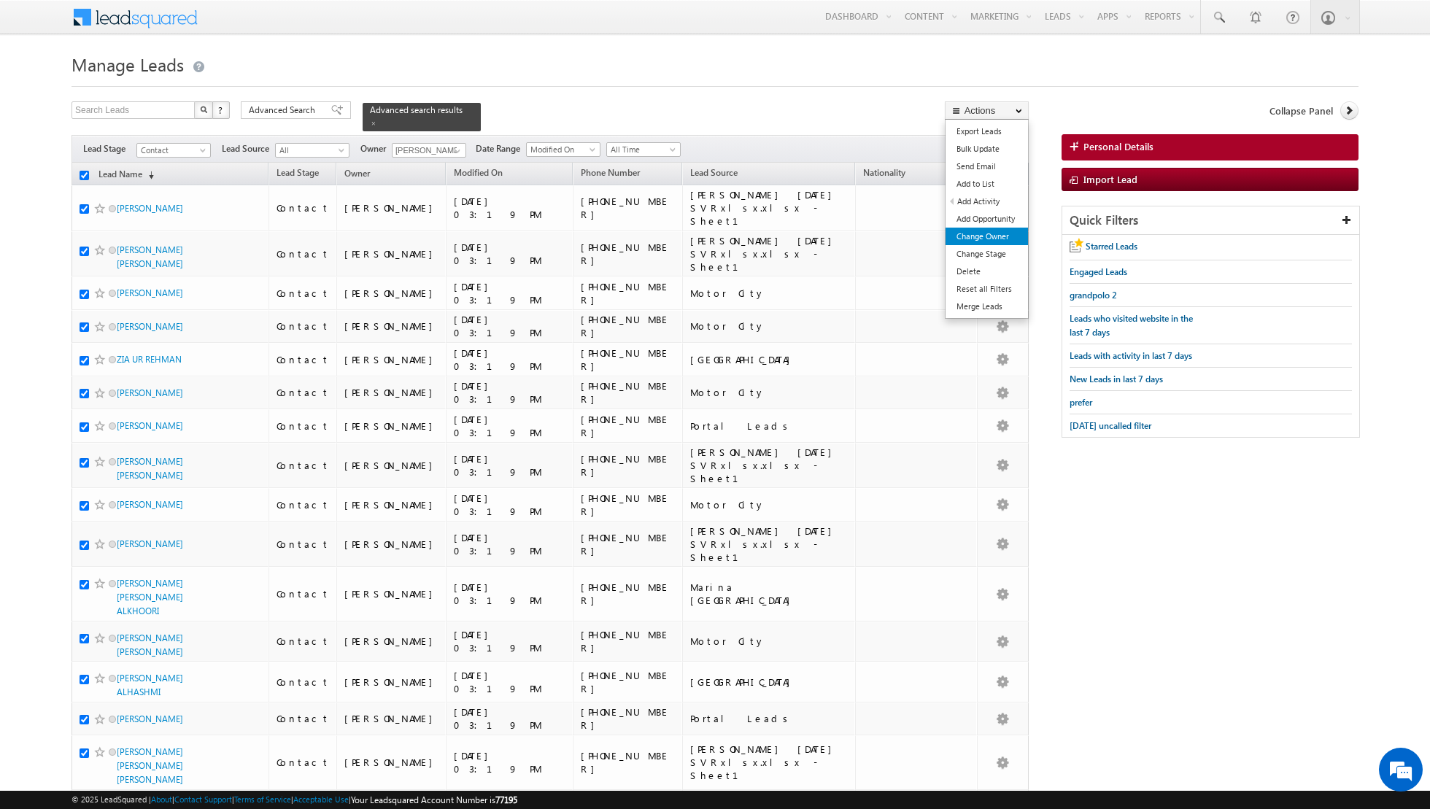
click at [975, 231] on link "Change Owner" at bounding box center [986, 237] width 82 height 18
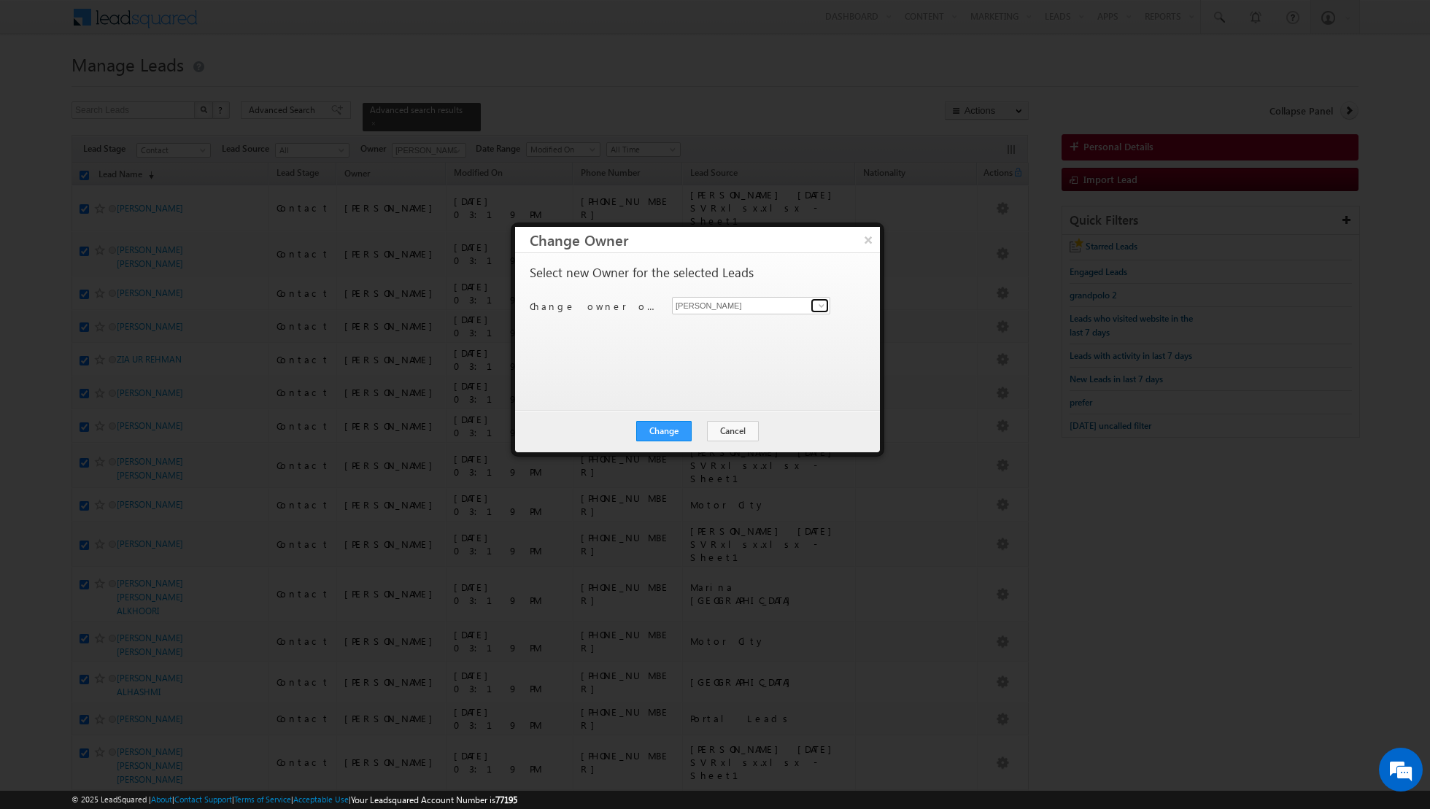
click at [820, 306] on span at bounding box center [821, 306] width 12 height 12
click at [791, 319] on link "[PERSON_NAME] [PERSON_NAME][EMAIL_ADDRESS][DOMAIN_NAME]" at bounding box center [751, 328] width 158 height 28
click at [673, 432] on button "Change" at bounding box center [663, 431] width 55 height 20
click at [697, 432] on button "Close" at bounding box center [699, 431] width 47 height 20
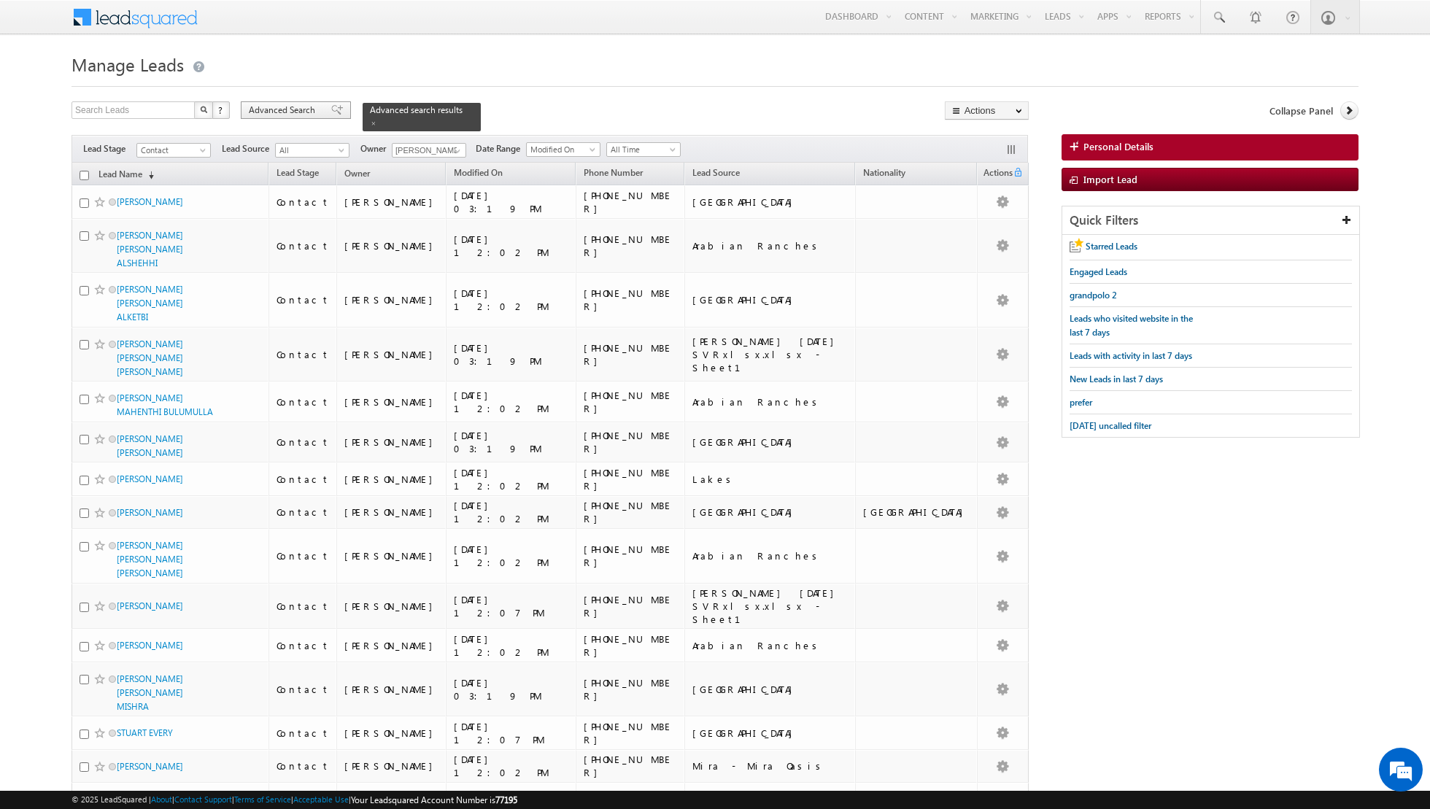
click at [331, 109] on span at bounding box center [337, 110] width 12 height 10
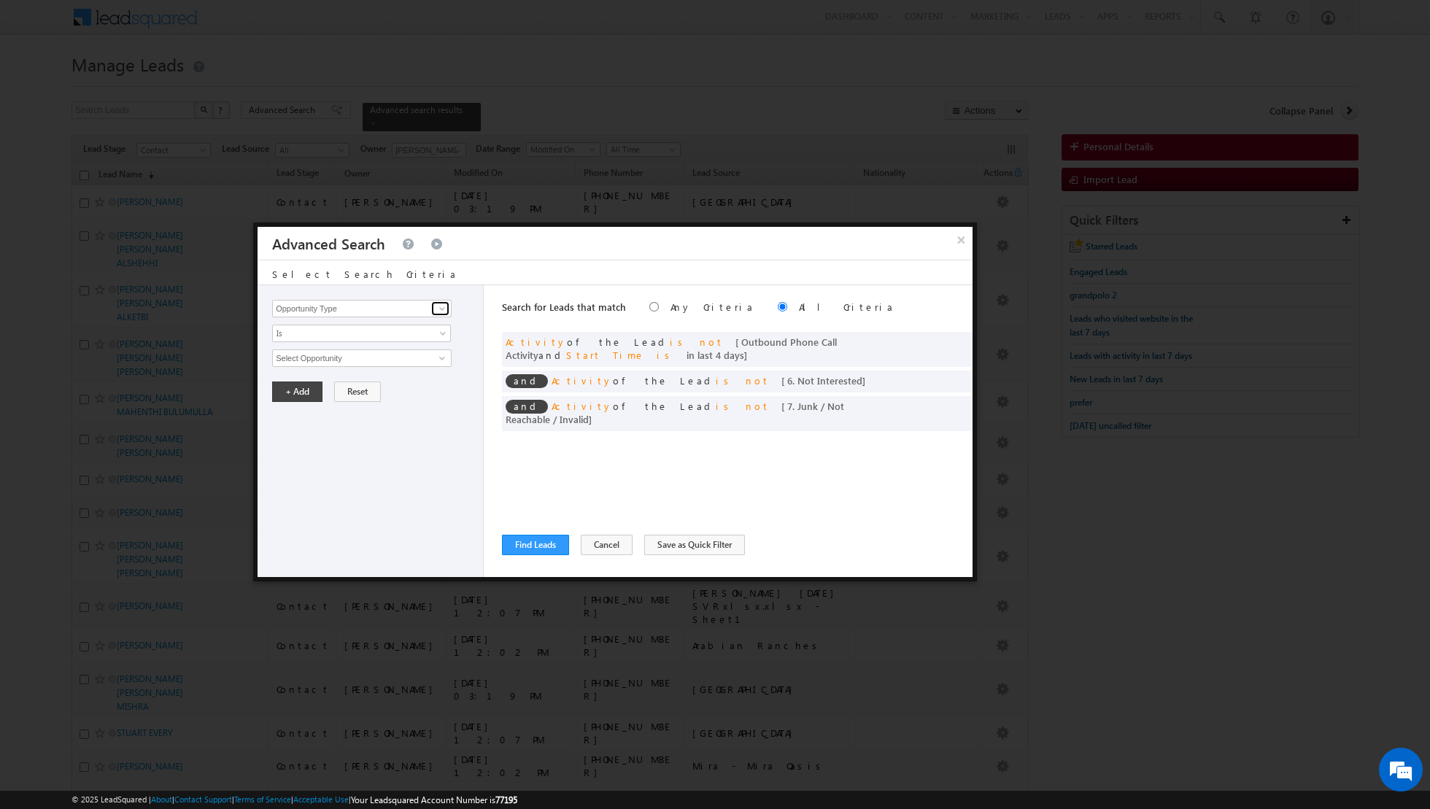
click at [444, 312] on span at bounding box center [442, 309] width 12 height 12
click at [402, 331] on link "Lead Source" at bounding box center [361, 338] width 179 height 17
click at [433, 359] on span "None Selected" at bounding box center [356, 358] width 166 height 16
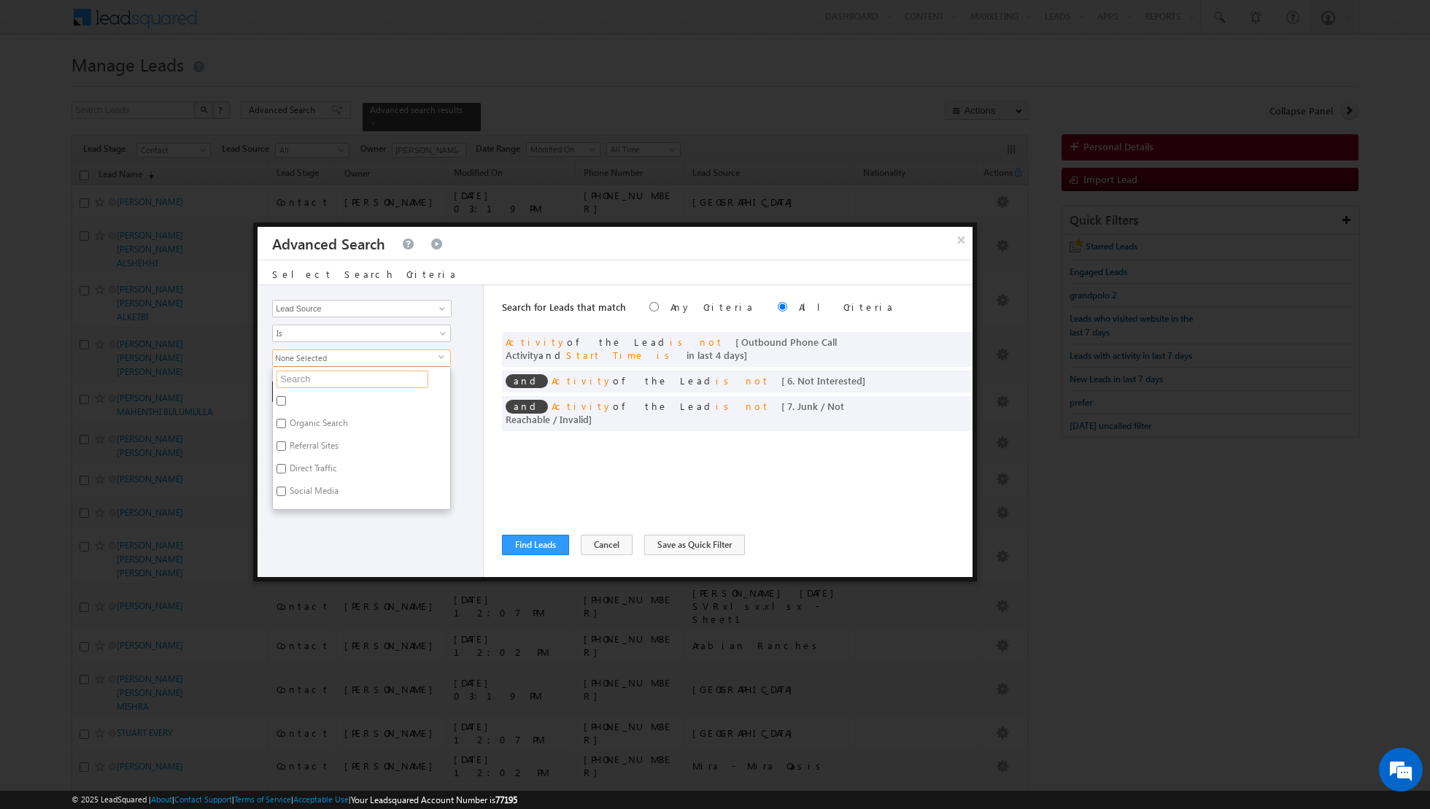
click at [400, 377] on input "text" at bounding box center [352, 380] width 152 height 18
click at [344, 399] on label "Sharjah-Scl" at bounding box center [310, 403] width 74 height 23
click at [286, 399] on input "Sharjah-Scl" at bounding box center [280, 400] width 9 height 9
click at [314, 460] on div "Opportunity Type Lead Activity Task Sales Group Prospect Id Address 1 Address 2…" at bounding box center [370, 431] width 226 height 292
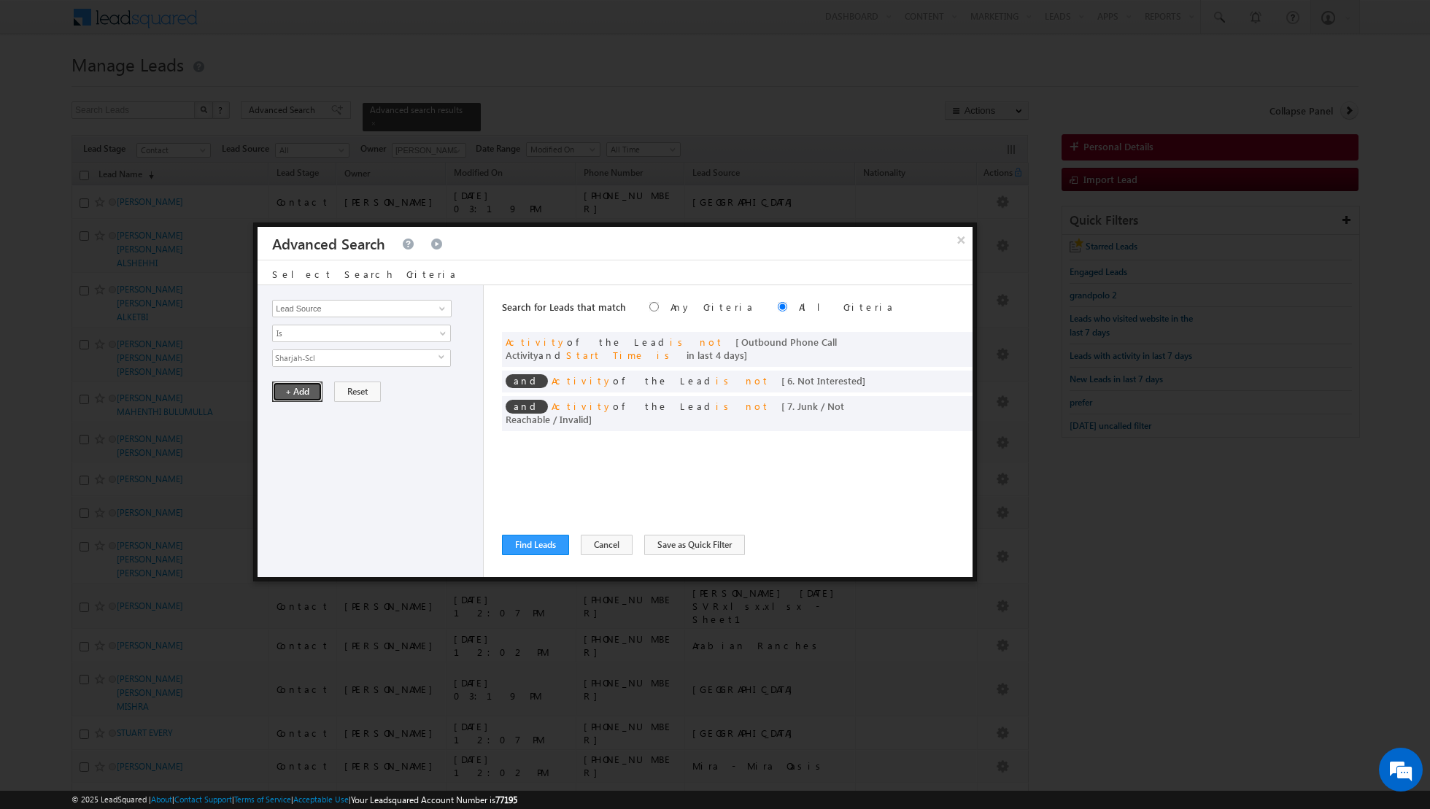
click at [297, 395] on button "+ Add" at bounding box center [297, 391] width 50 height 20
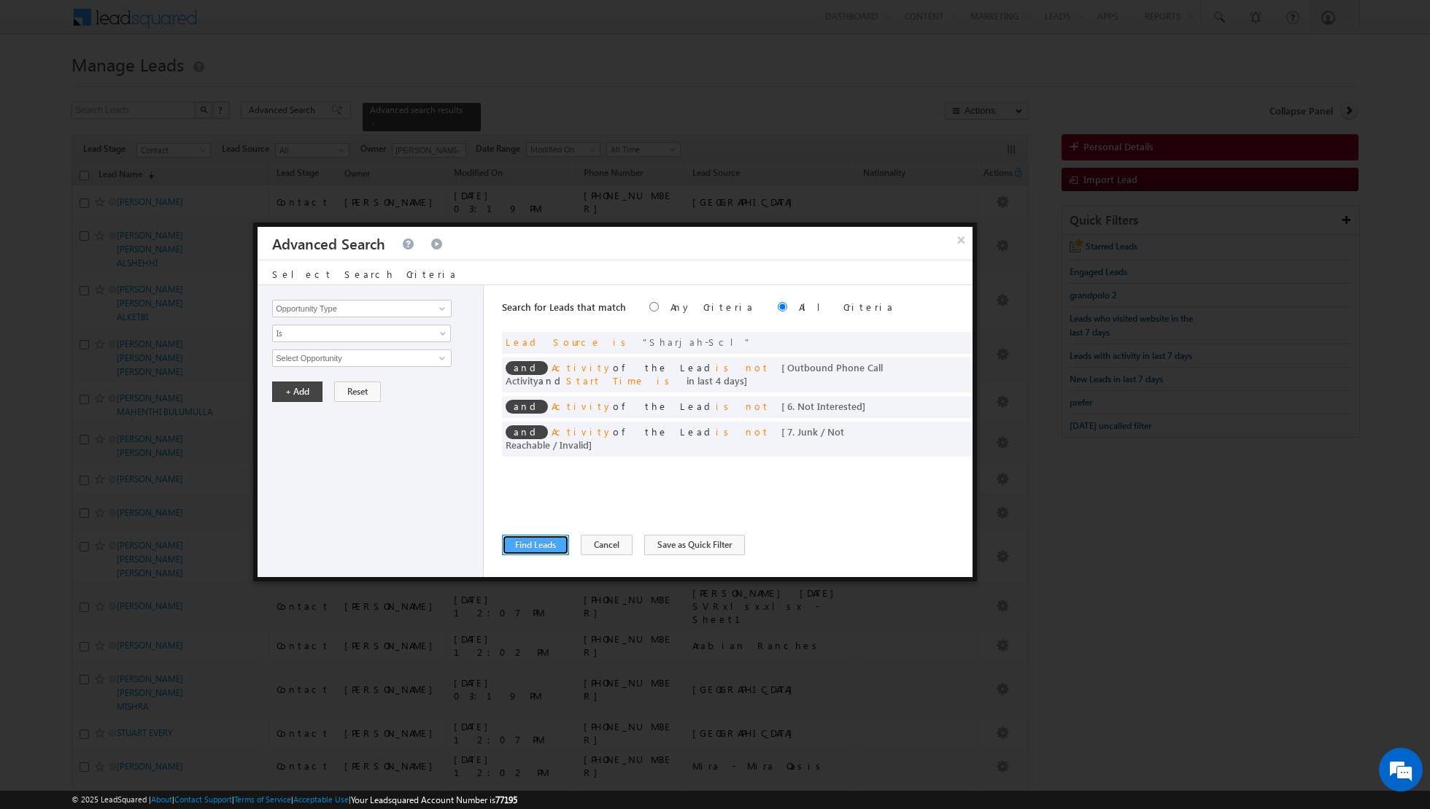
click at [521, 548] on button "Find Leads" at bounding box center [535, 545] width 67 height 20
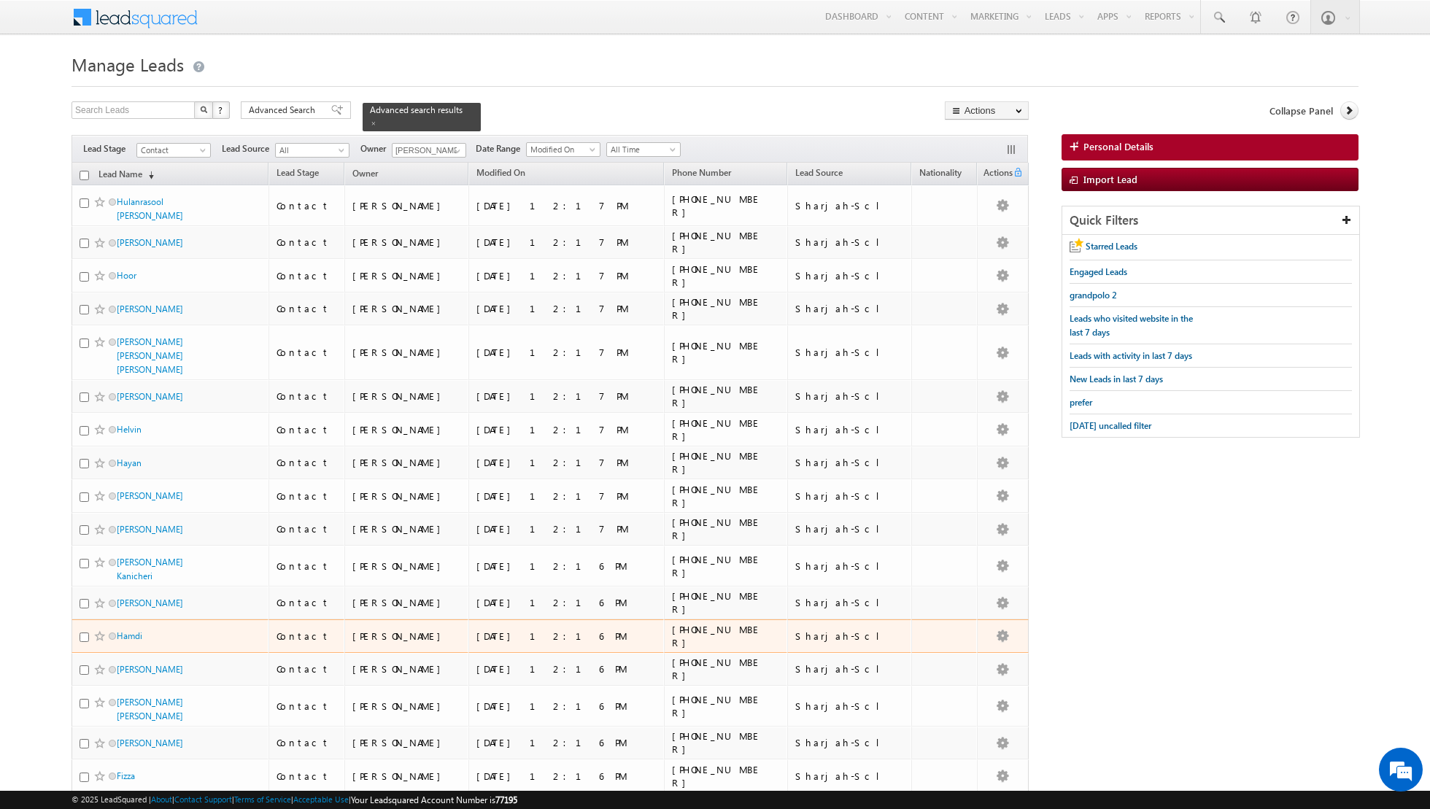
scroll to position [1161, 0]
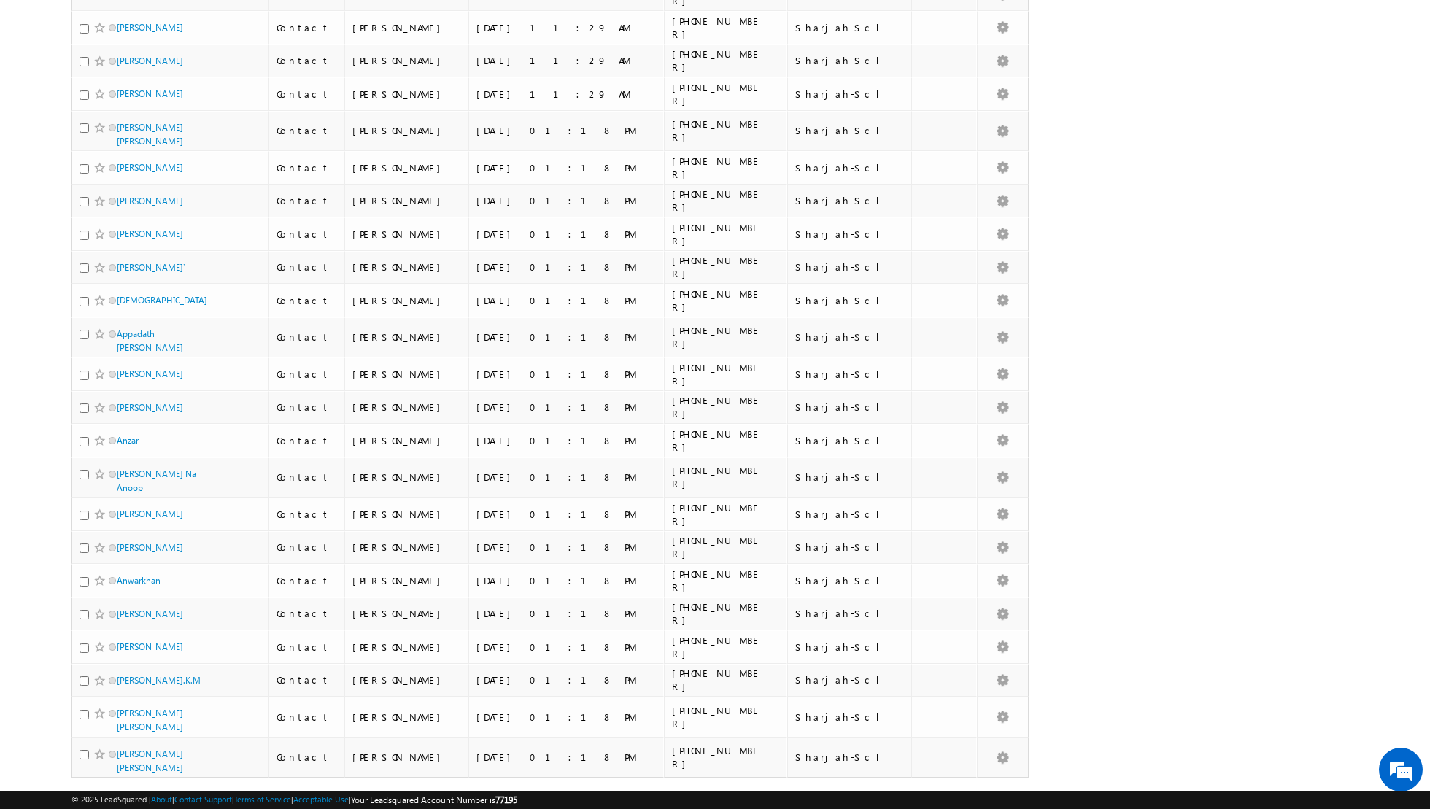
click at [120, 800] on span "50" at bounding box center [124, 808] width 23 height 16
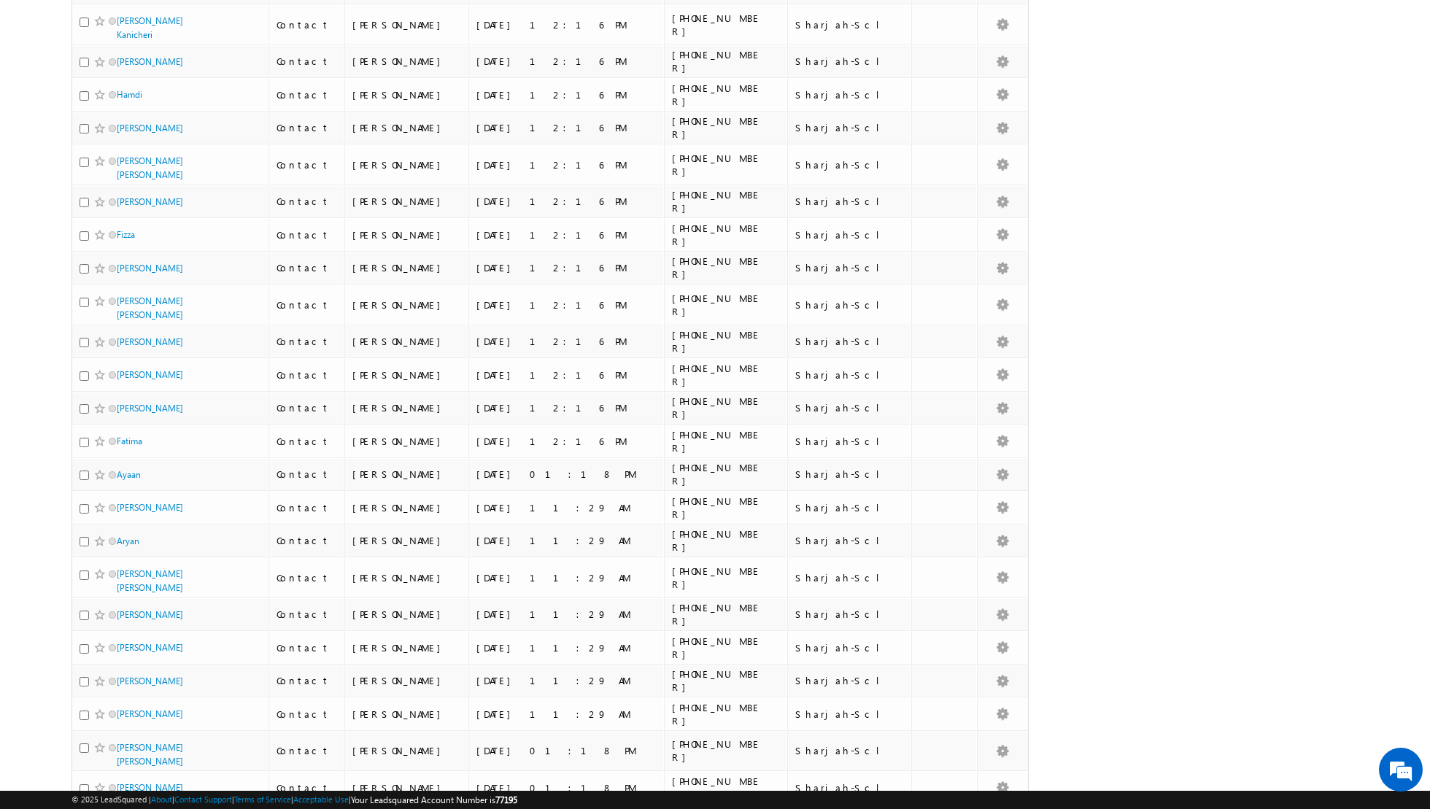
scroll to position [0, 0]
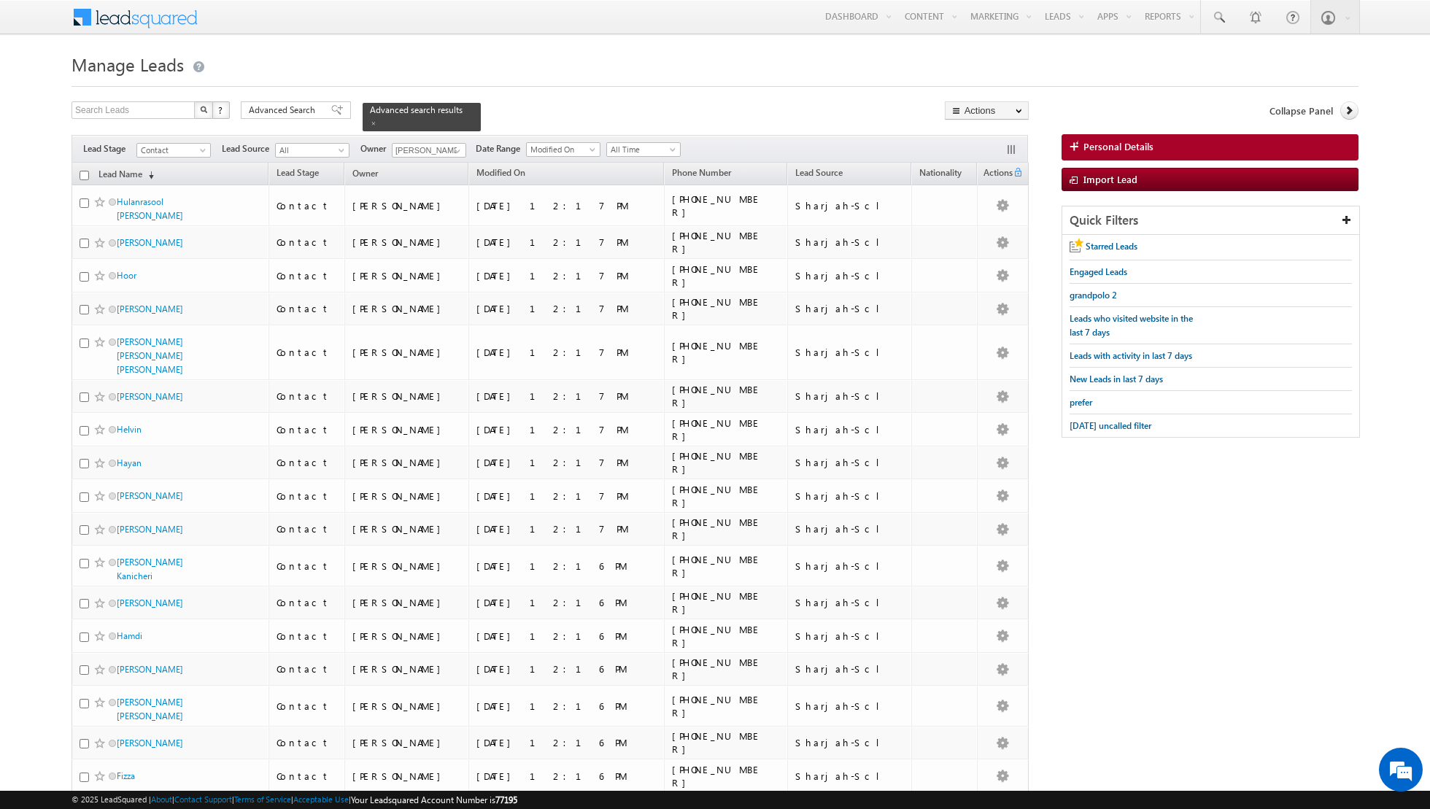
click at [87, 172] on input "checkbox" at bounding box center [84, 175] width 9 height 9
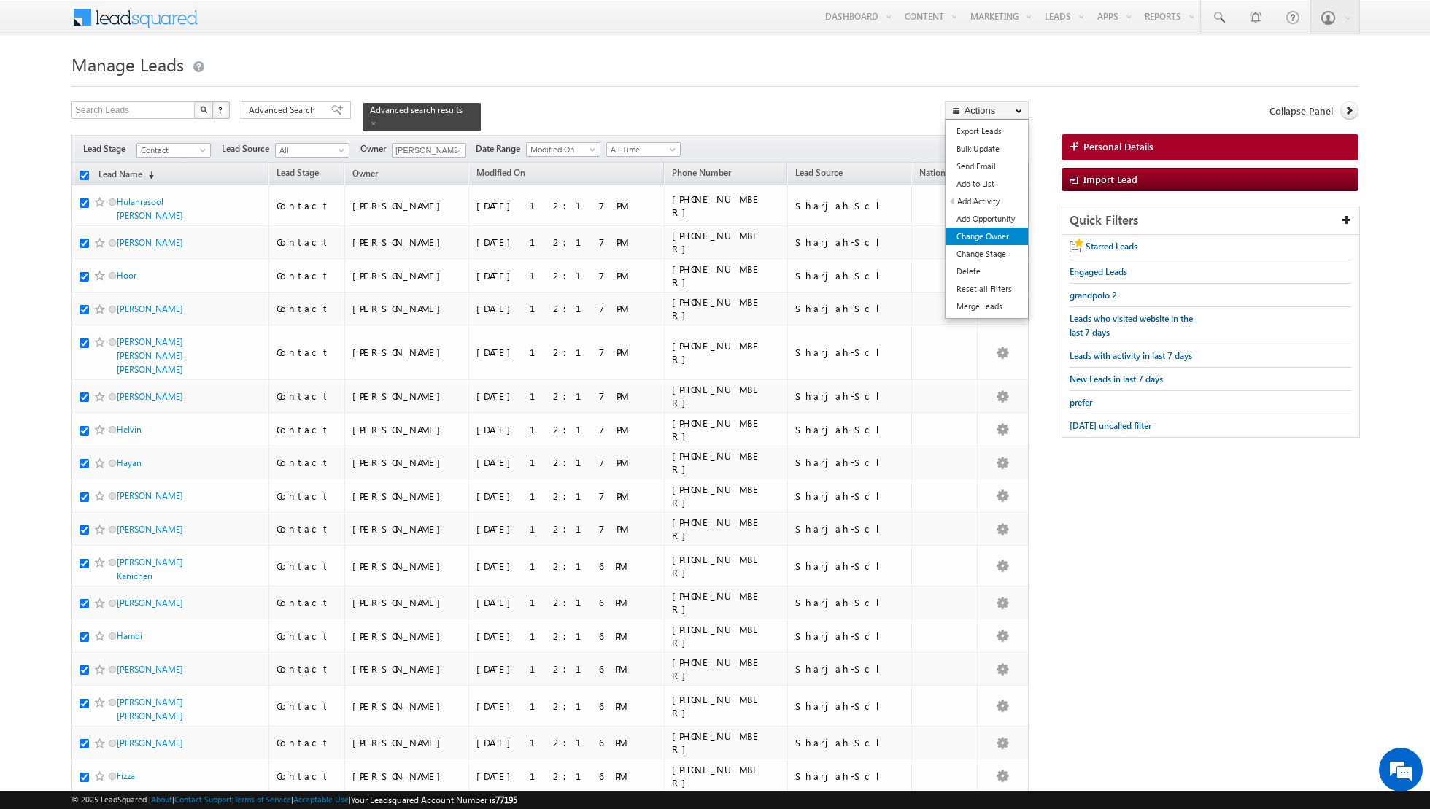
click at [985, 236] on link "Change Owner" at bounding box center [986, 237] width 82 height 18
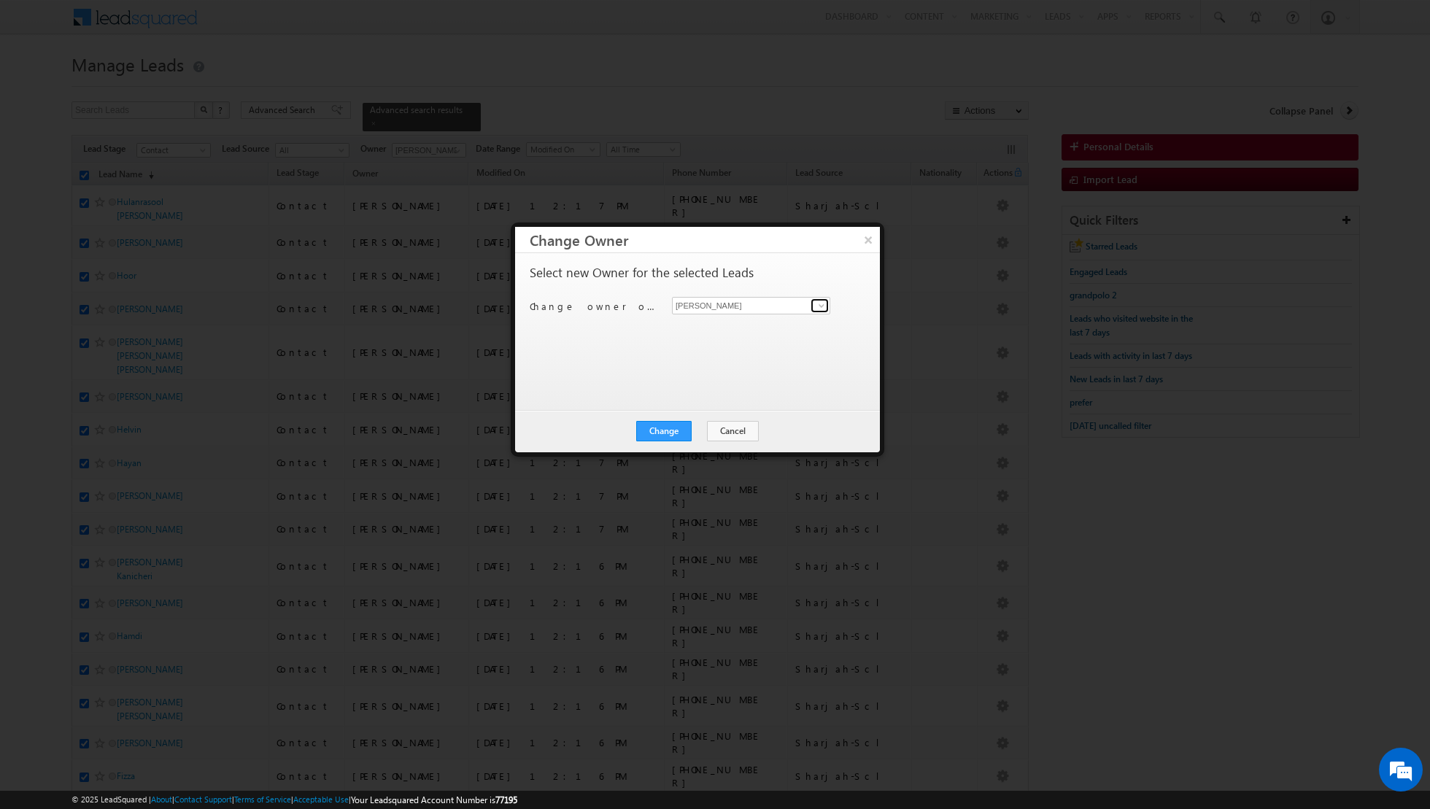
click at [825, 309] on span at bounding box center [821, 306] width 12 height 12
click at [781, 328] on span "[PERSON_NAME][EMAIL_ADDRESS][DOMAIN_NAME]" at bounding box center [743, 333] width 131 height 11
click at [667, 434] on button "Change" at bounding box center [663, 431] width 55 height 20
click at [709, 430] on button "Close" at bounding box center [699, 431] width 47 height 20
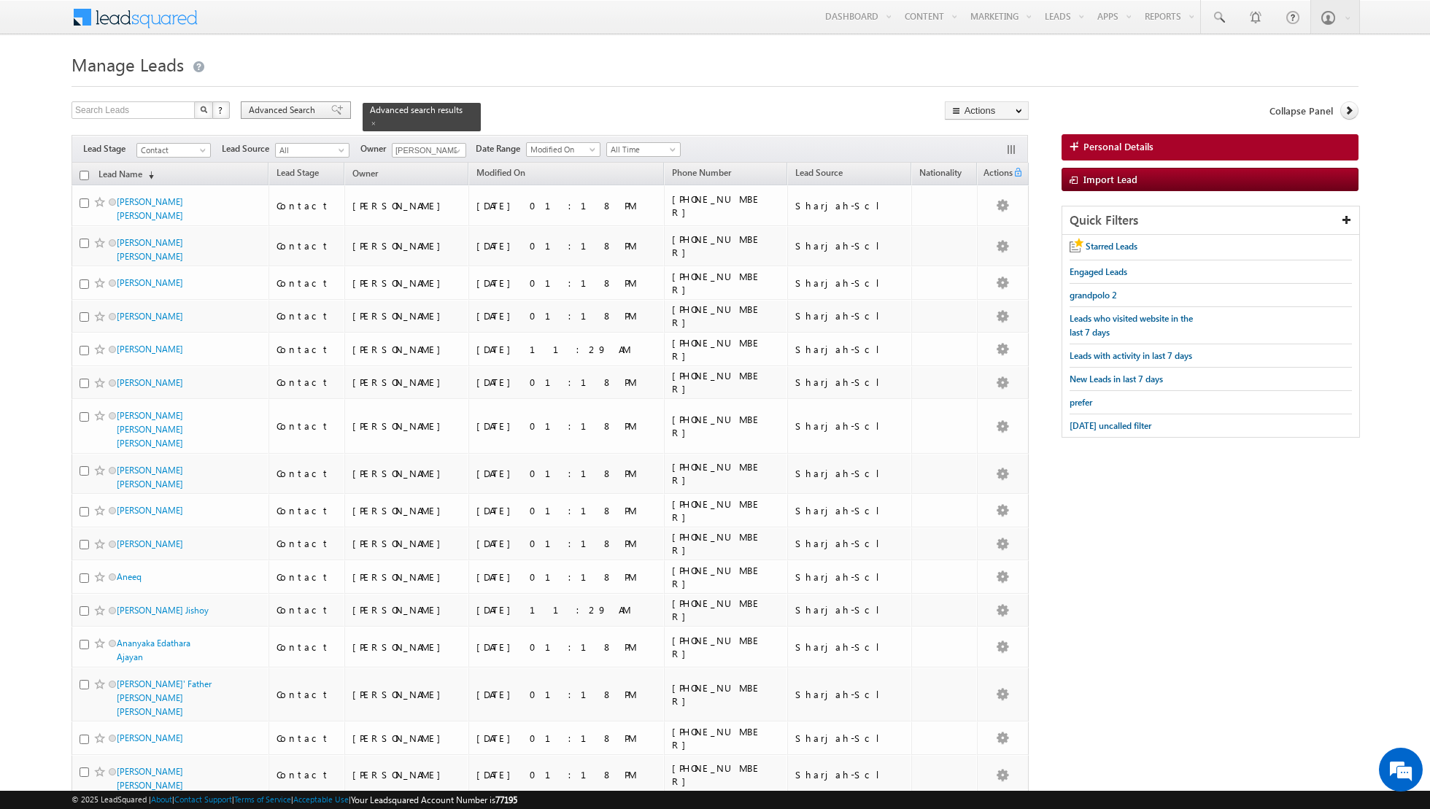
click at [331, 115] on span at bounding box center [337, 110] width 12 height 10
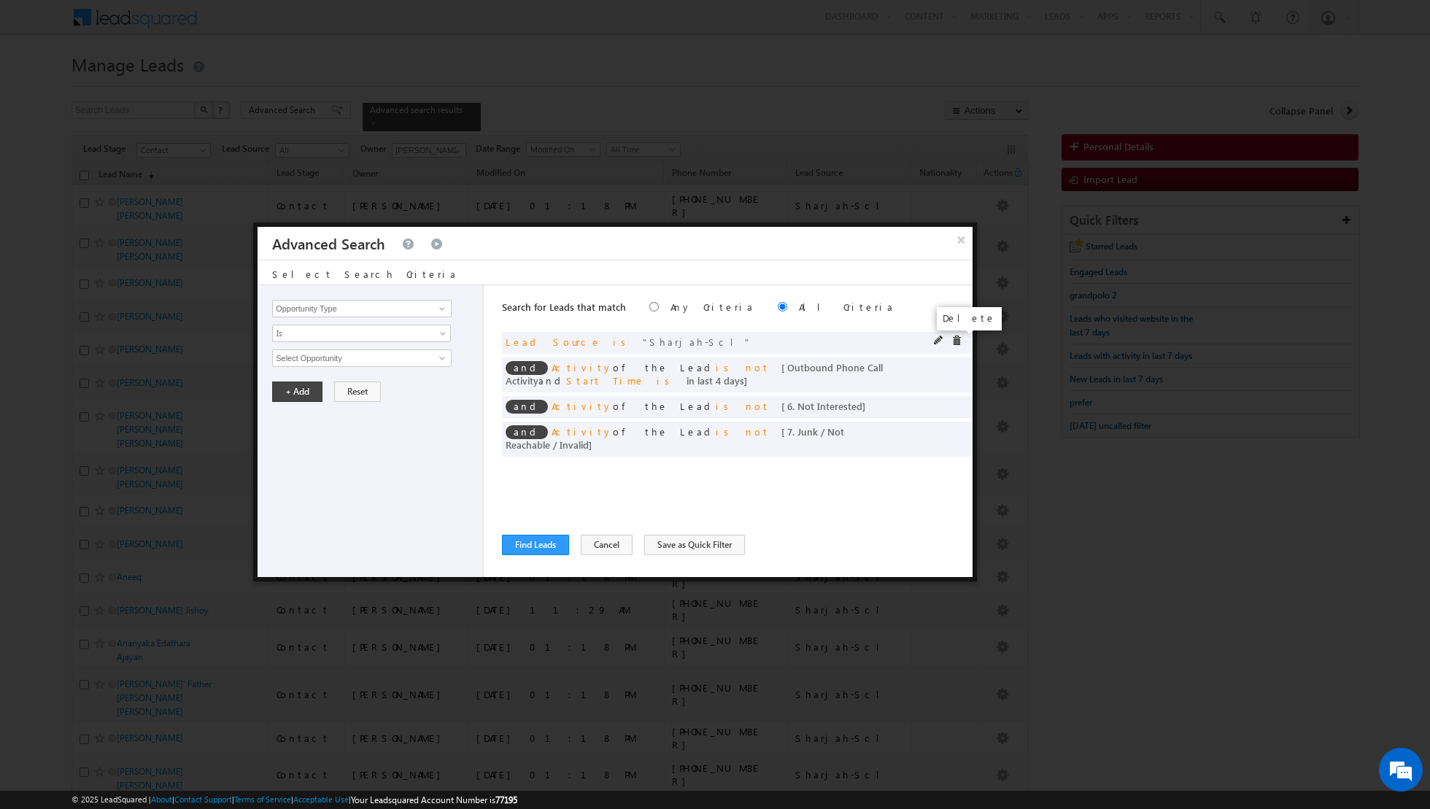
click at [956, 340] on span at bounding box center [956, 341] width 10 height 10
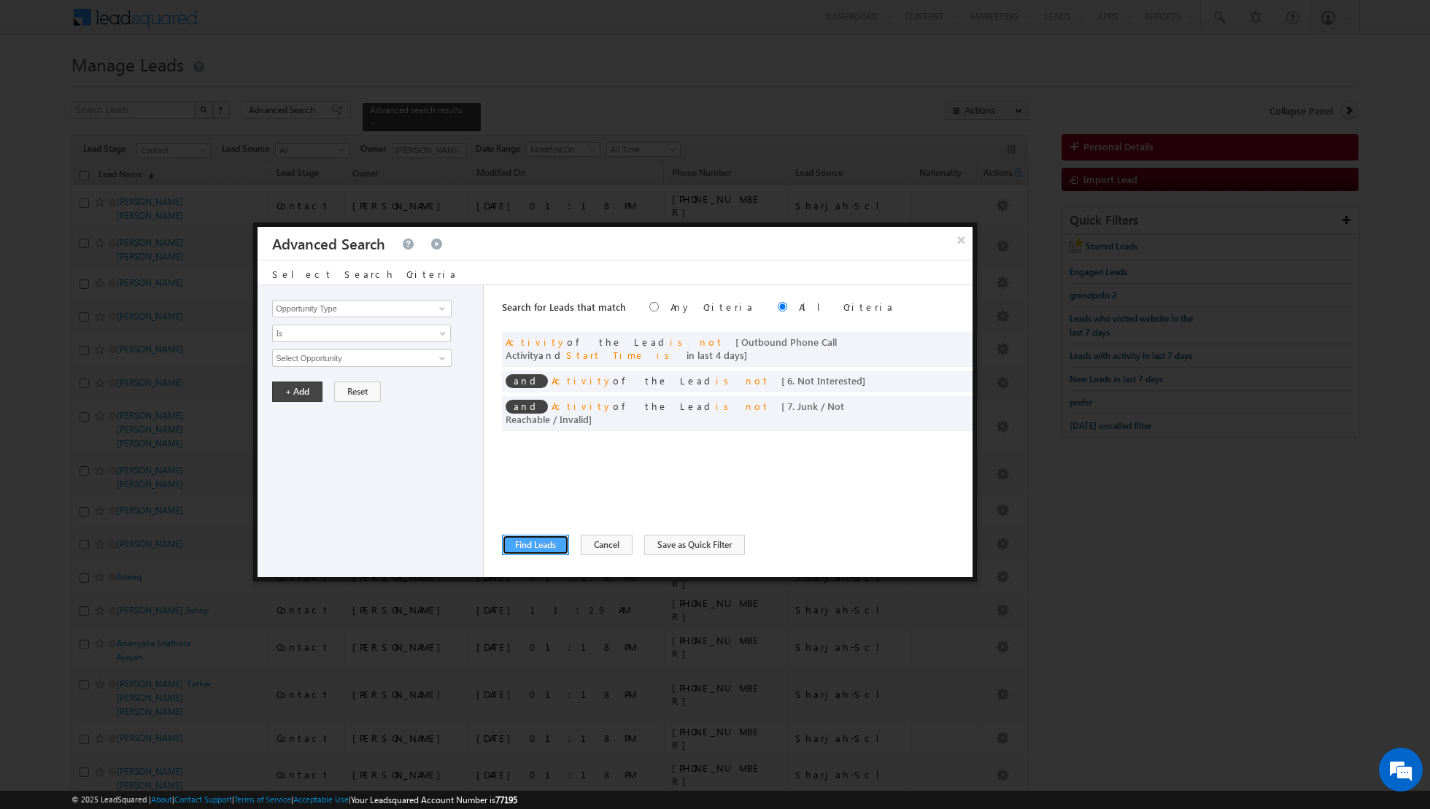
click at [541, 544] on button "Find Leads" at bounding box center [535, 545] width 67 height 20
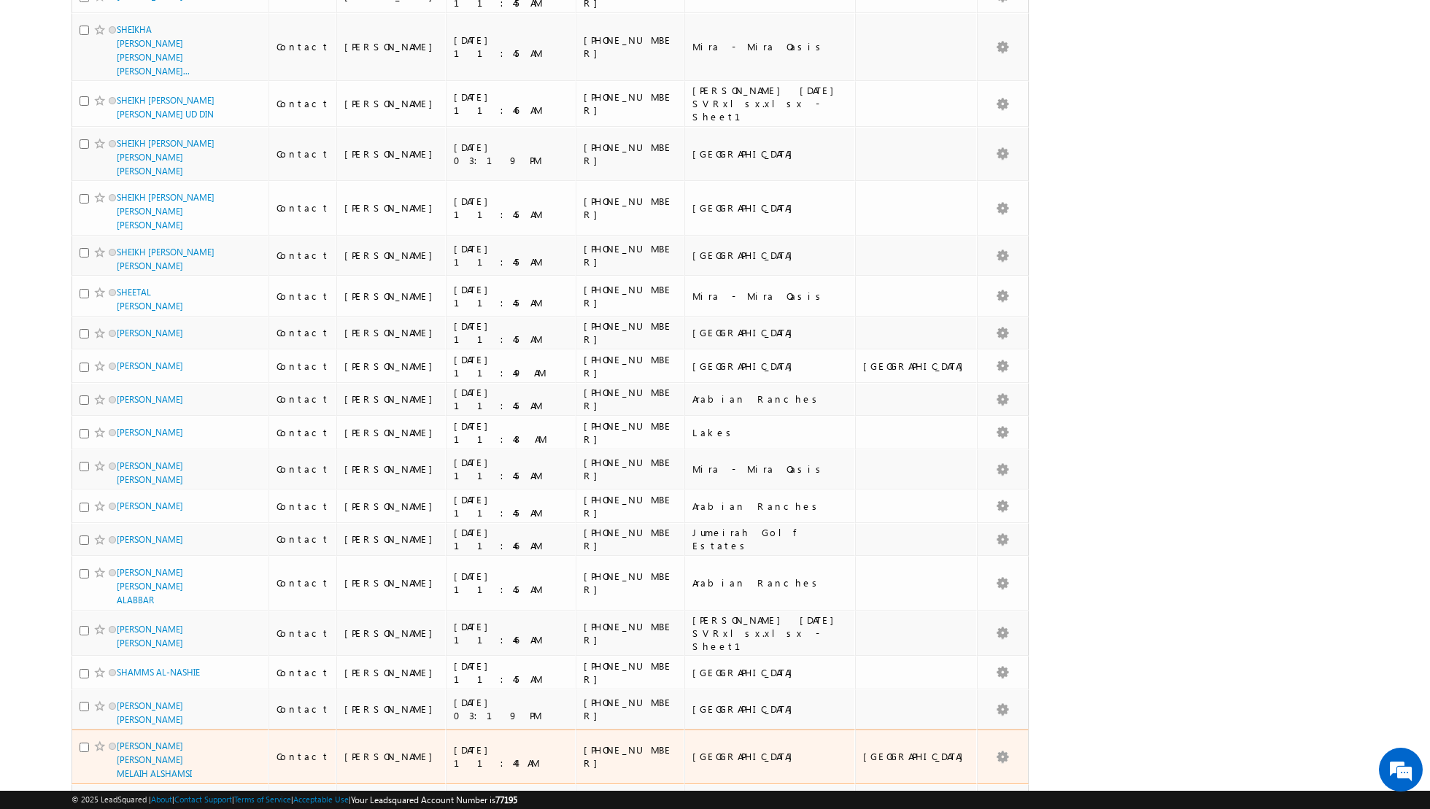
scroll to position [3180, 0]
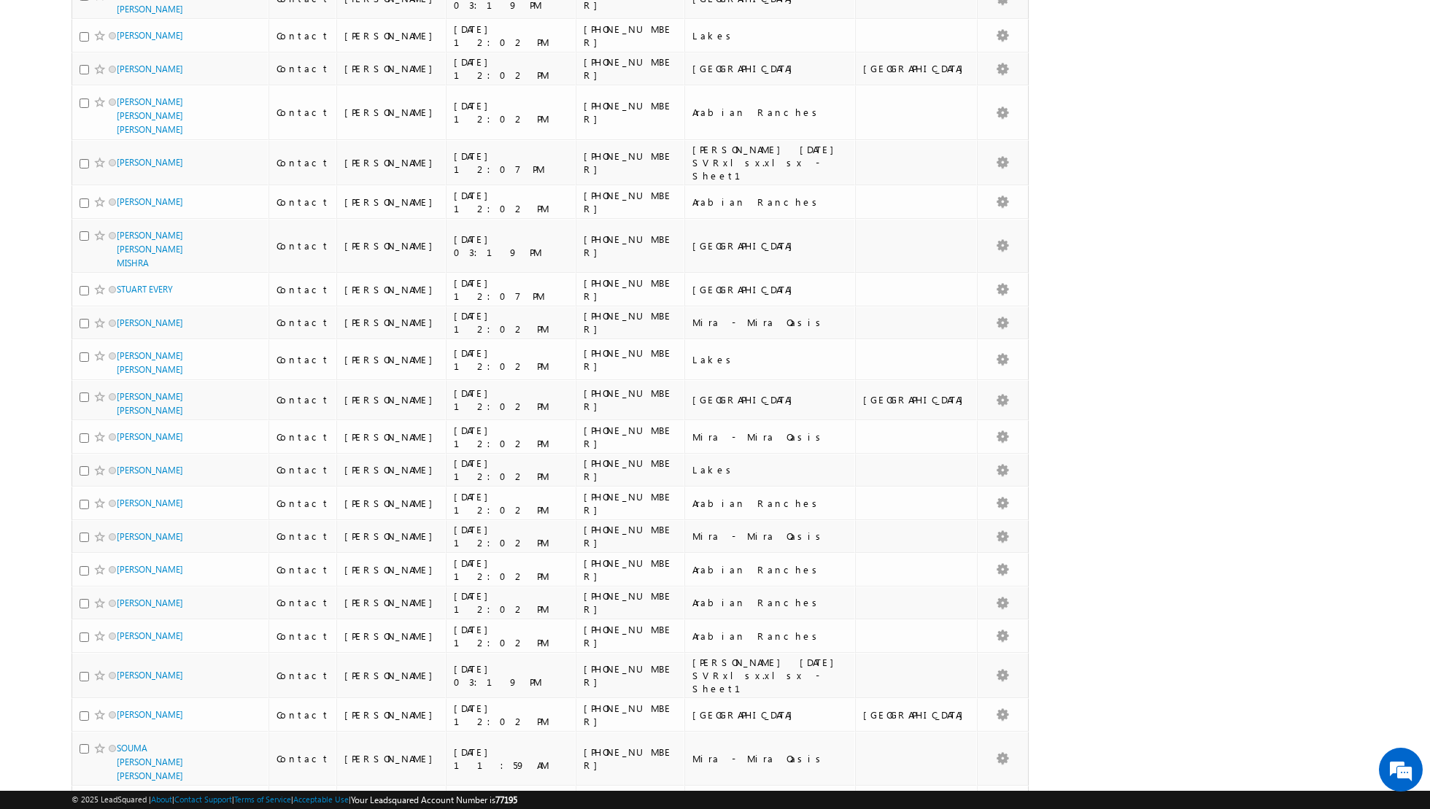
scroll to position [0, 0]
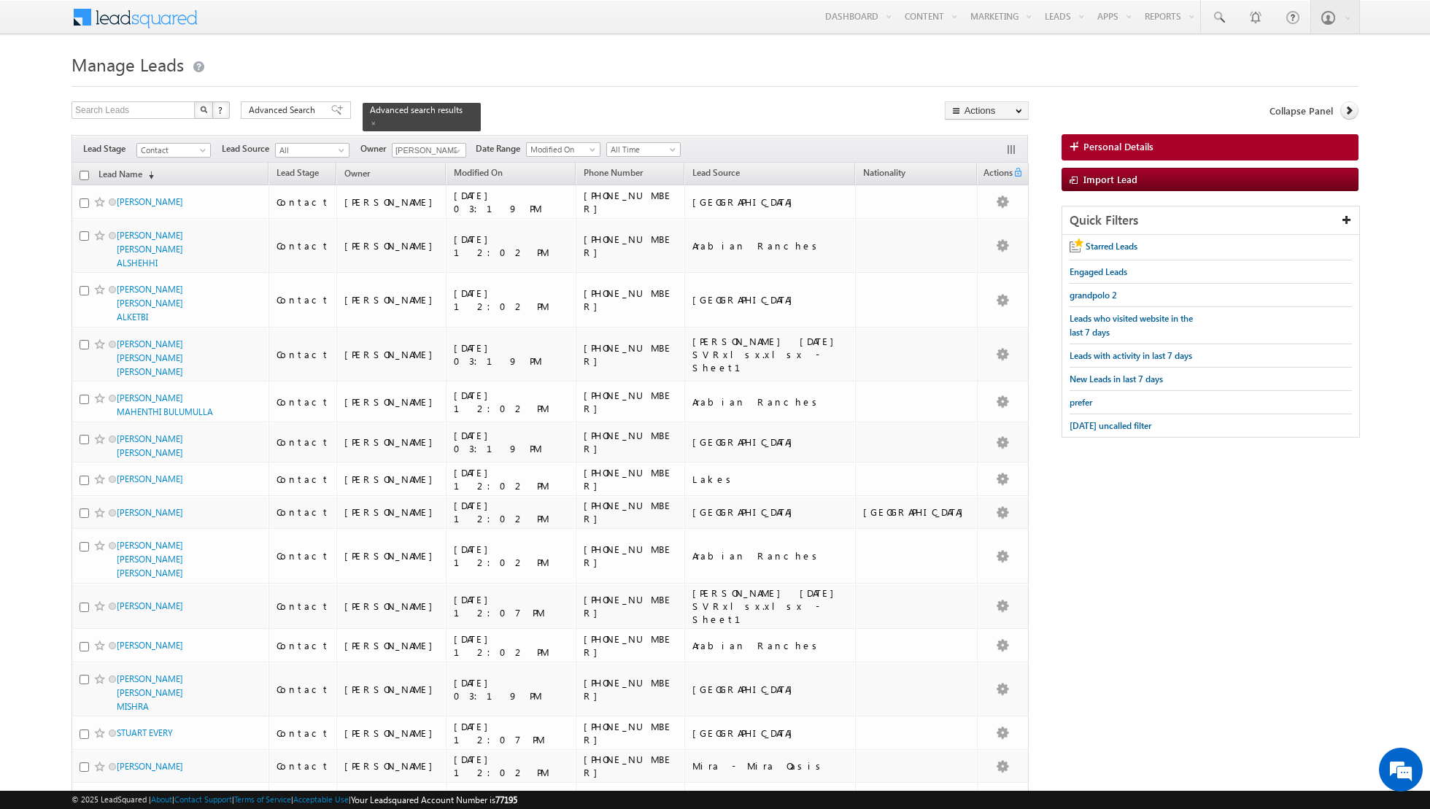
click at [86, 176] on input "checkbox" at bounding box center [84, 175] width 9 height 9
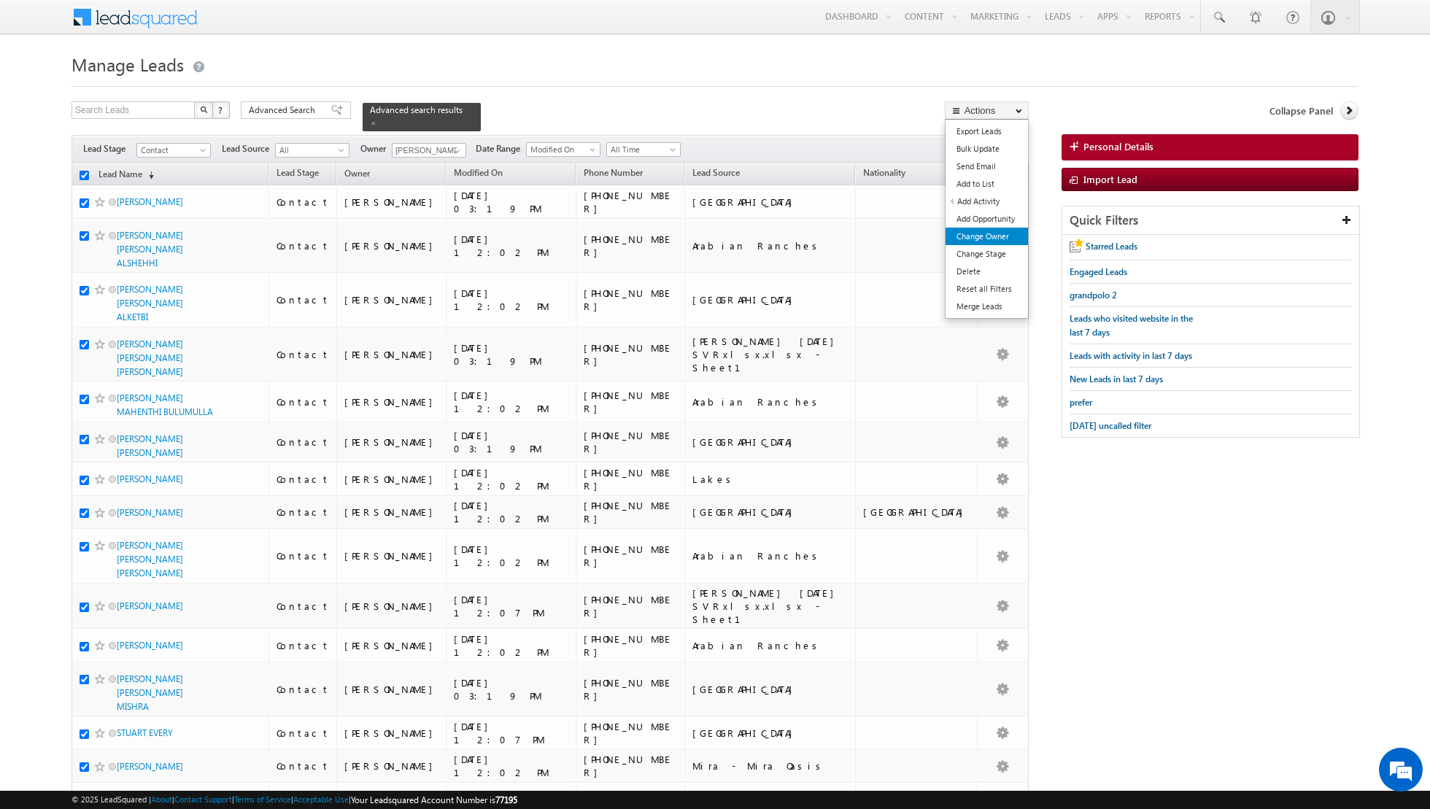
click at [975, 234] on link "Change Owner" at bounding box center [986, 237] width 82 height 18
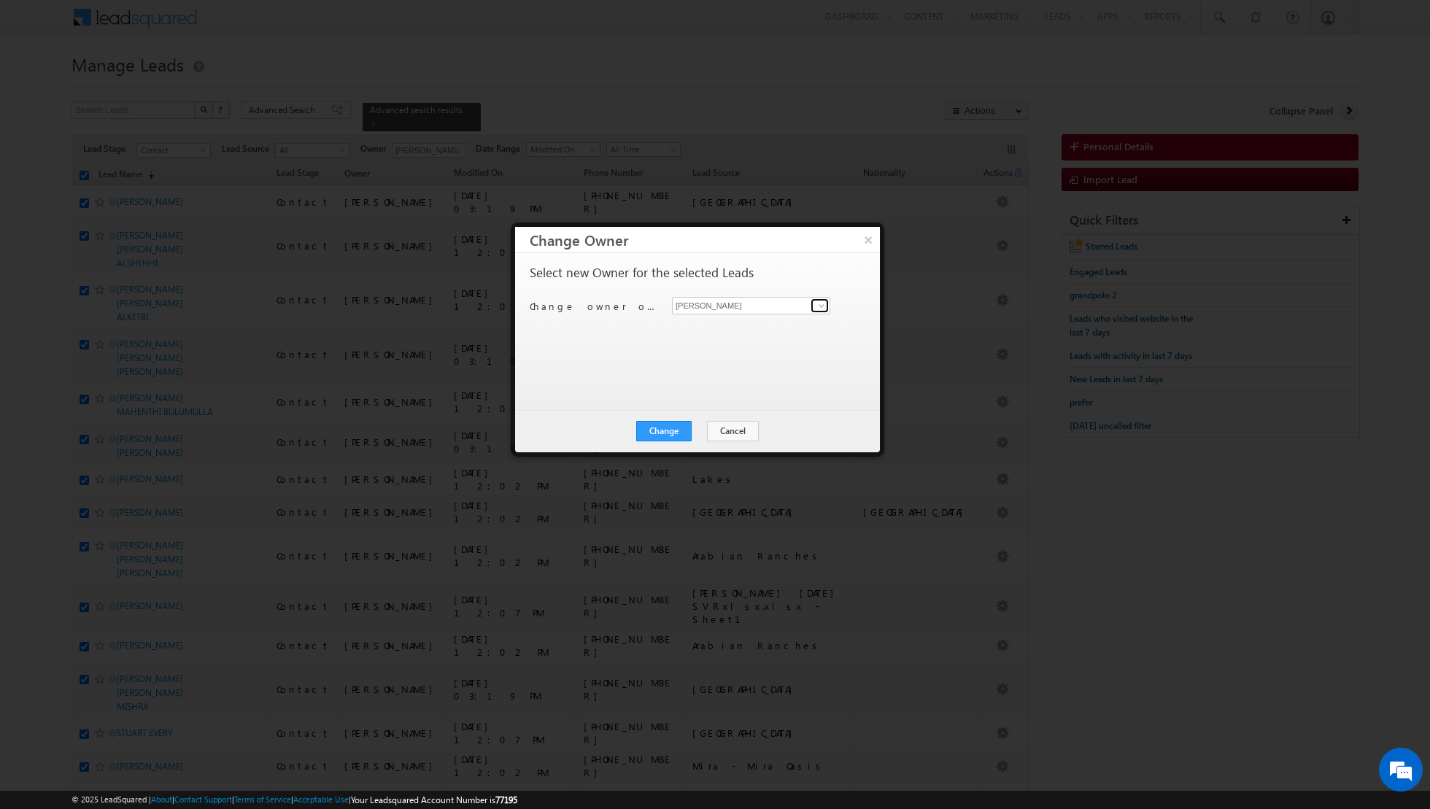
click at [820, 311] on link at bounding box center [819, 305] width 18 height 15
click at [772, 330] on span "[PERSON_NAME][EMAIL_ADDRESS][DOMAIN_NAME]" at bounding box center [743, 333] width 131 height 11
click at [670, 432] on button "Change" at bounding box center [663, 431] width 55 height 20
click at [701, 430] on button "Close" at bounding box center [699, 431] width 47 height 20
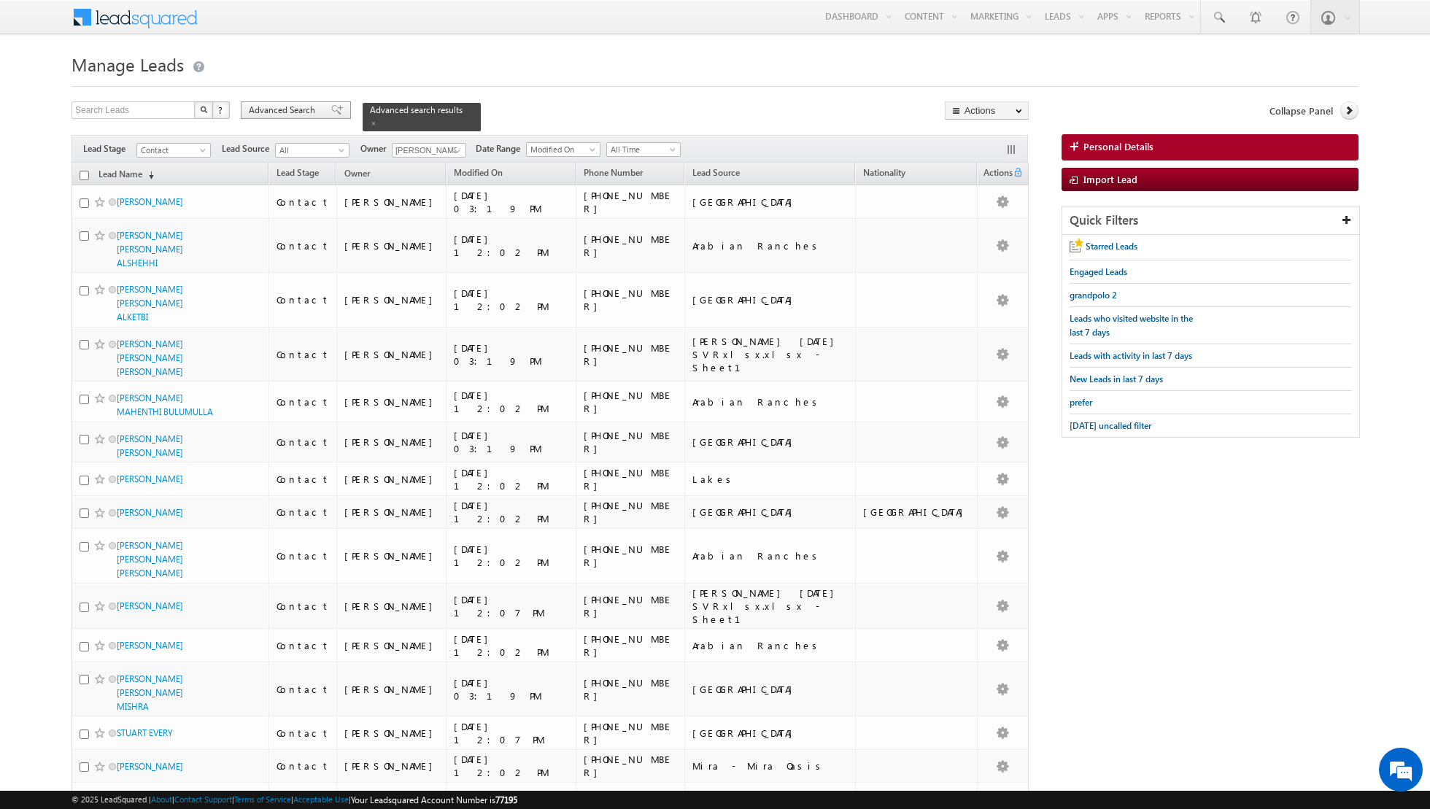
click at [331, 109] on span at bounding box center [337, 110] width 12 height 10
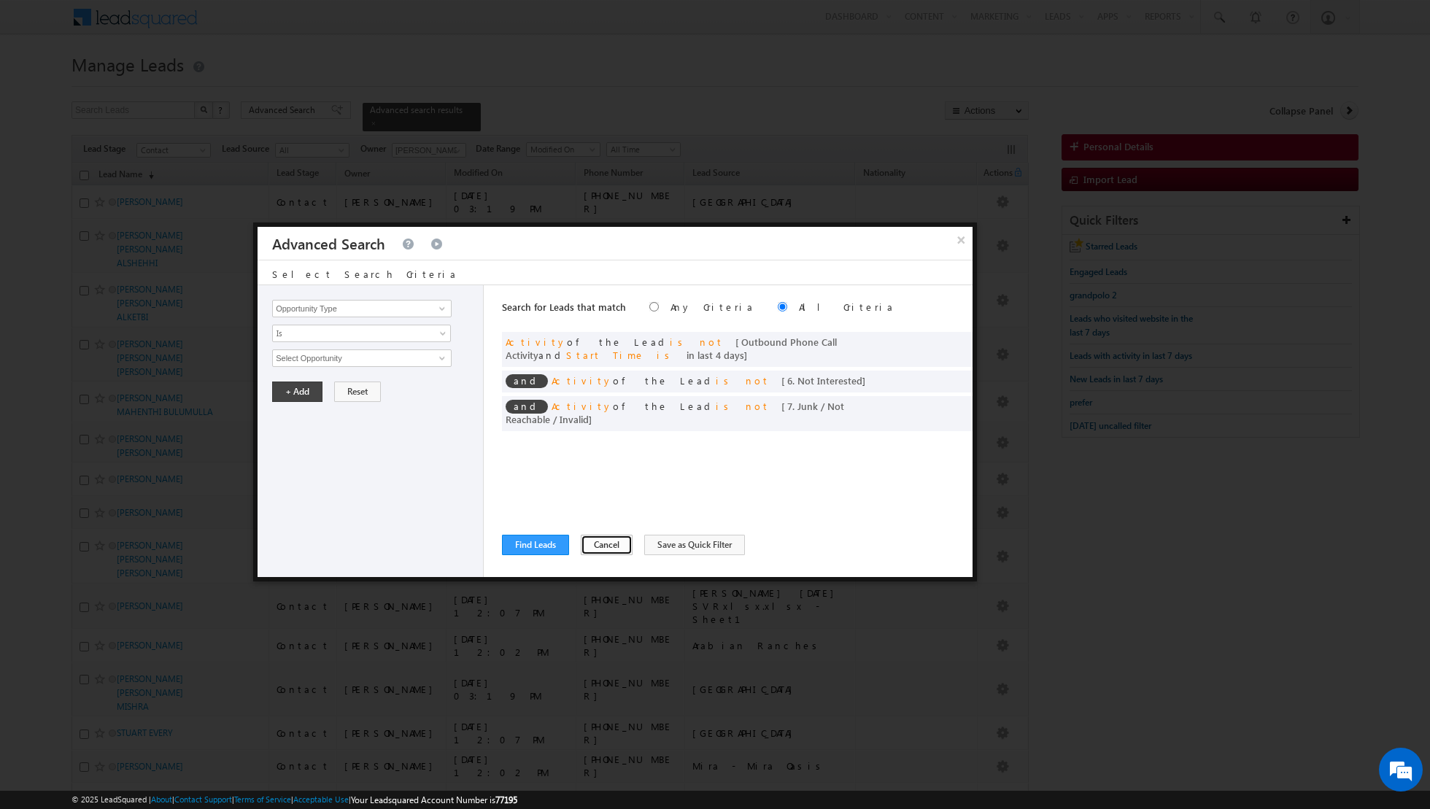
click at [595, 545] on button "Cancel" at bounding box center [607, 545] width 52 height 20
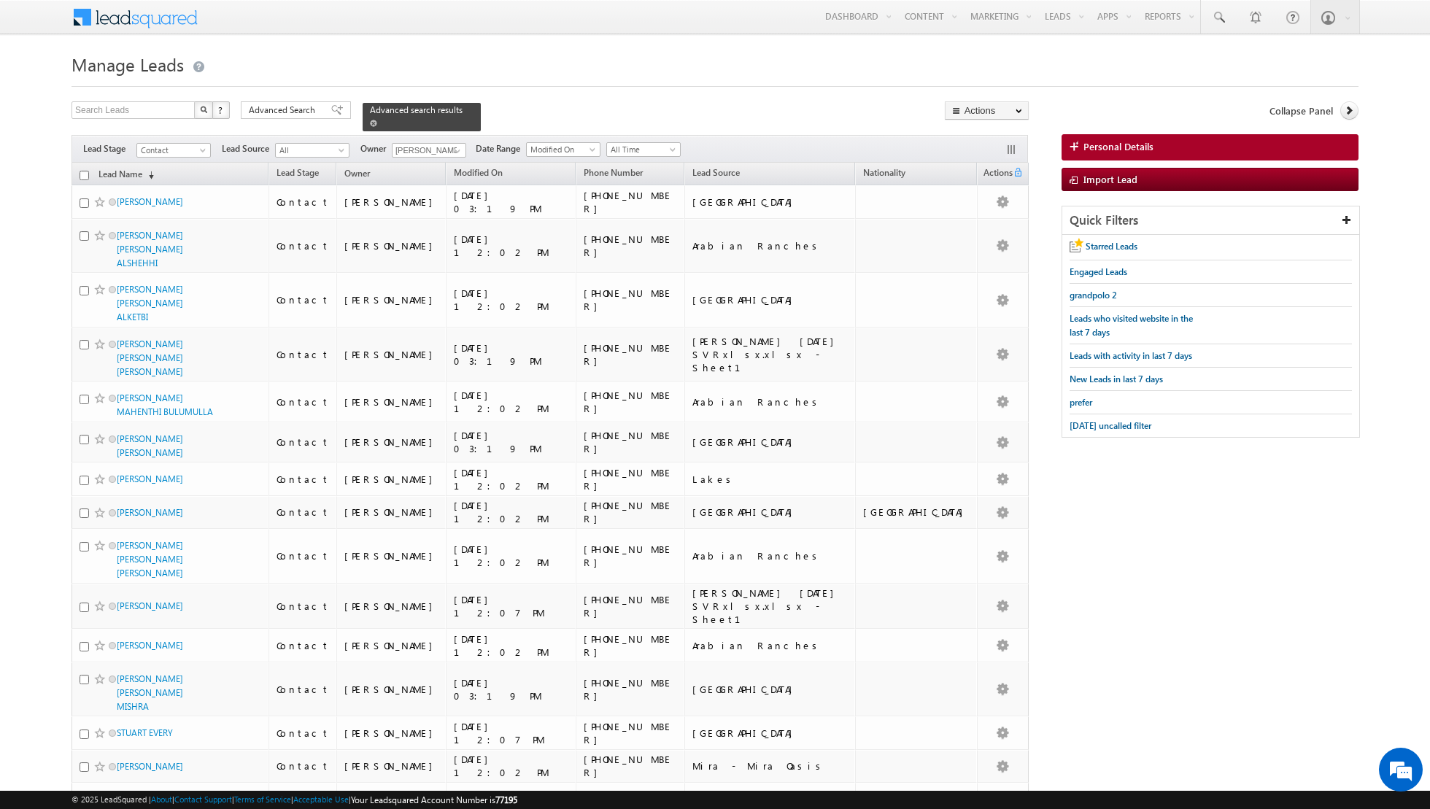
click at [370, 120] on span at bounding box center [373, 123] width 7 height 7
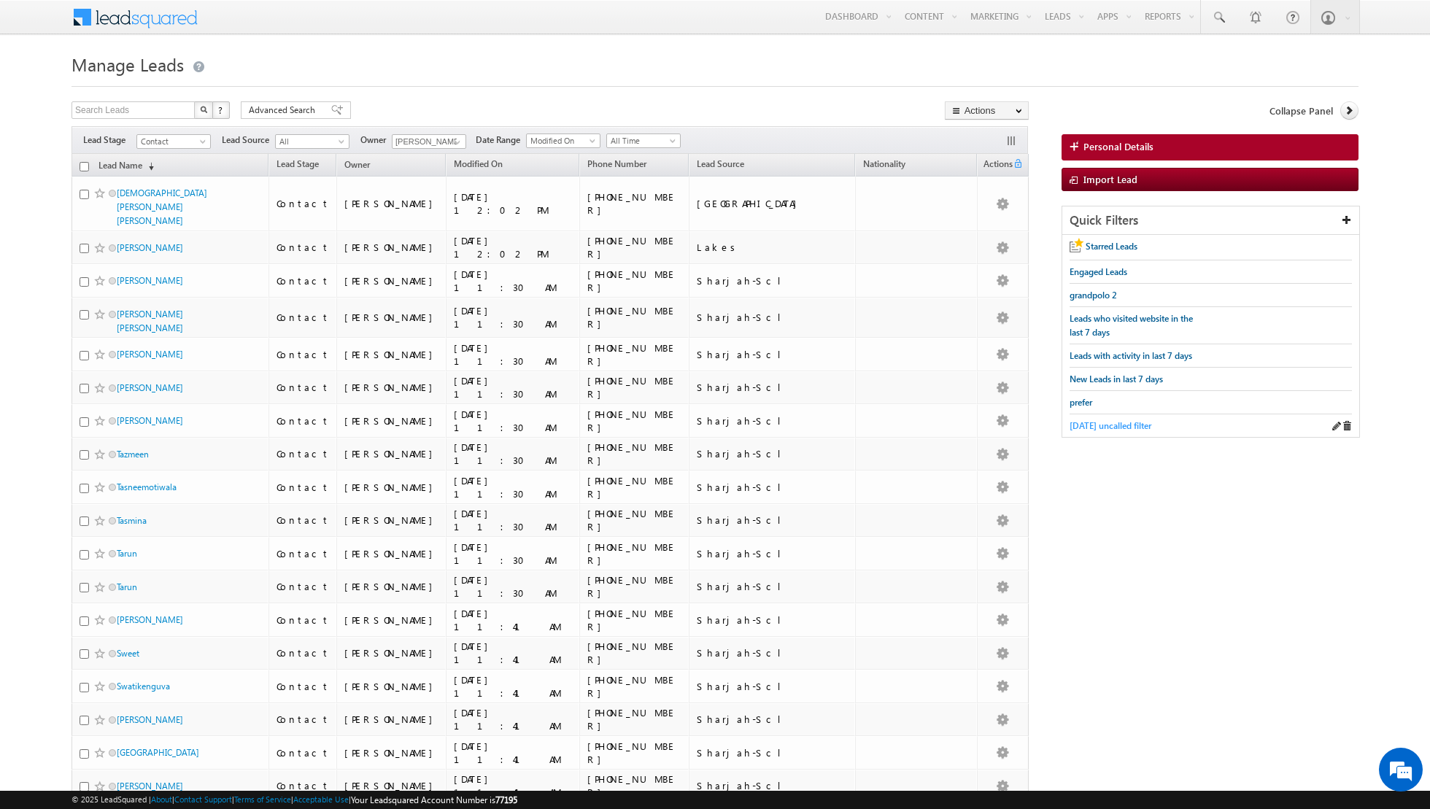
click at [1117, 425] on span "[DATE] uncalled filter" at bounding box center [1110, 425] width 82 height 11
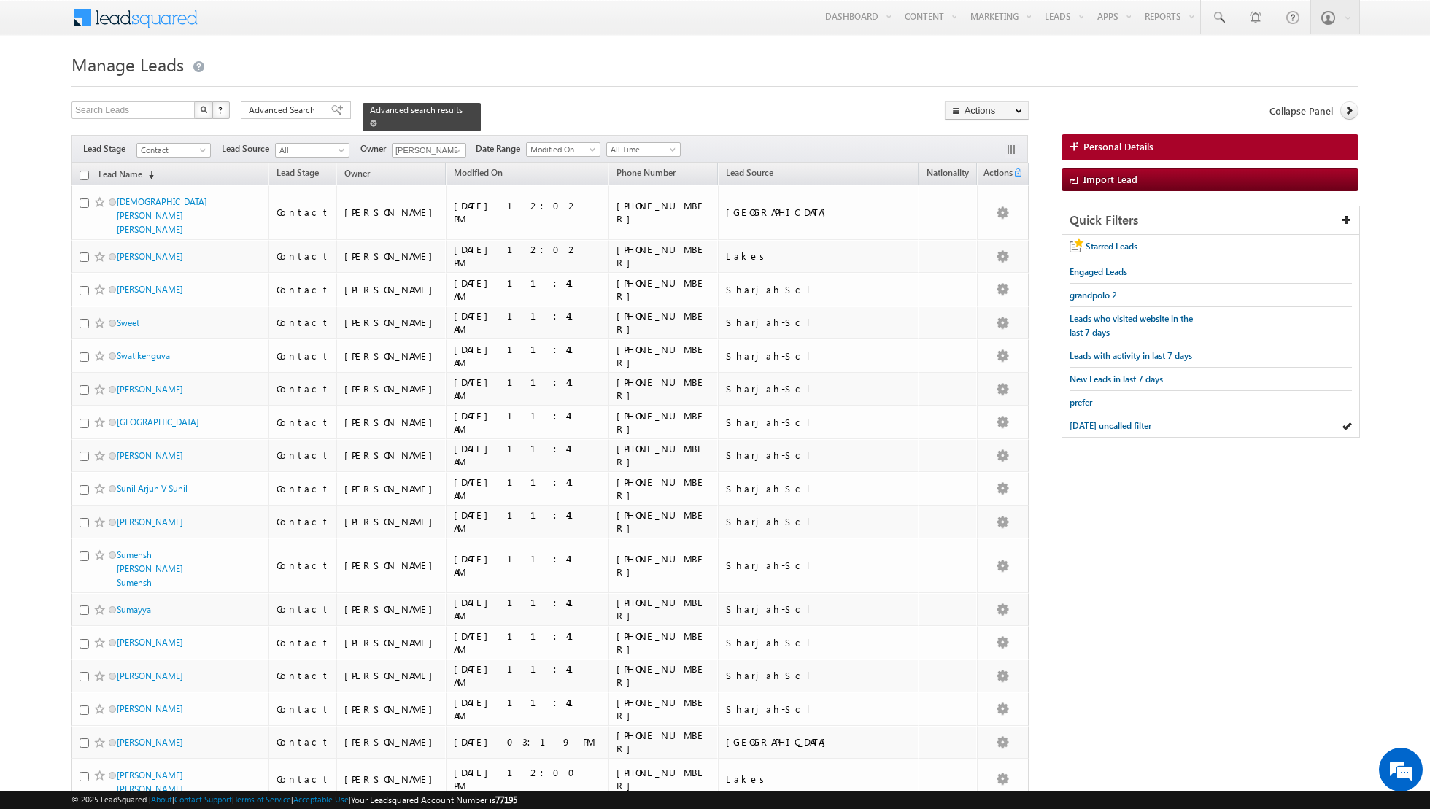
click at [370, 125] on span at bounding box center [373, 123] width 7 height 7
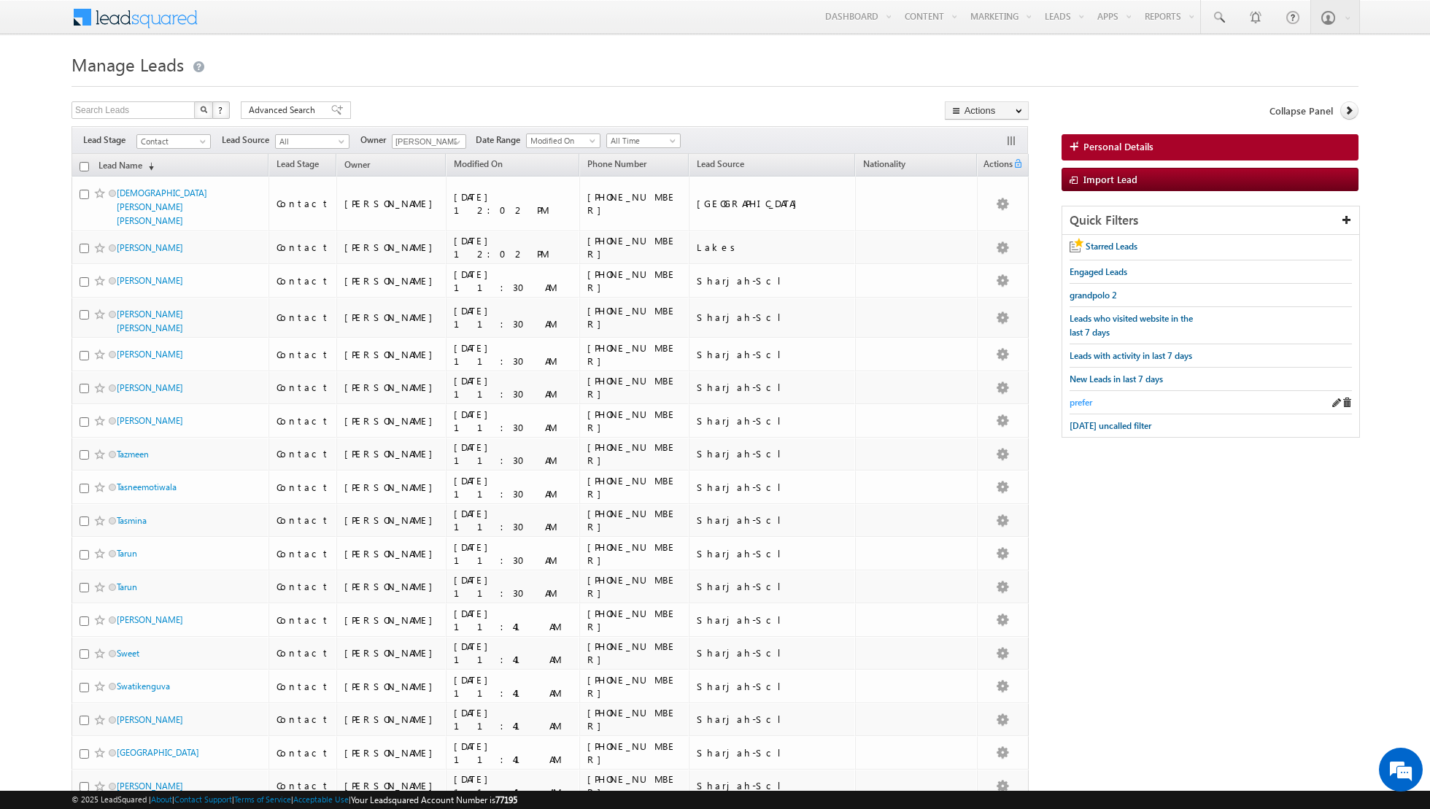
click at [1082, 400] on span "prefer" at bounding box center [1080, 402] width 23 height 11
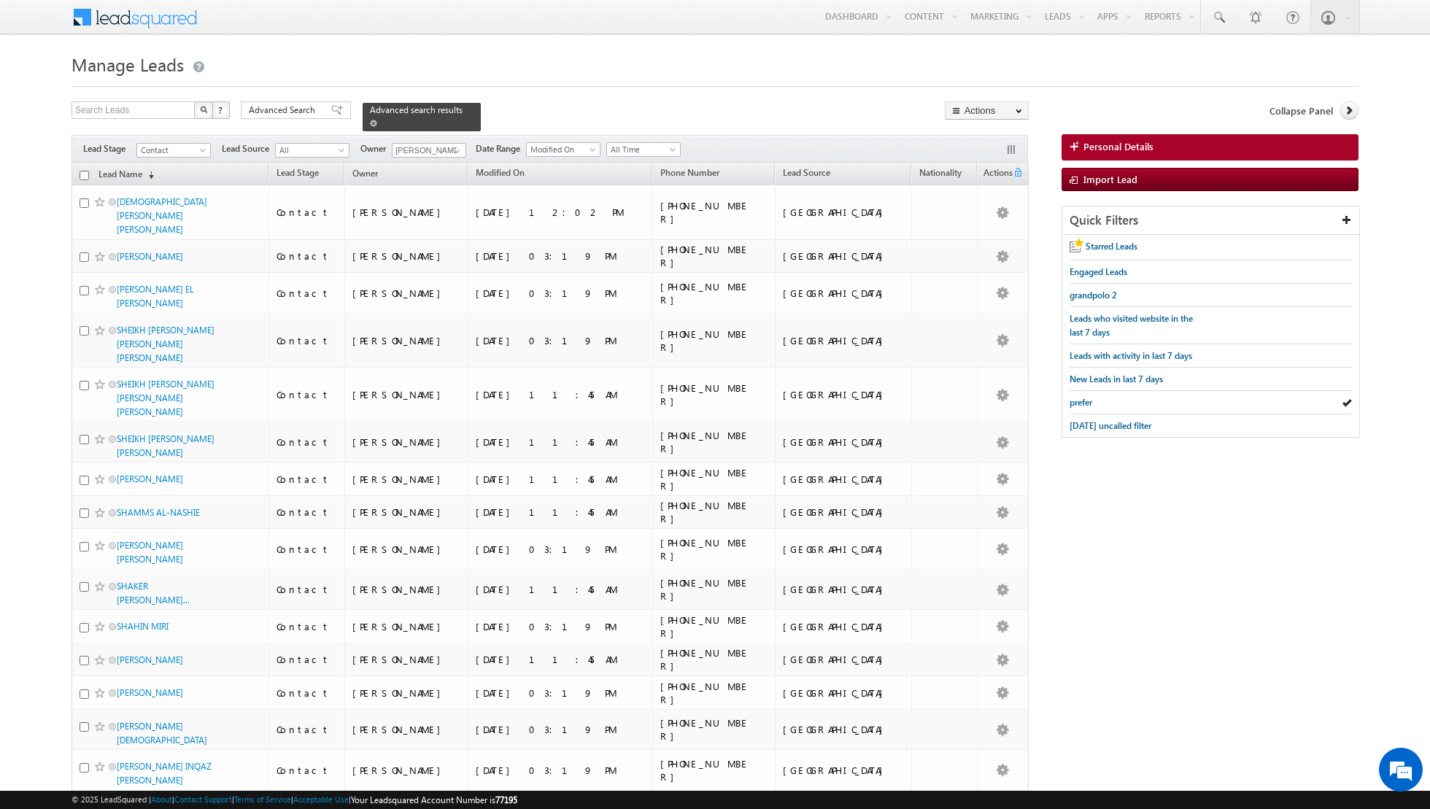
click at [370, 128] on link at bounding box center [373, 123] width 7 height 12
